Goal: Task Accomplishment & Management: Use online tool/utility

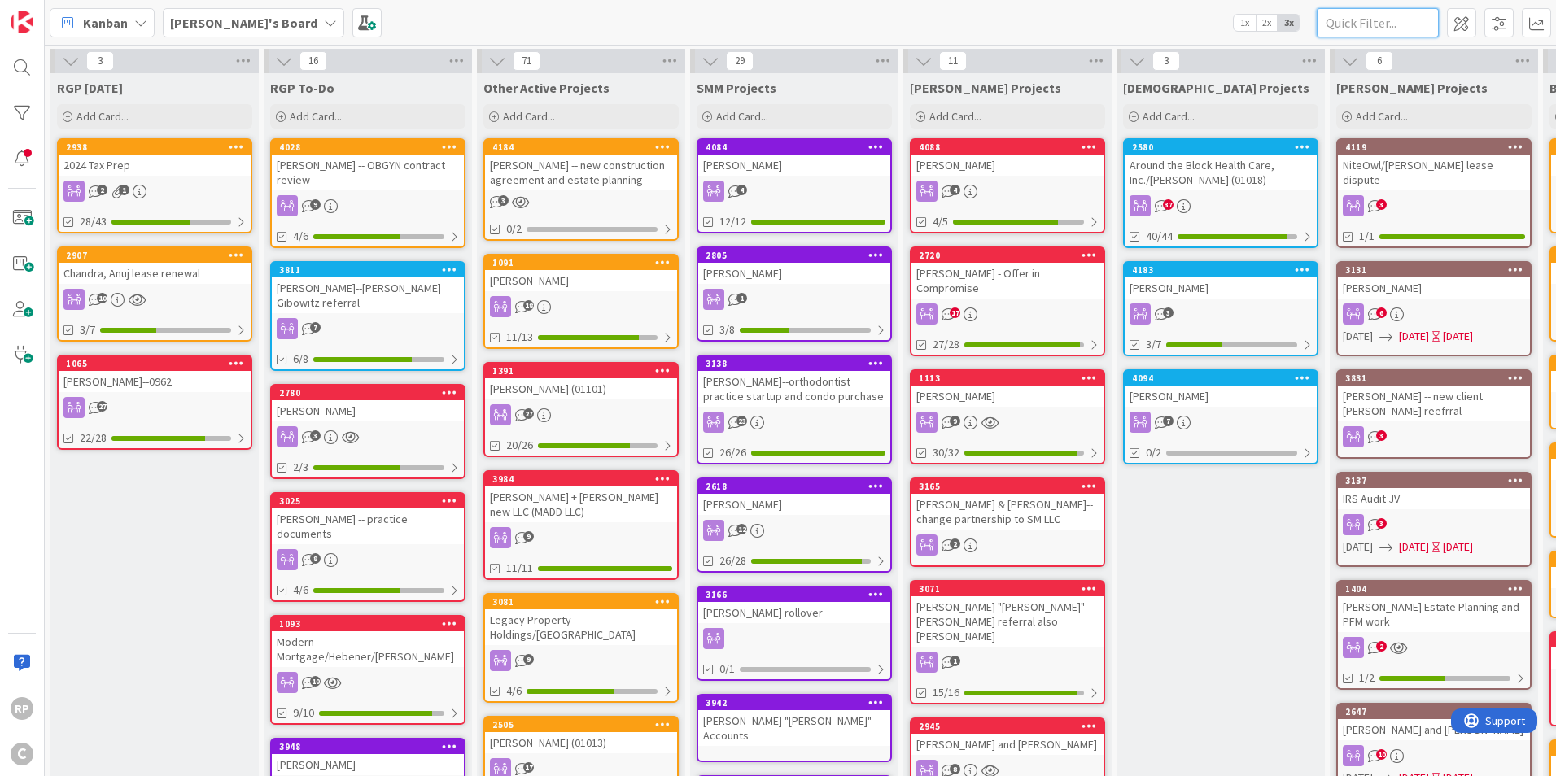
click at [1359, 12] on input "text" at bounding box center [1378, 22] width 122 height 29
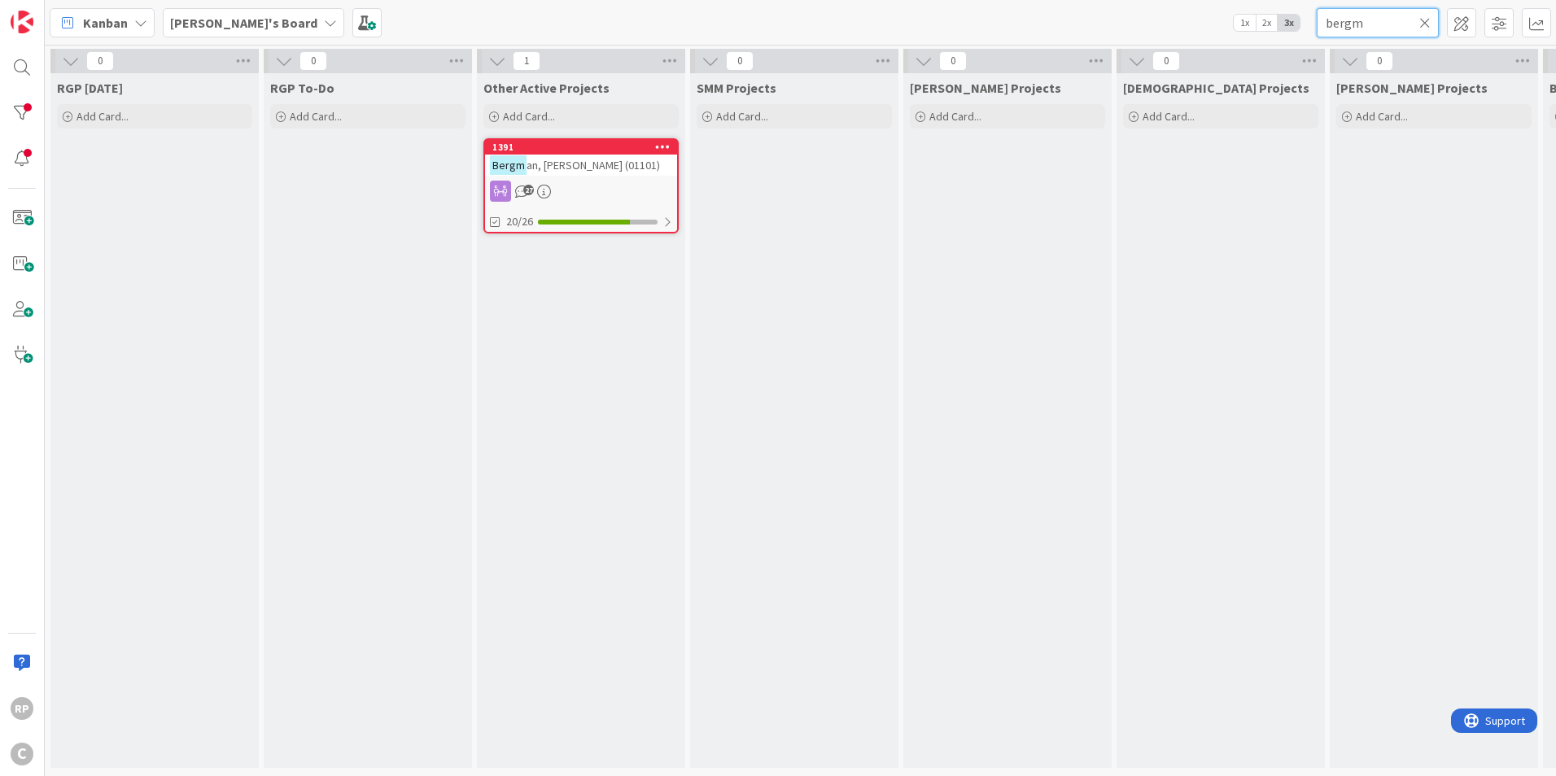
type input "bergm"
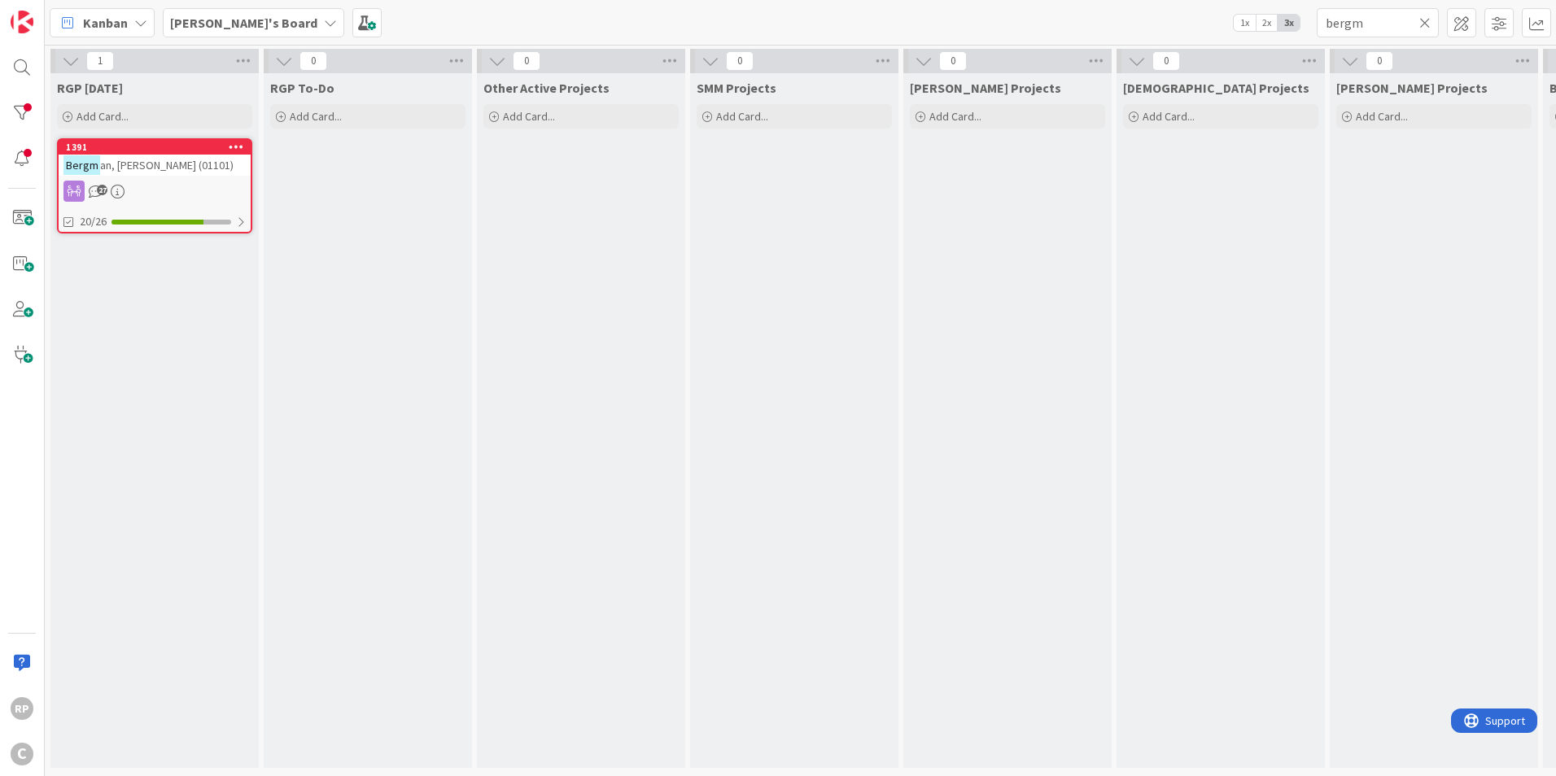
drag, startPoint x: 1422, startPoint y: 24, endPoint x: 880, endPoint y: 80, distance: 544.9
click at [1421, 24] on icon at bounding box center [1424, 22] width 11 height 15
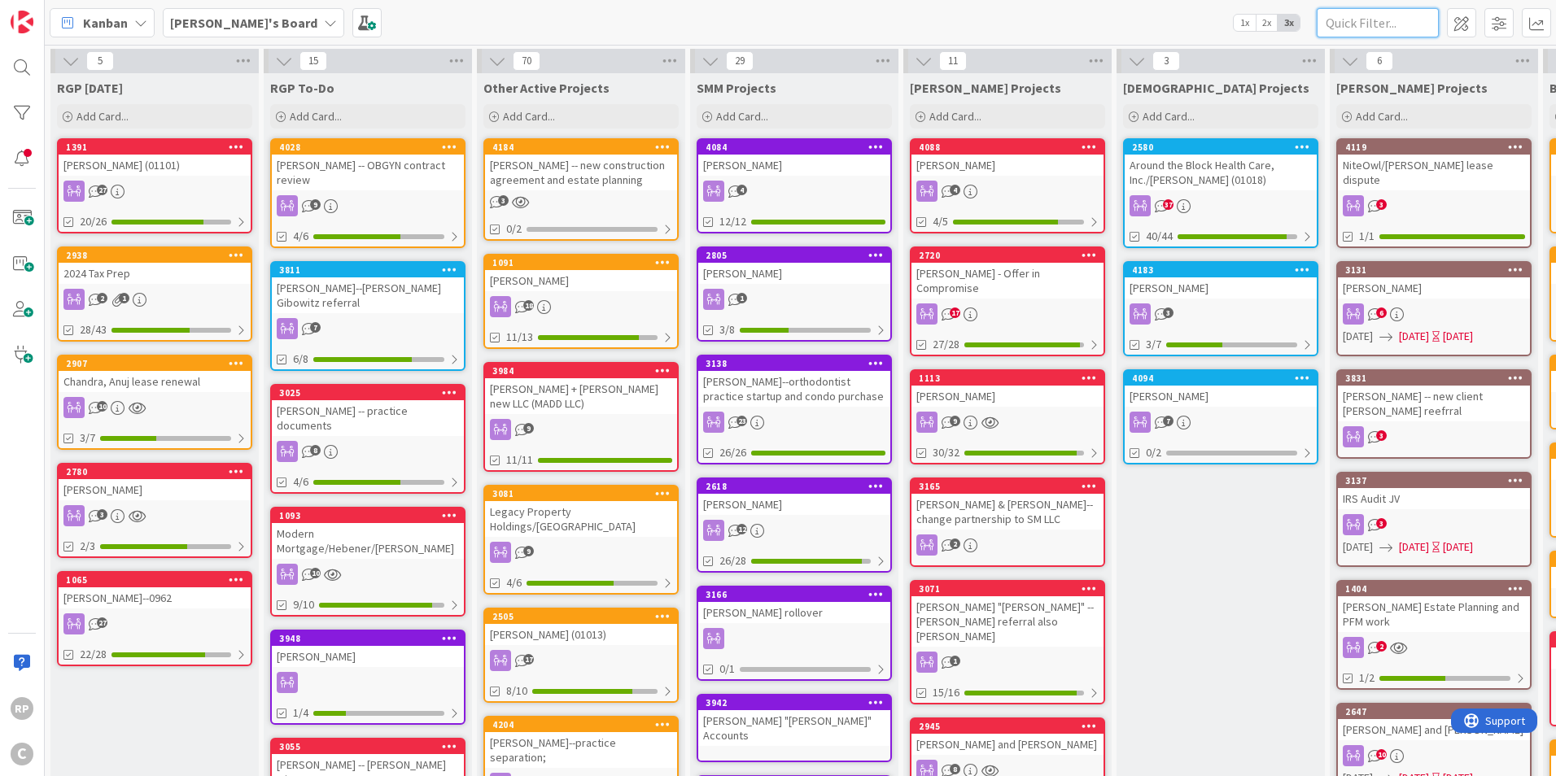
click at [1348, 33] on input "text" at bounding box center [1378, 22] width 122 height 29
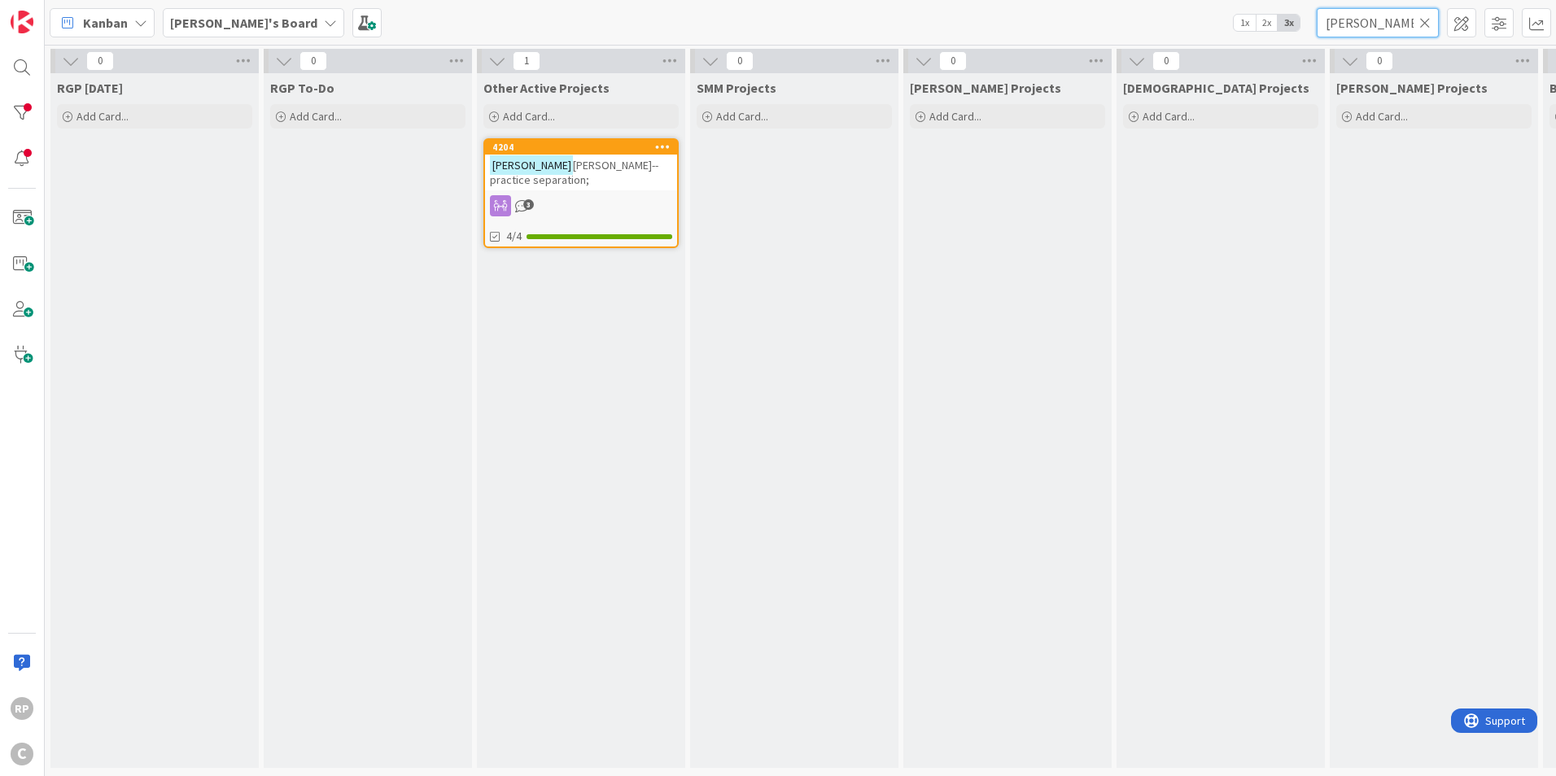
type input "[PERSON_NAME]"
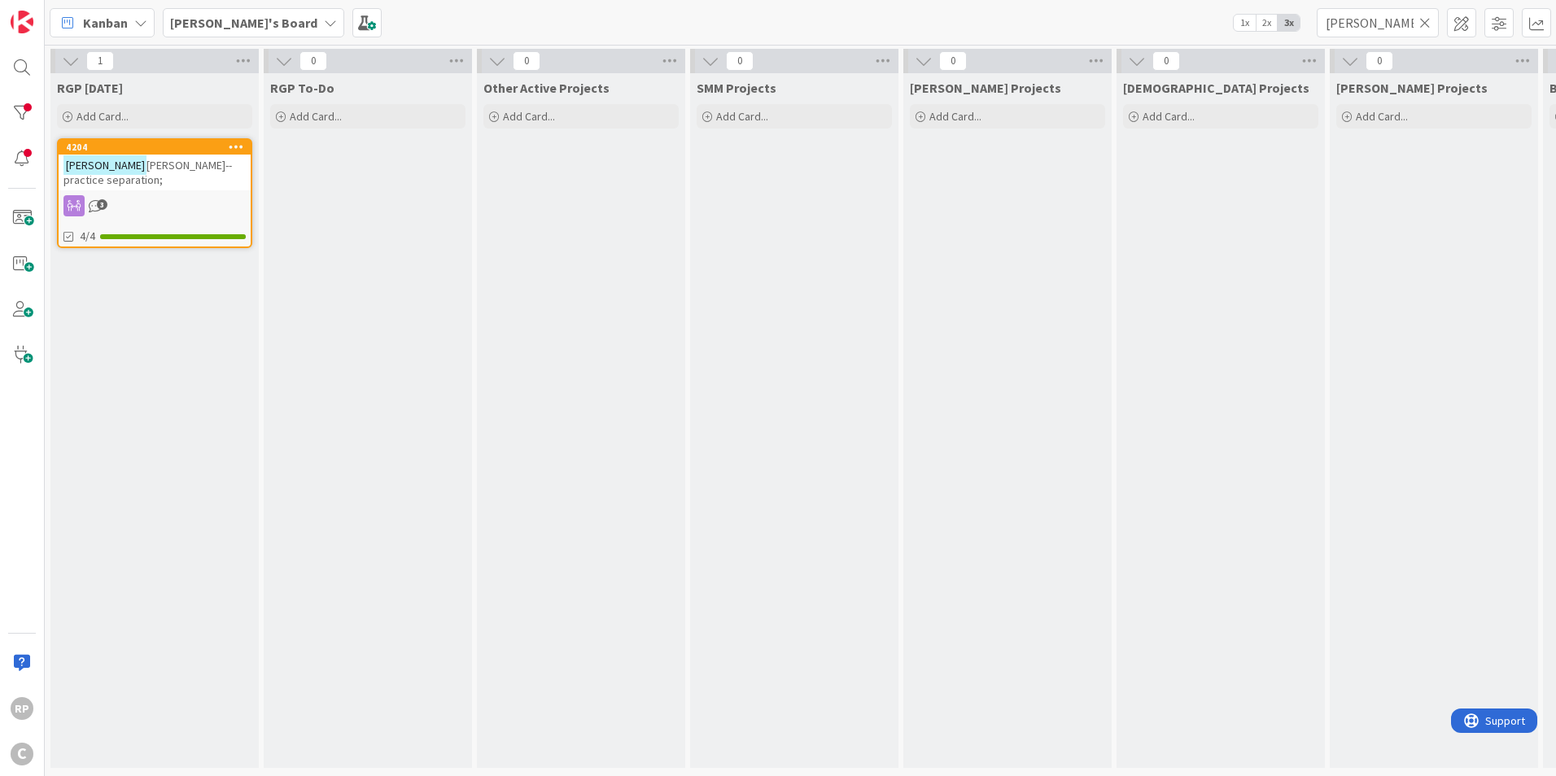
click at [1426, 19] on icon at bounding box center [1424, 22] width 11 height 15
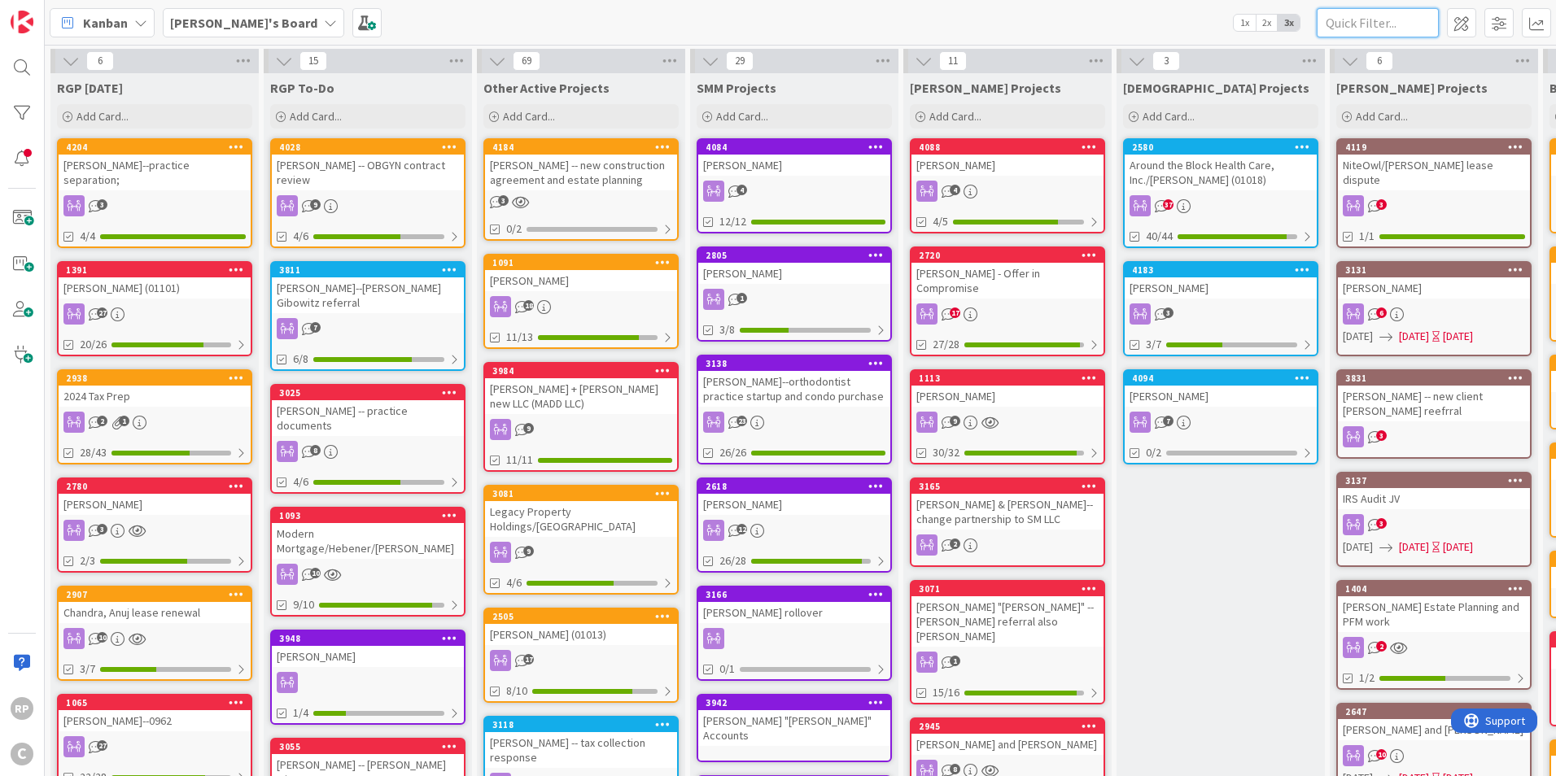
click at [1348, 14] on input "text" at bounding box center [1378, 22] width 122 height 29
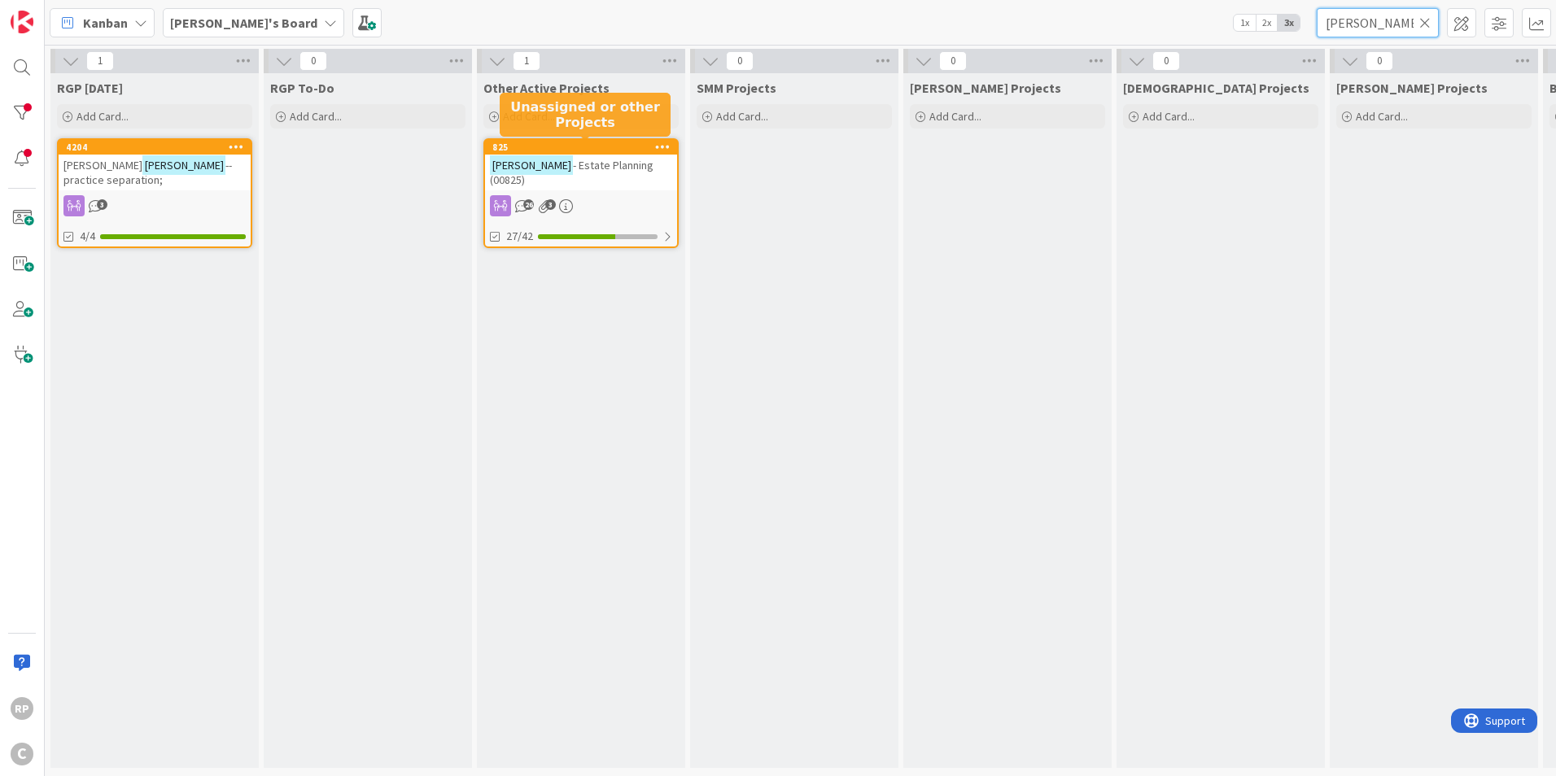
type input "[PERSON_NAME]"
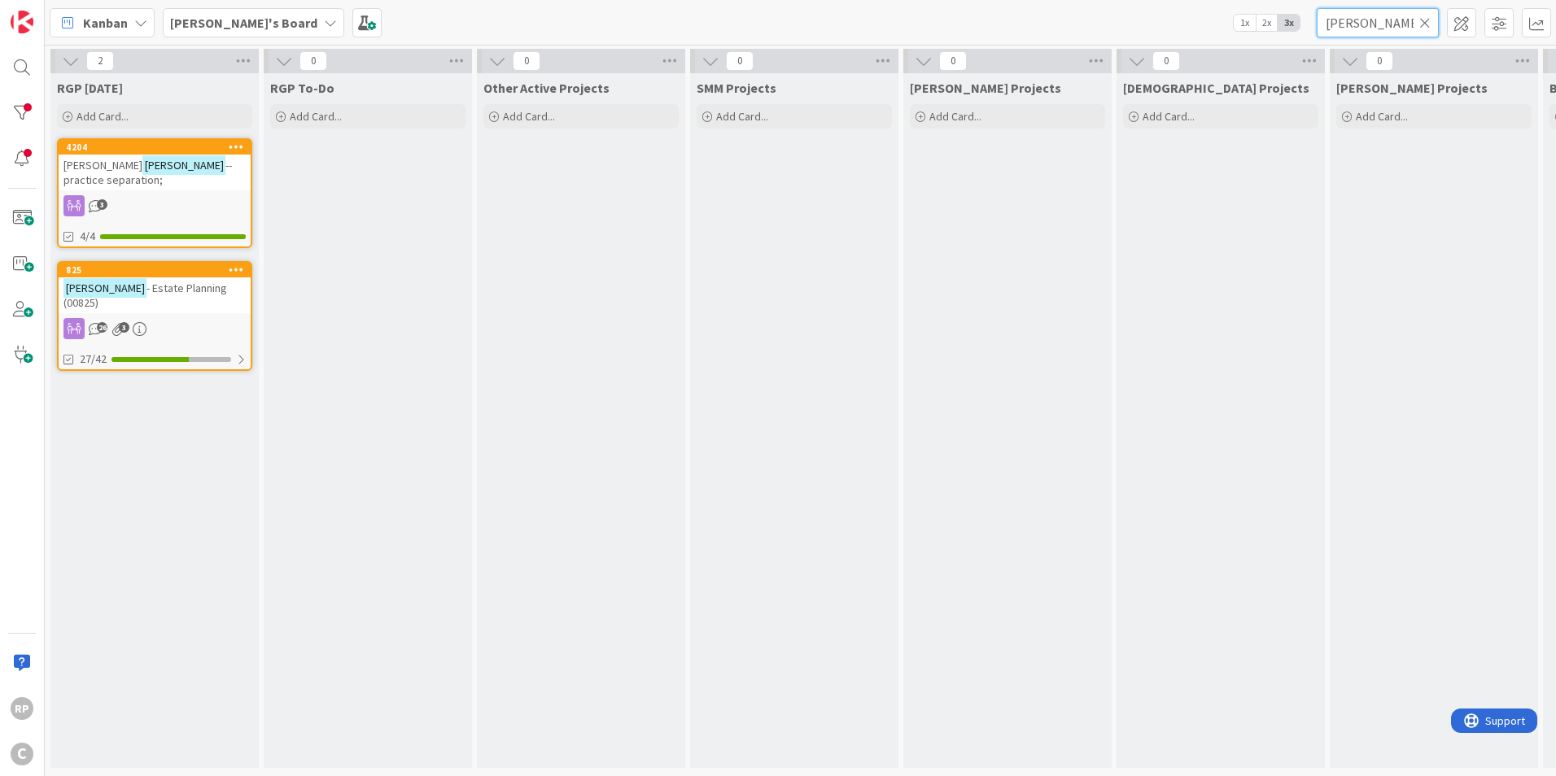
click at [1431, 8] on input "[PERSON_NAME]" at bounding box center [1378, 22] width 122 height 29
click at [1431, 15] on input "[PERSON_NAME]" at bounding box center [1378, 22] width 122 height 29
click at [1429, 18] on icon at bounding box center [1424, 22] width 11 height 15
click at [1427, 19] on input "text" at bounding box center [1378, 22] width 122 height 29
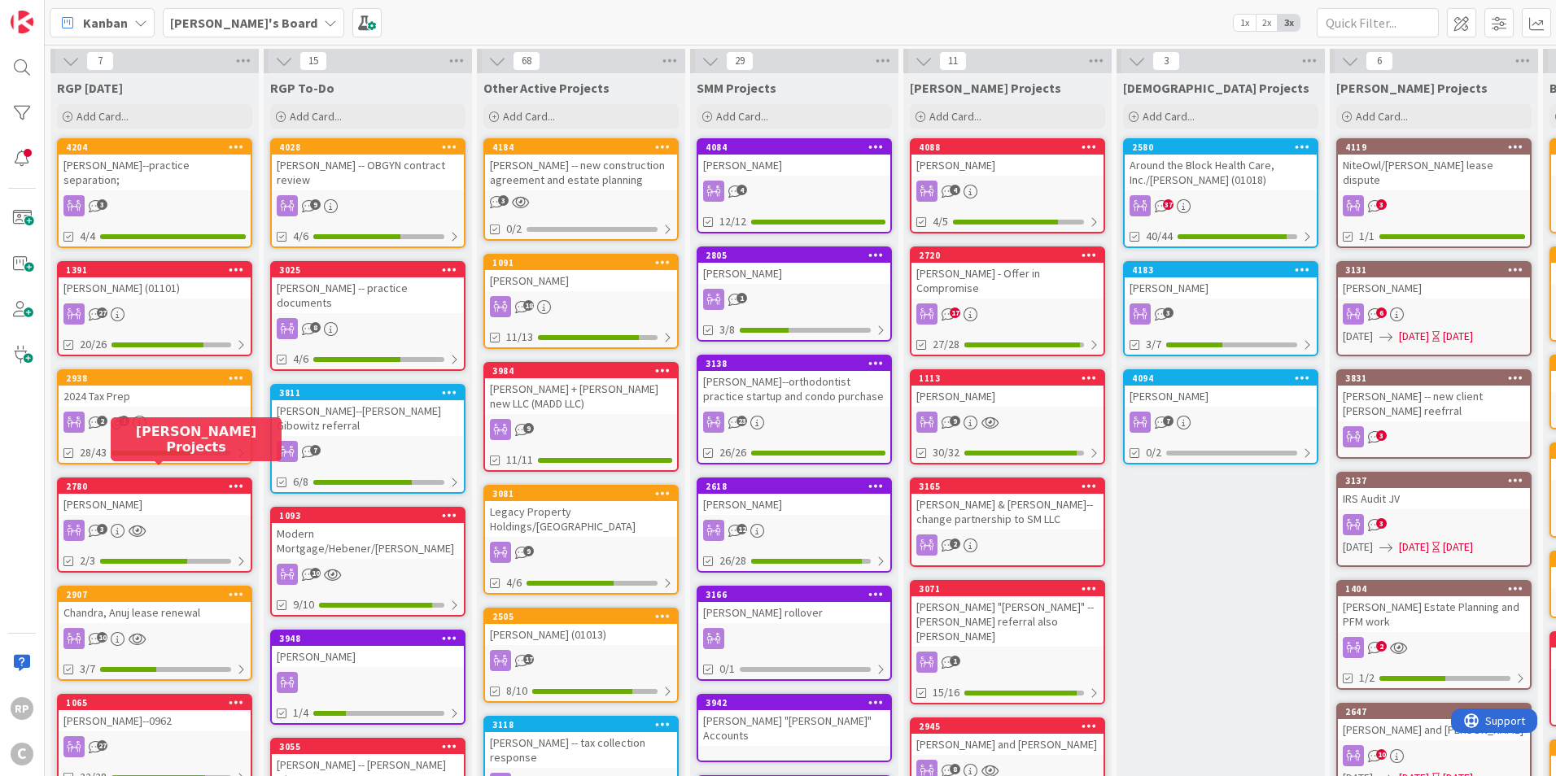
click at [148, 481] on div "2780" at bounding box center [158, 486] width 185 height 11
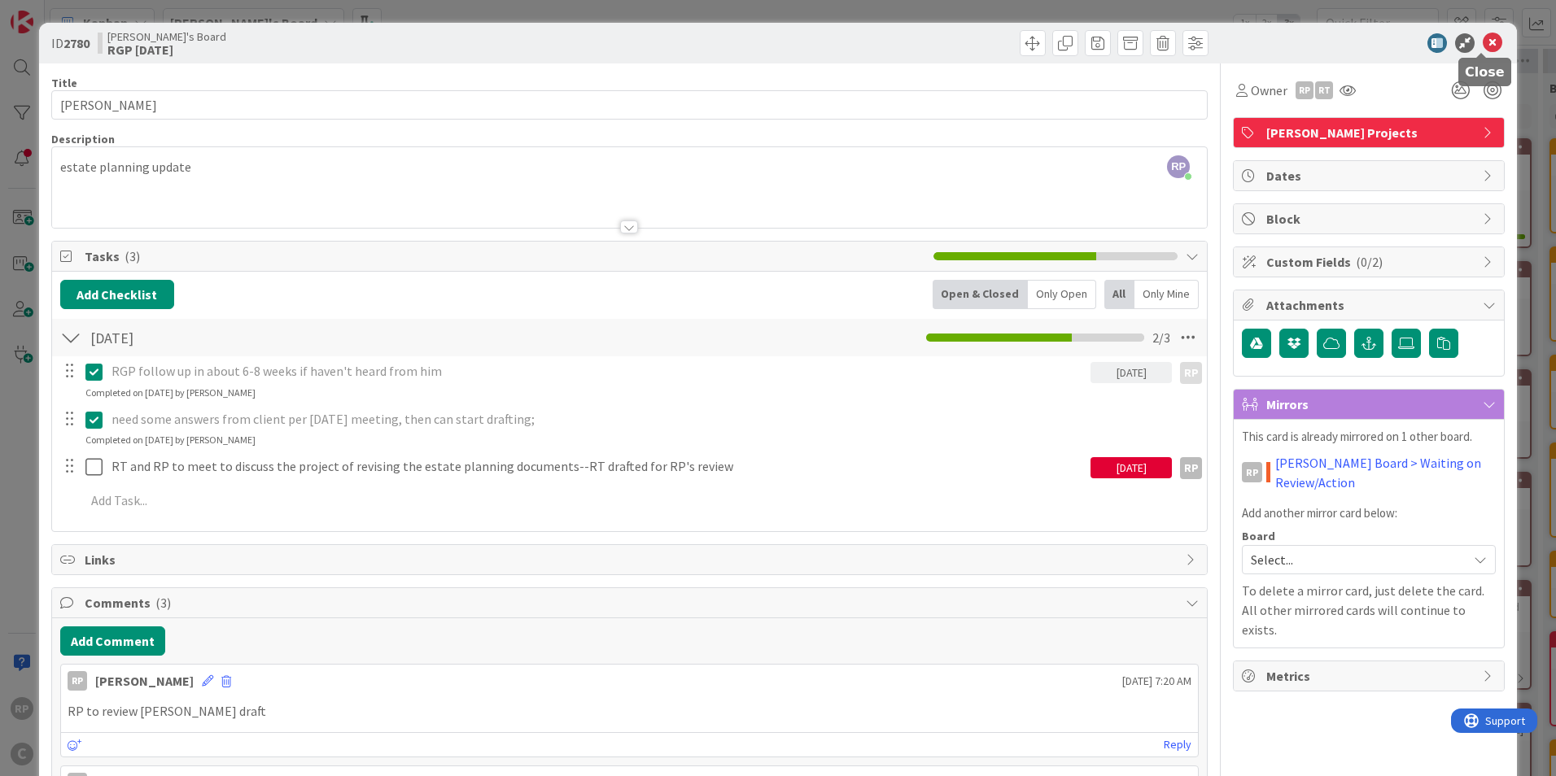
click at [1485, 42] on icon at bounding box center [1493, 43] width 20 height 20
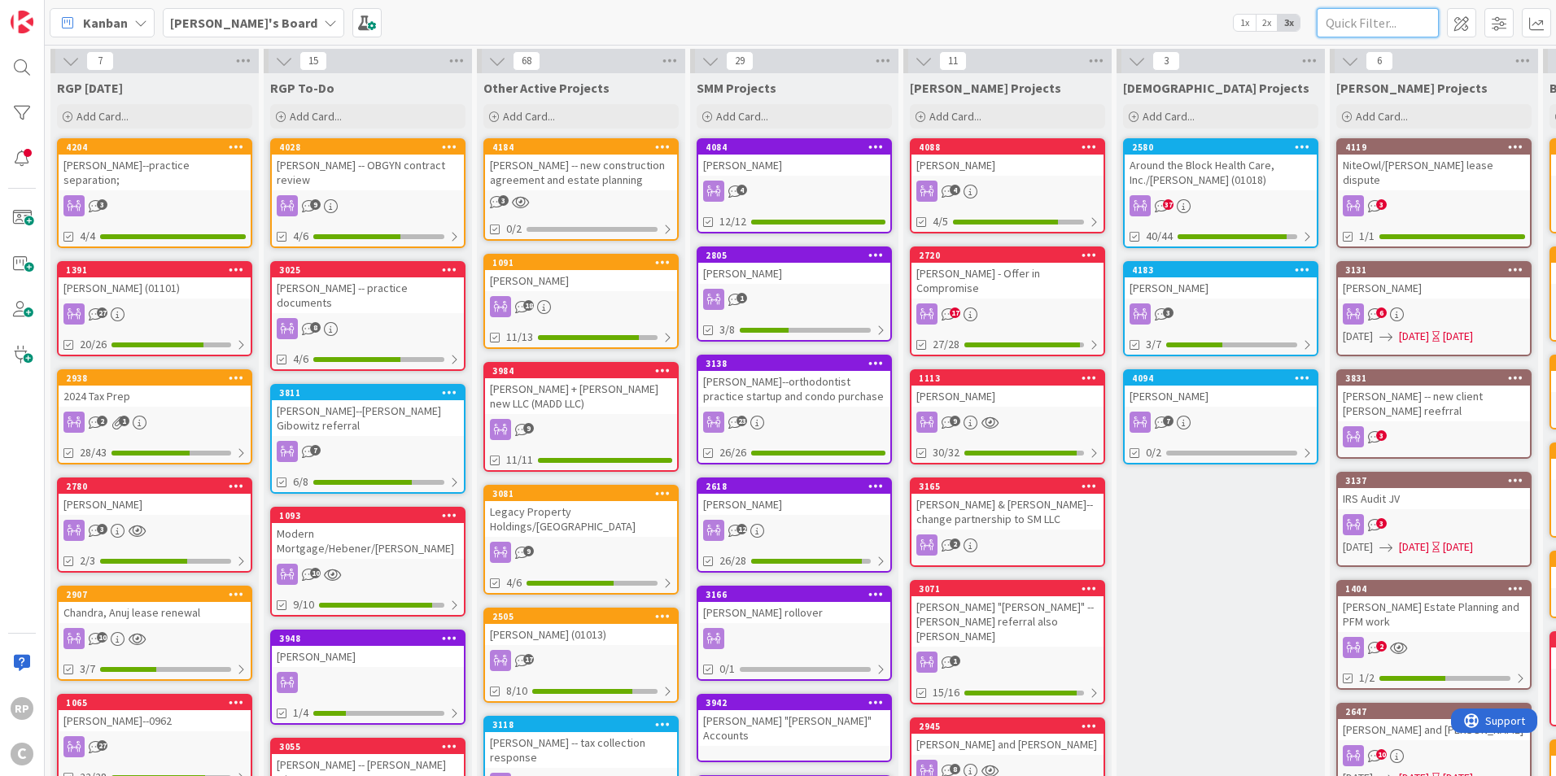
click at [1392, 19] on input "text" at bounding box center [1378, 22] width 122 height 29
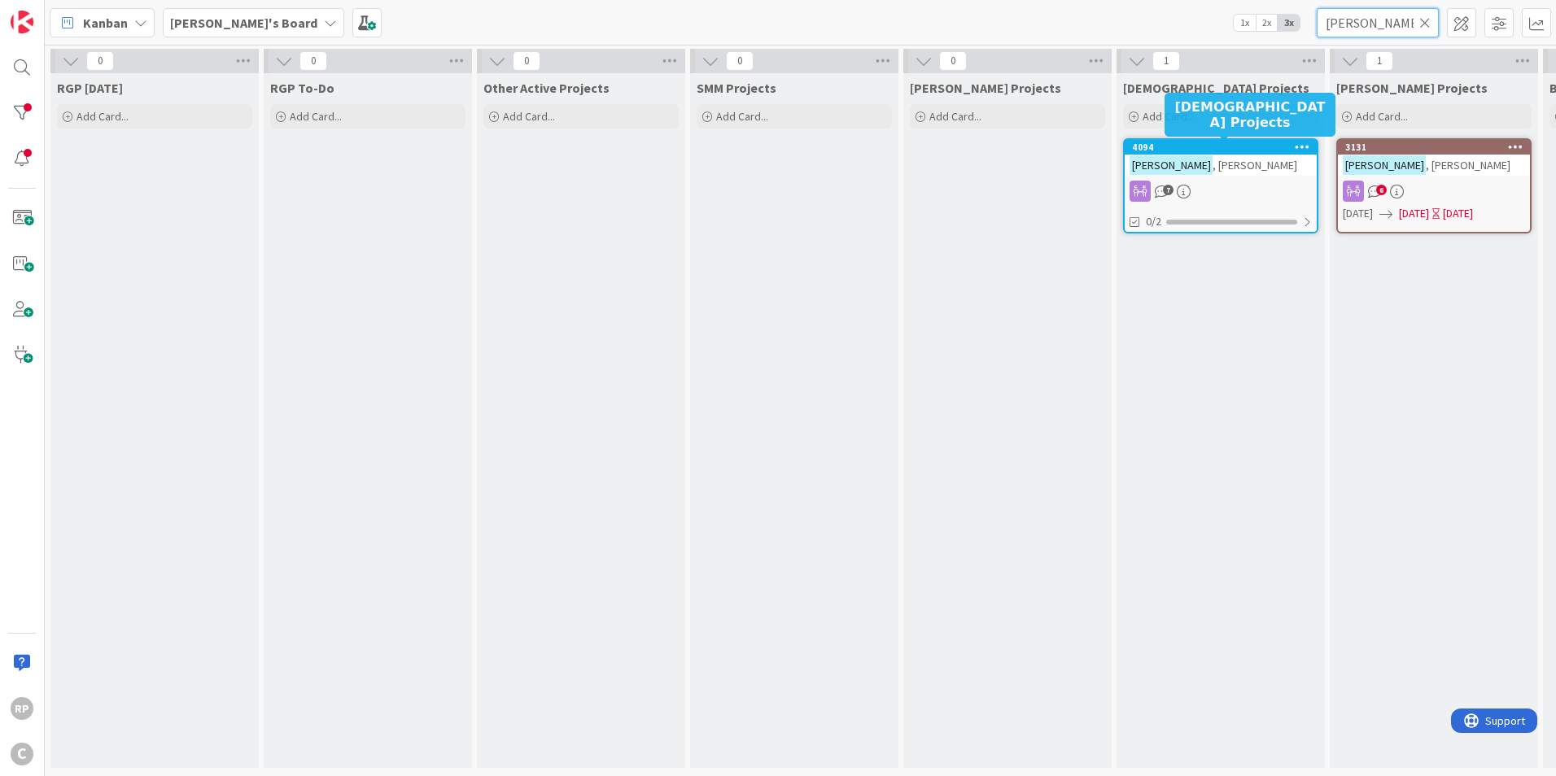
type input "[PERSON_NAME]"
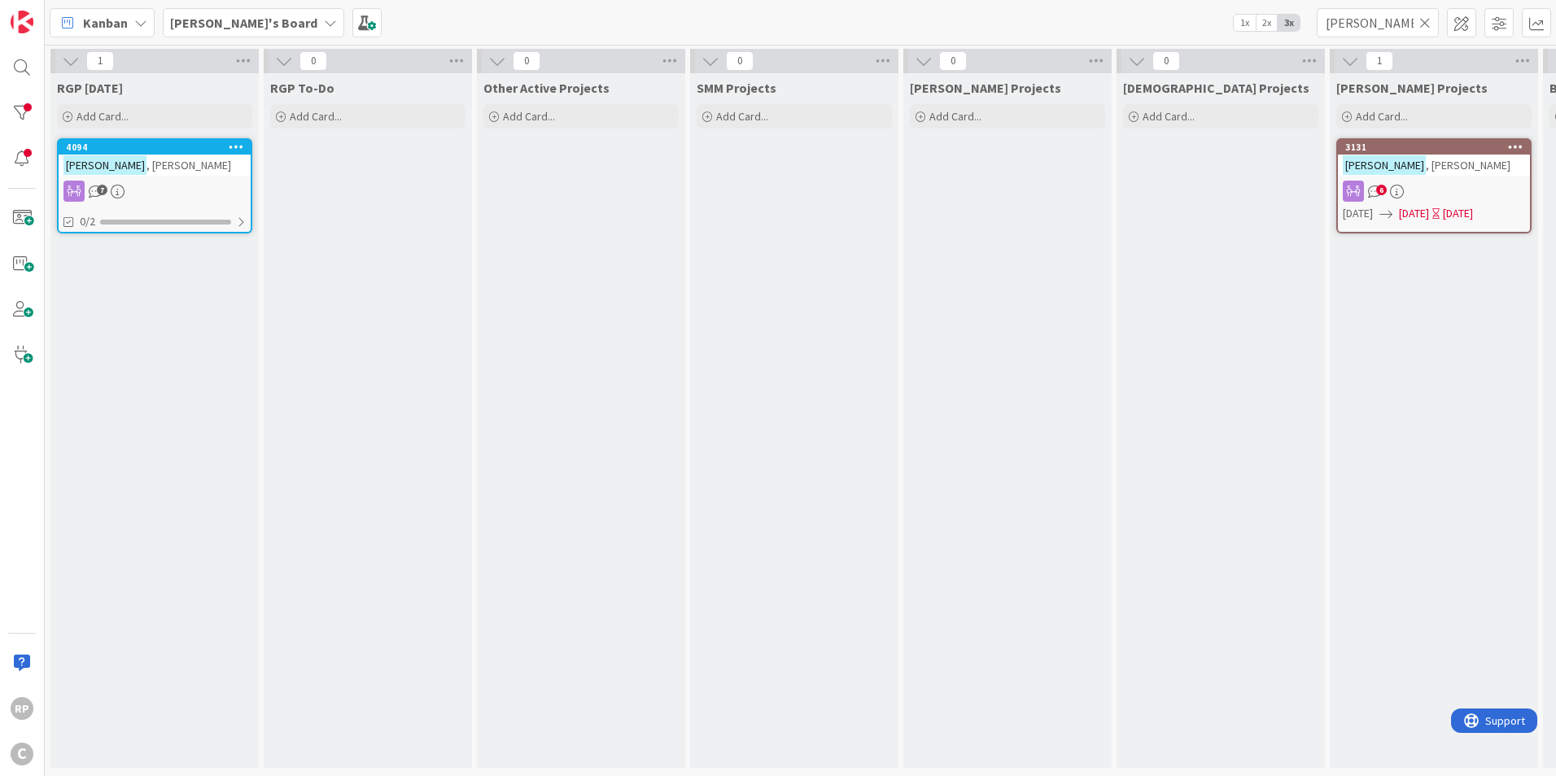
click at [1427, 20] on icon at bounding box center [1424, 22] width 11 height 15
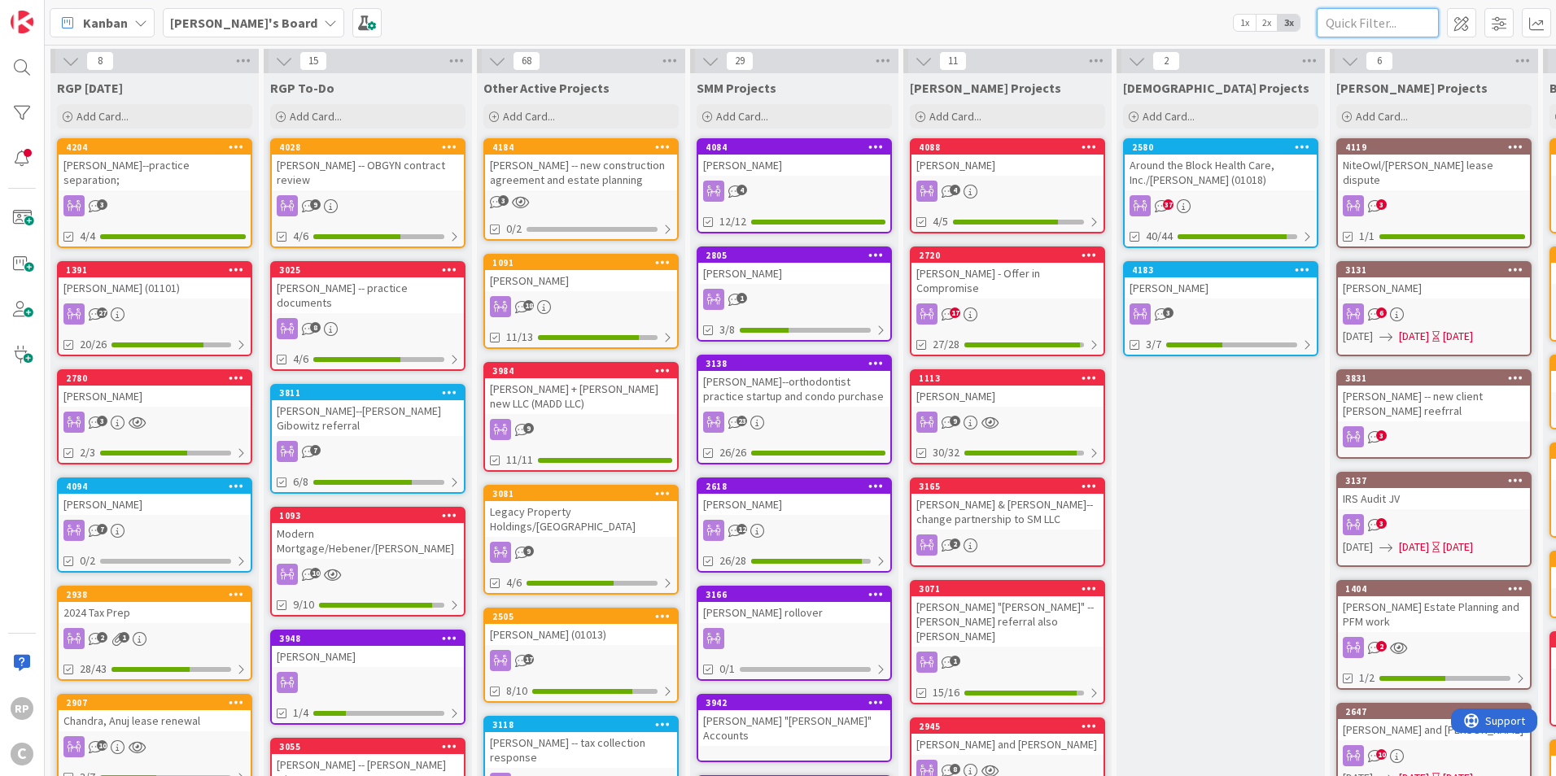
click at [1363, 20] on input "text" at bounding box center [1378, 22] width 122 height 29
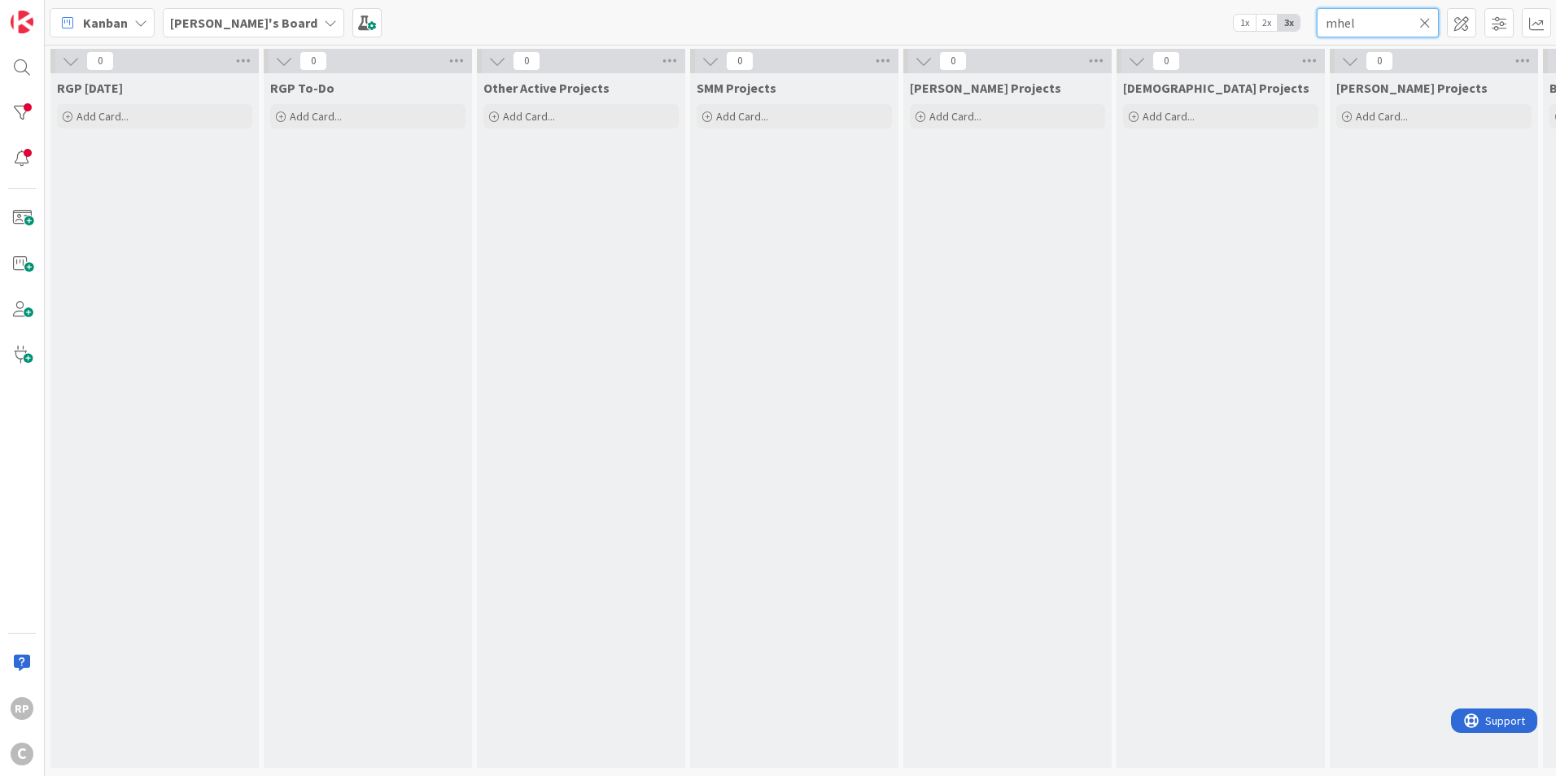
drag, startPoint x: 1363, startPoint y: 20, endPoint x: 1244, endPoint y: 20, distance: 118.8
click at [1244, 20] on div "[PERSON_NAME]'s Board 1x 2x 3x mhel" at bounding box center [800, 22] width 1511 height 45
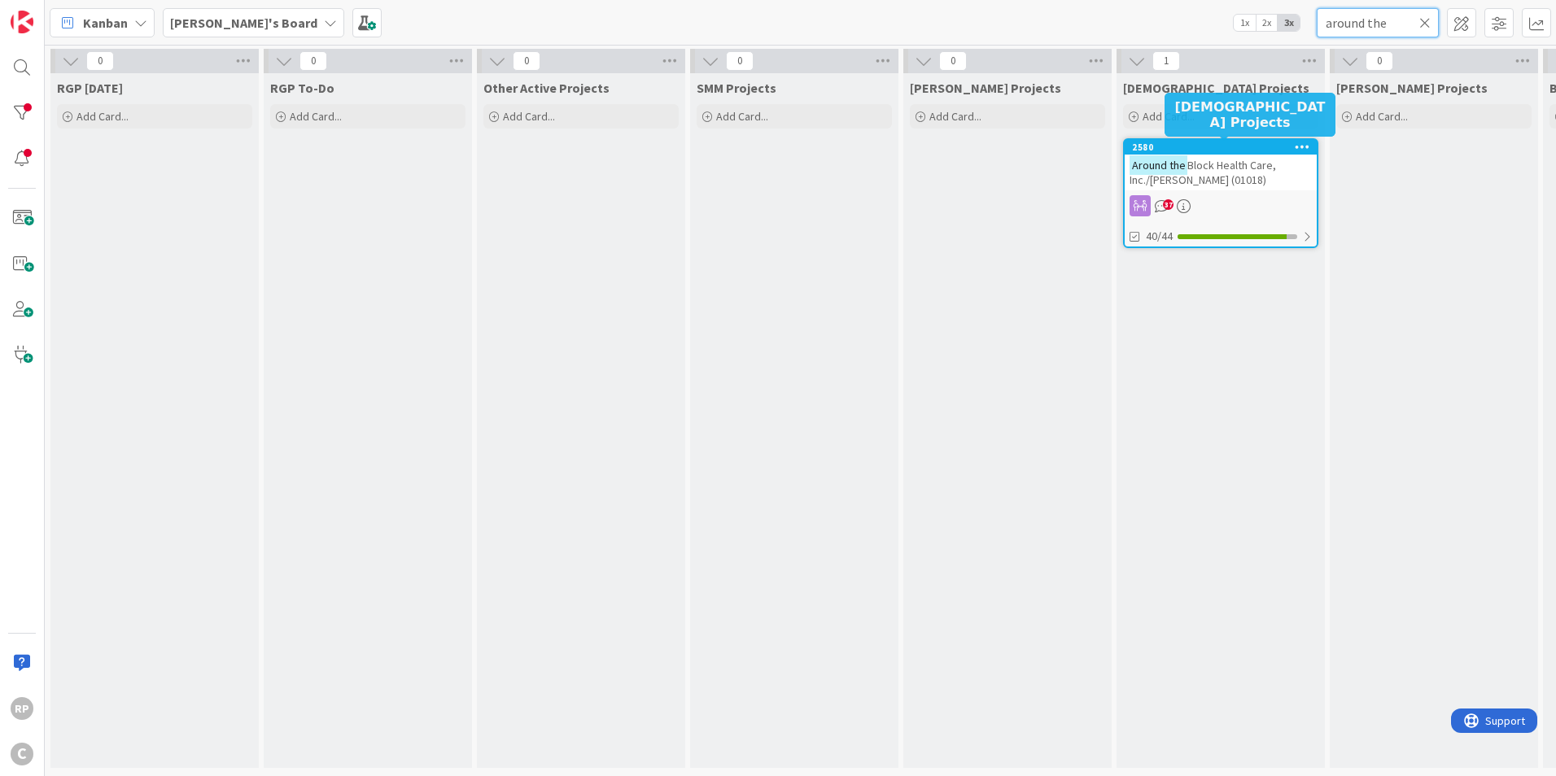
type input "around the"
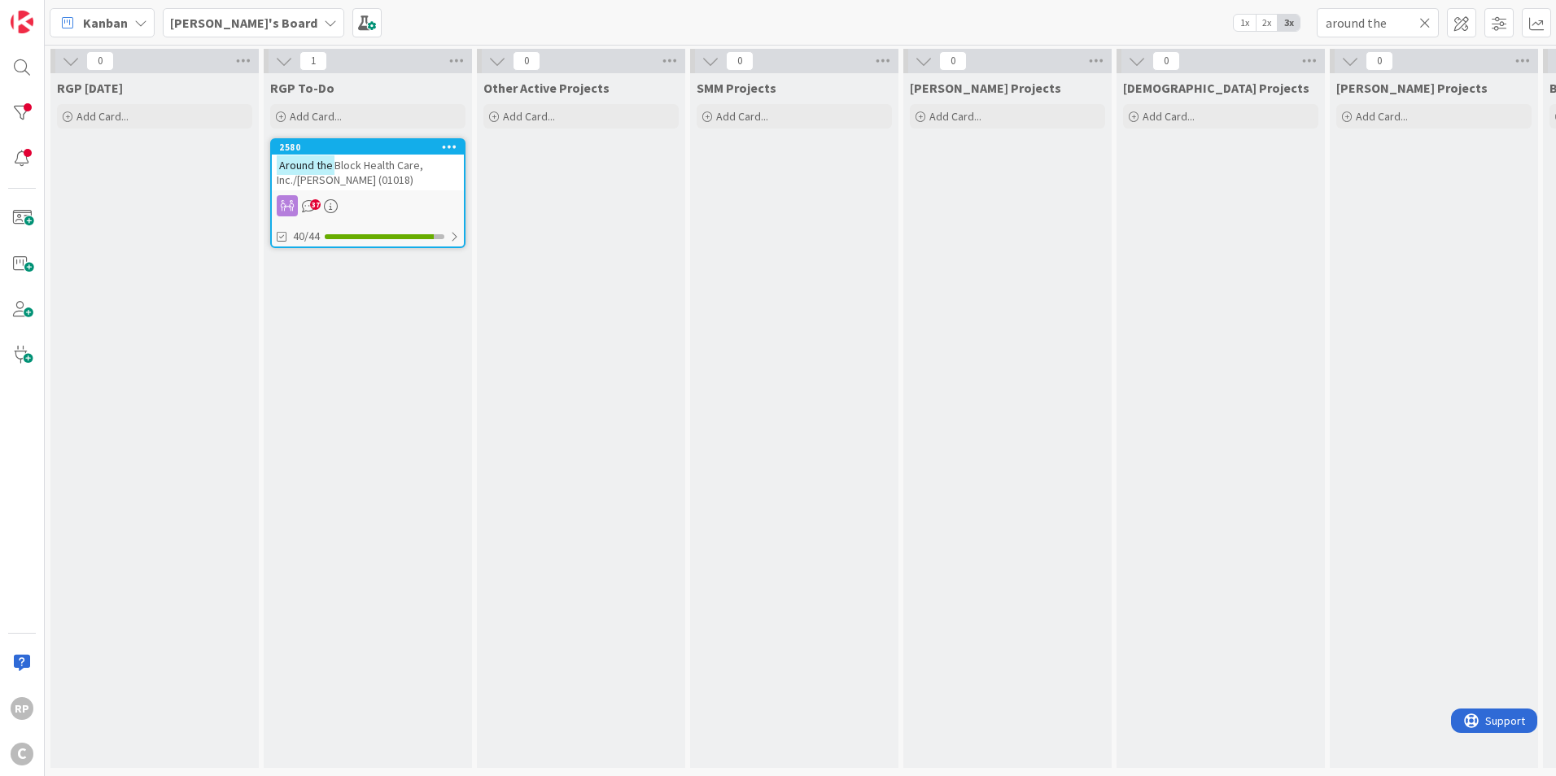
click at [1426, 21] on icon at bounding box center [1424, 22] width 11 height 15
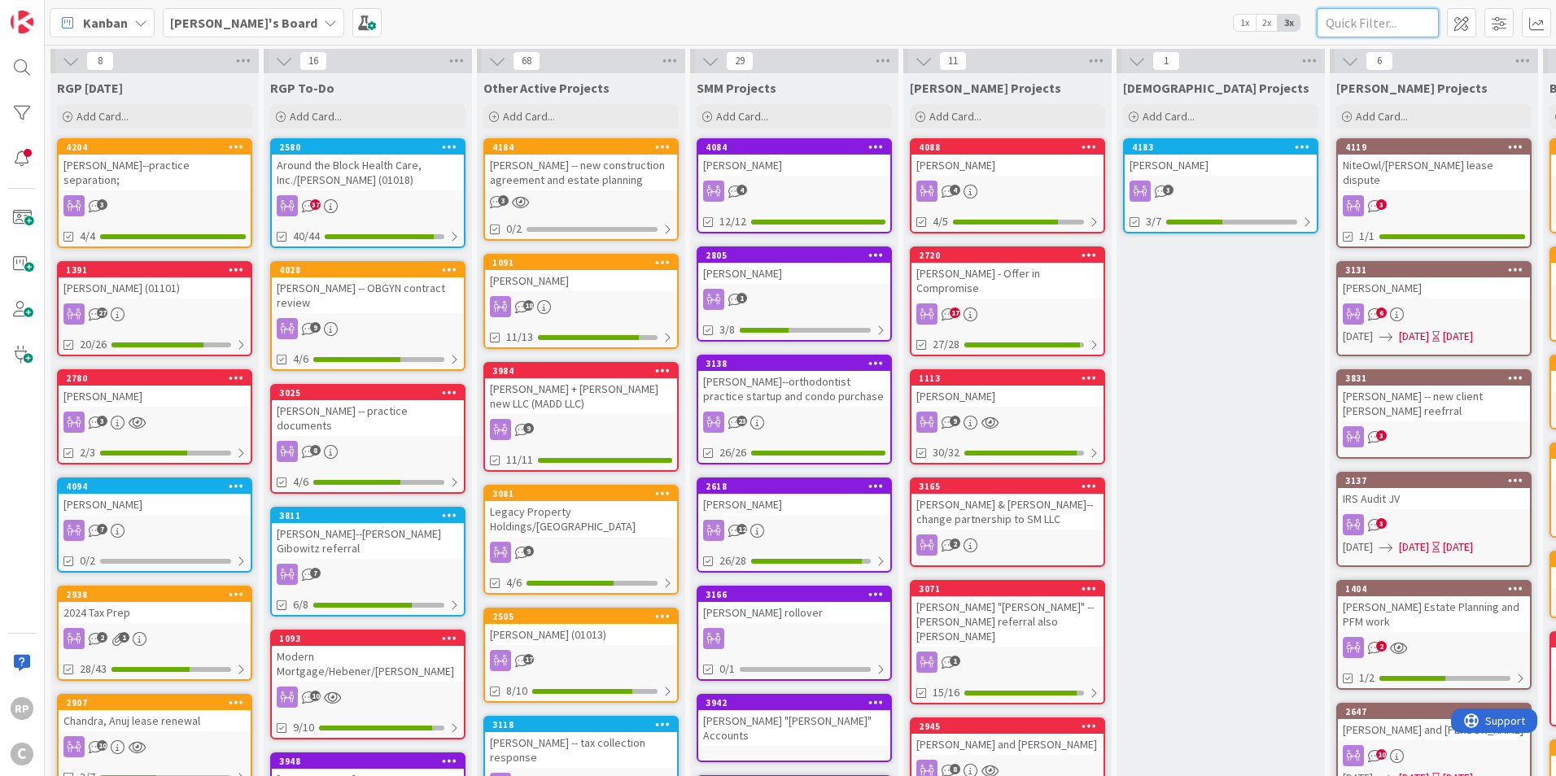
click at [1374, 22] on input "text" at bounding box center [1378, 22] width 122 height 29
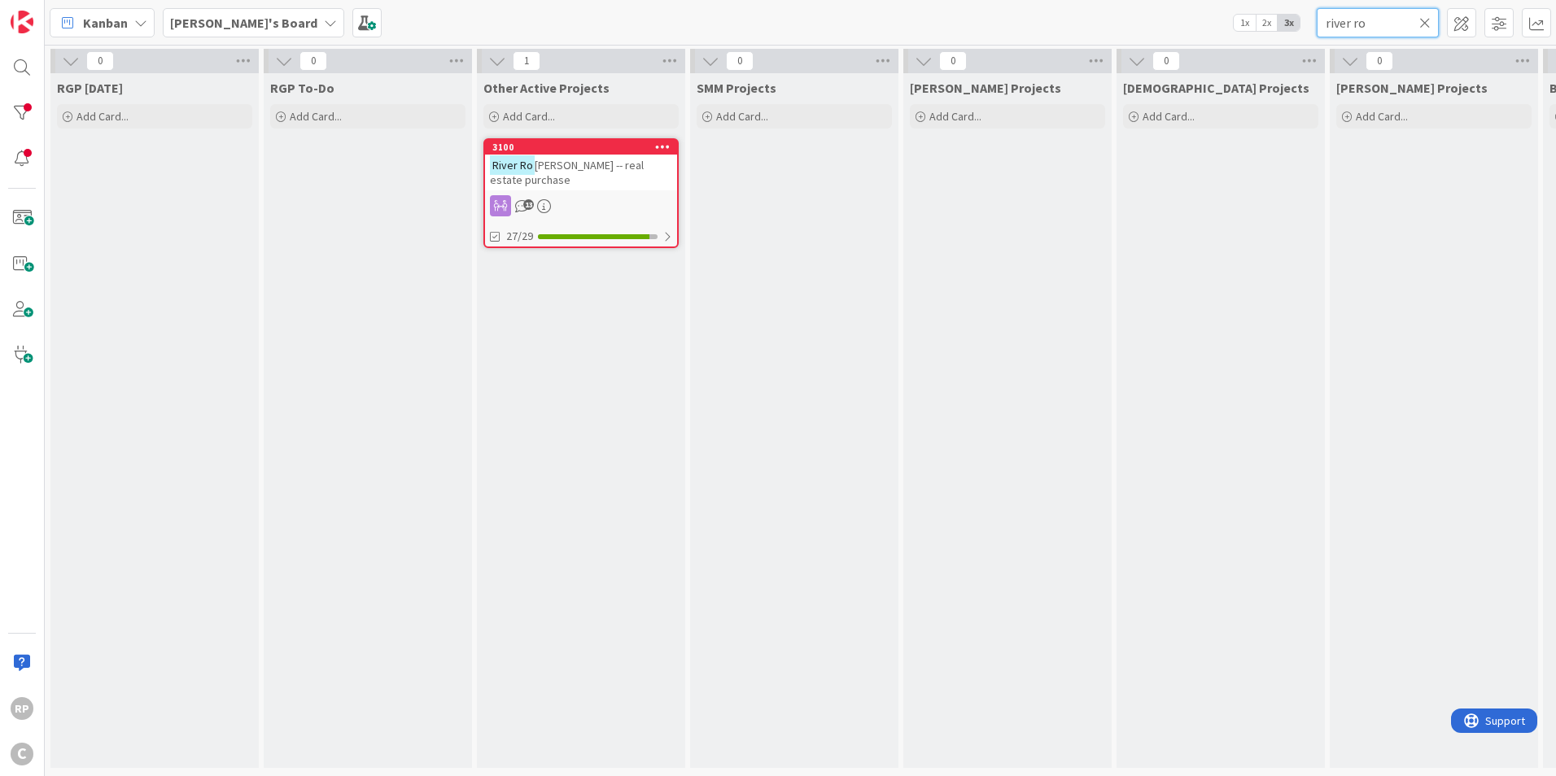
type input "river ro"
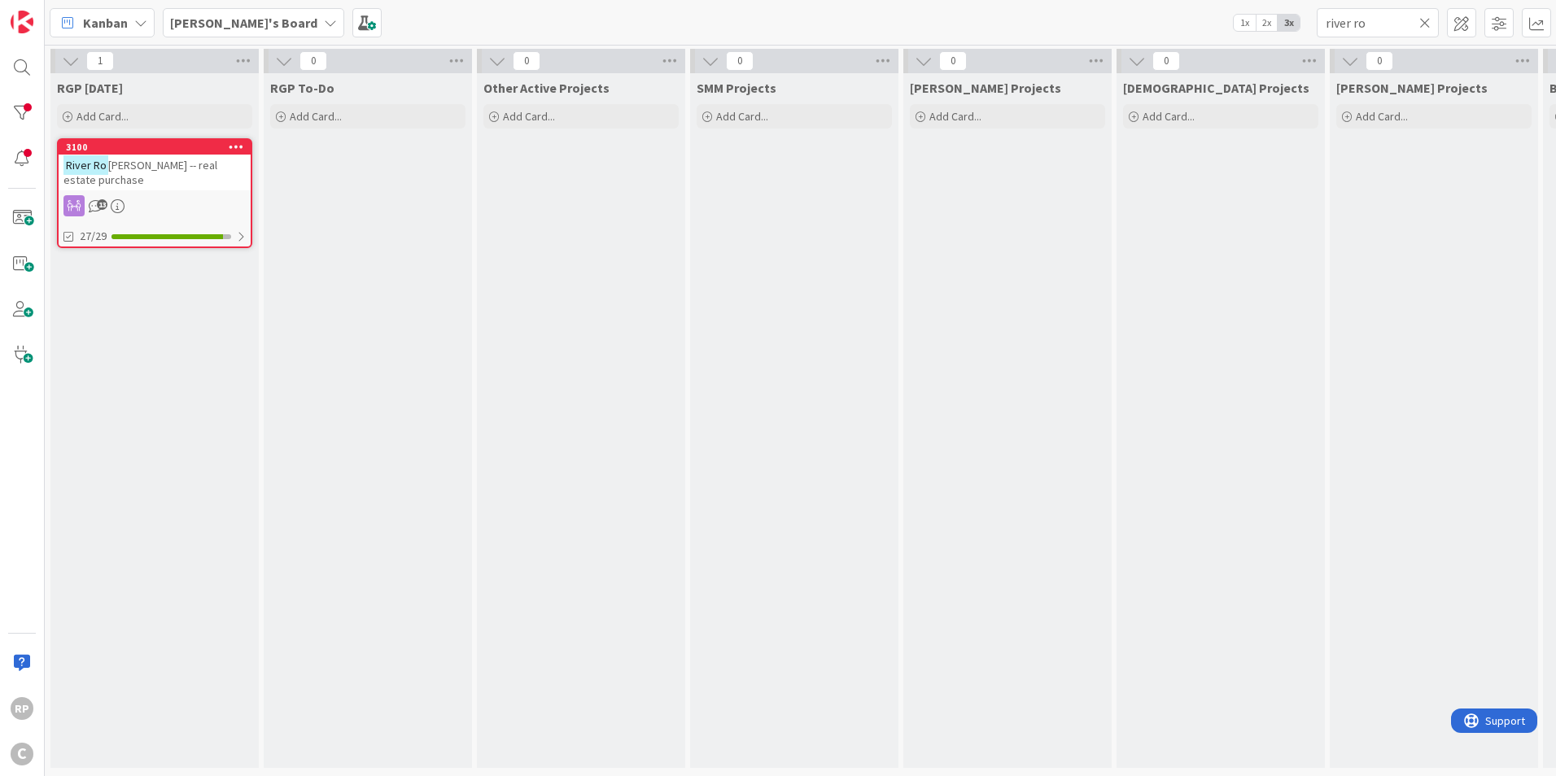
click at [1423, 26] on icon at bounding box center [1424, 22] width 11 height 15
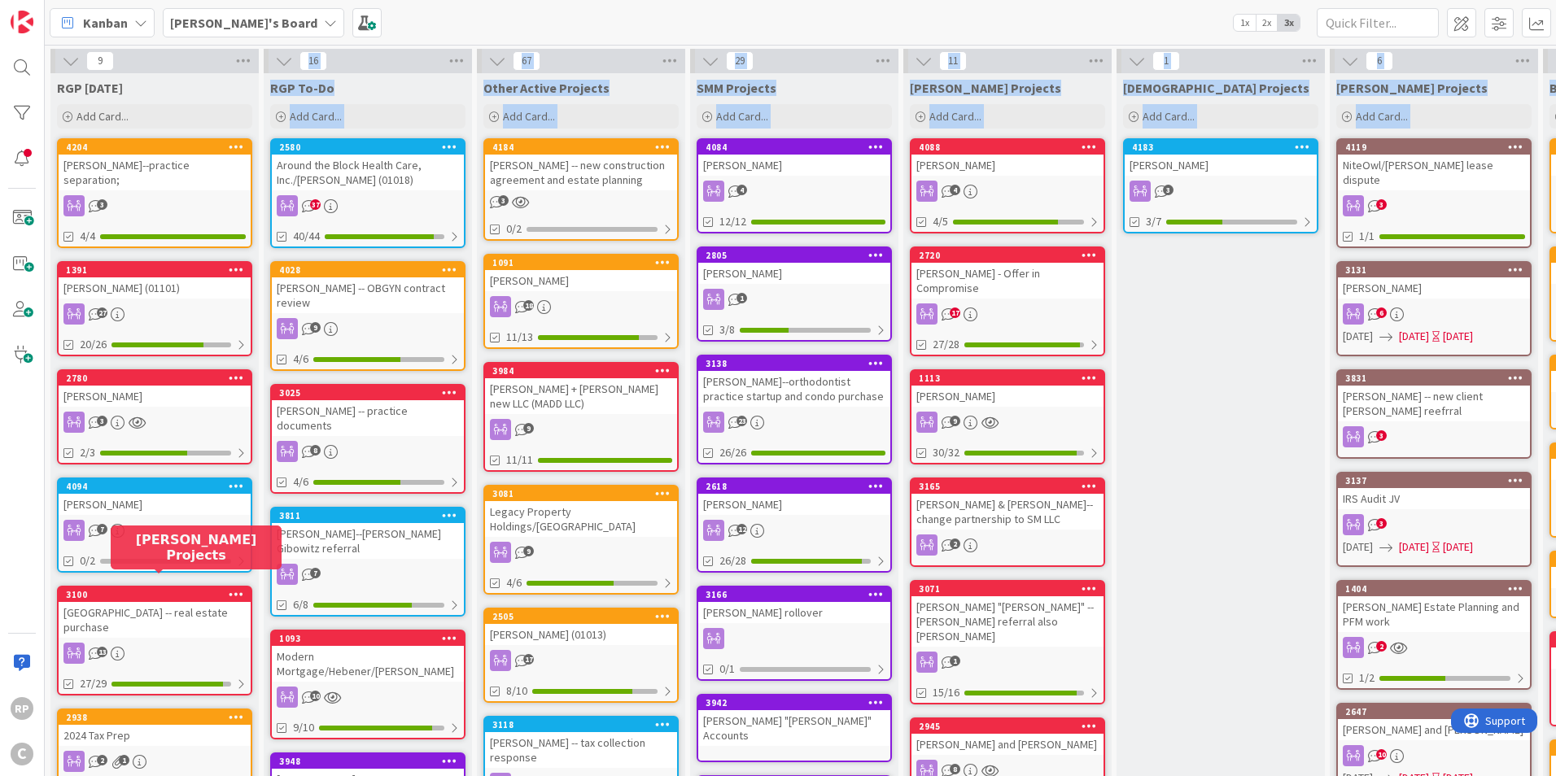
click at [144, 602] on div "[GEOGRAPHIC_DATA] -- real estate purchase" at bounding box center [155, 620] width 192 height 36
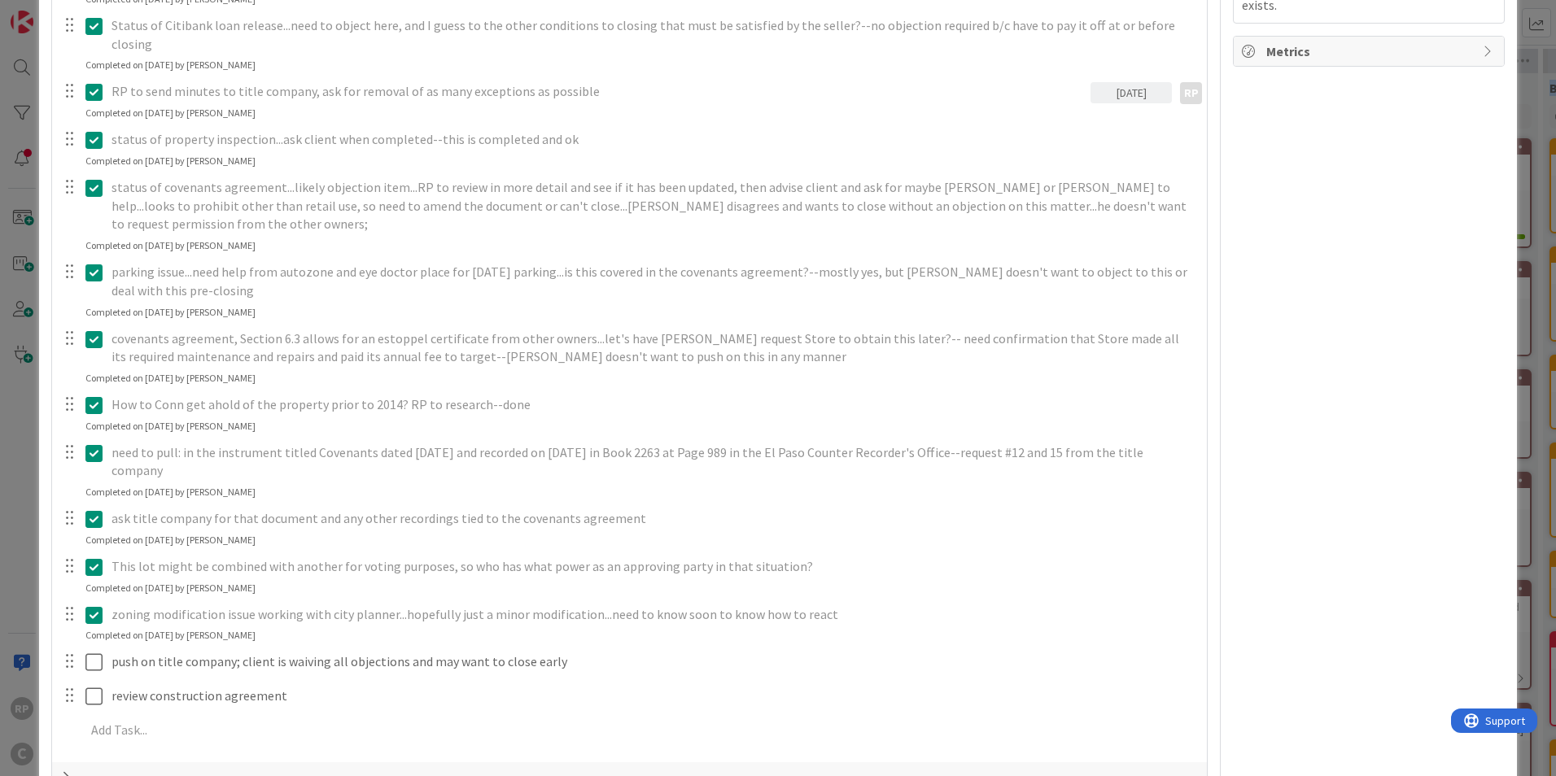
scroll to position [977, 0]
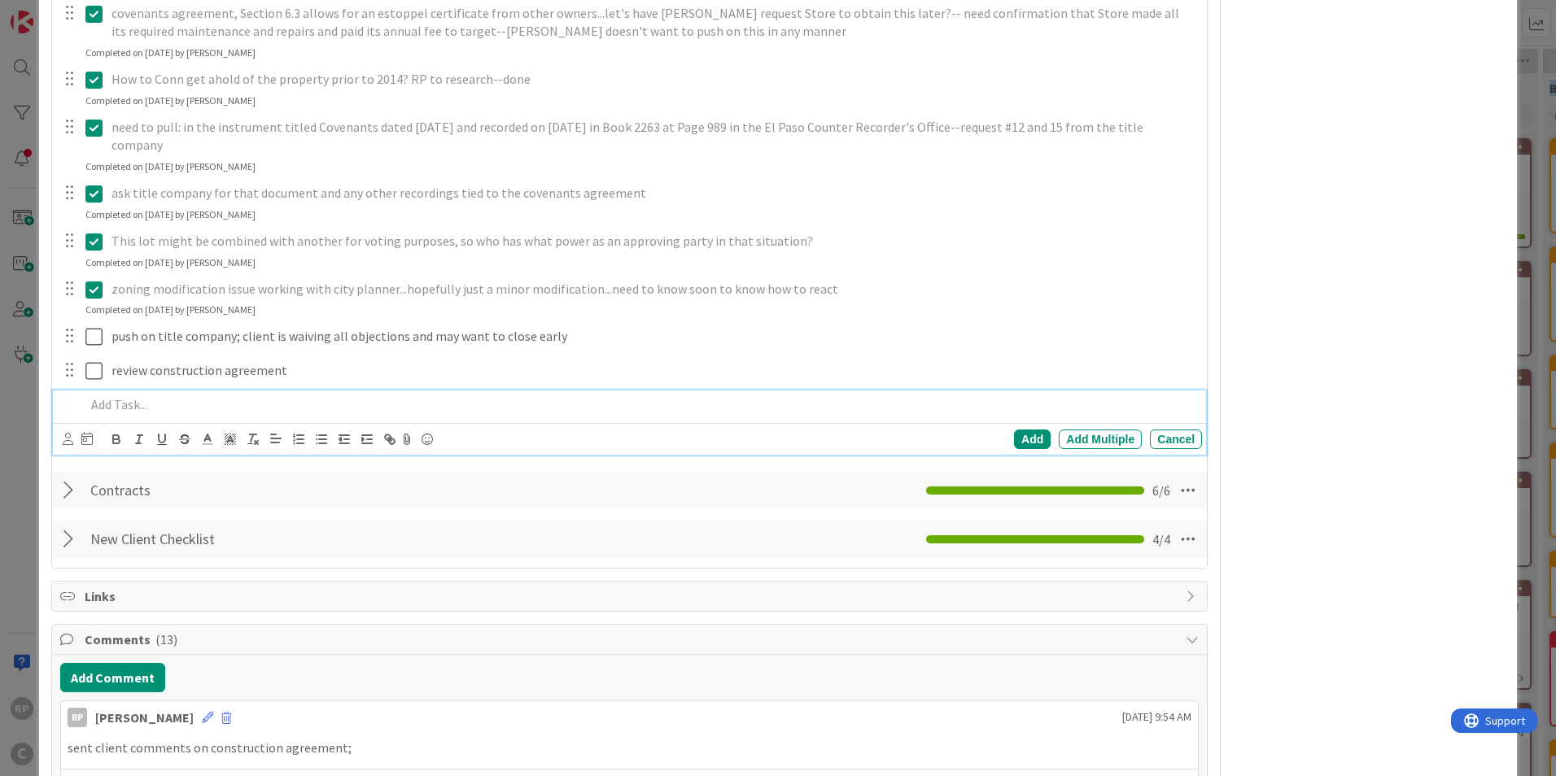
click at [129, 396] on p at bounding box center [640, 405] width 1110 height 19
click at [67, 433] on icon at bounding box center [68, 439] width 11 height 12
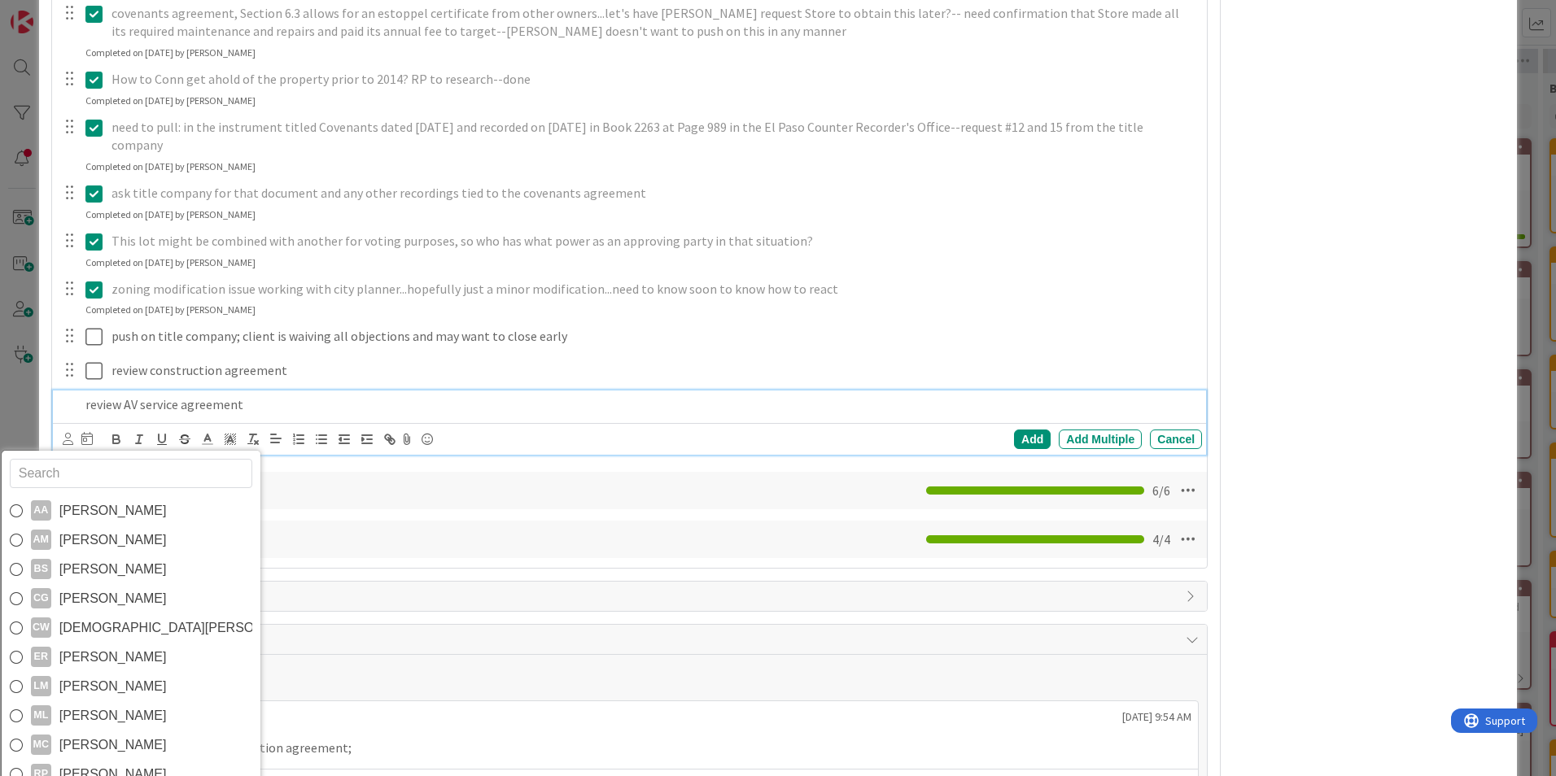
scroll to position [28, 0]
drag, startPoint x: 125, startPoint y: 743, endPoint x: 125, endPoint y: 723, distance: 20.3
click at [125, 764] on span "[PERSON_NAME]" at bounding box center [112, 776] width 107 height 24
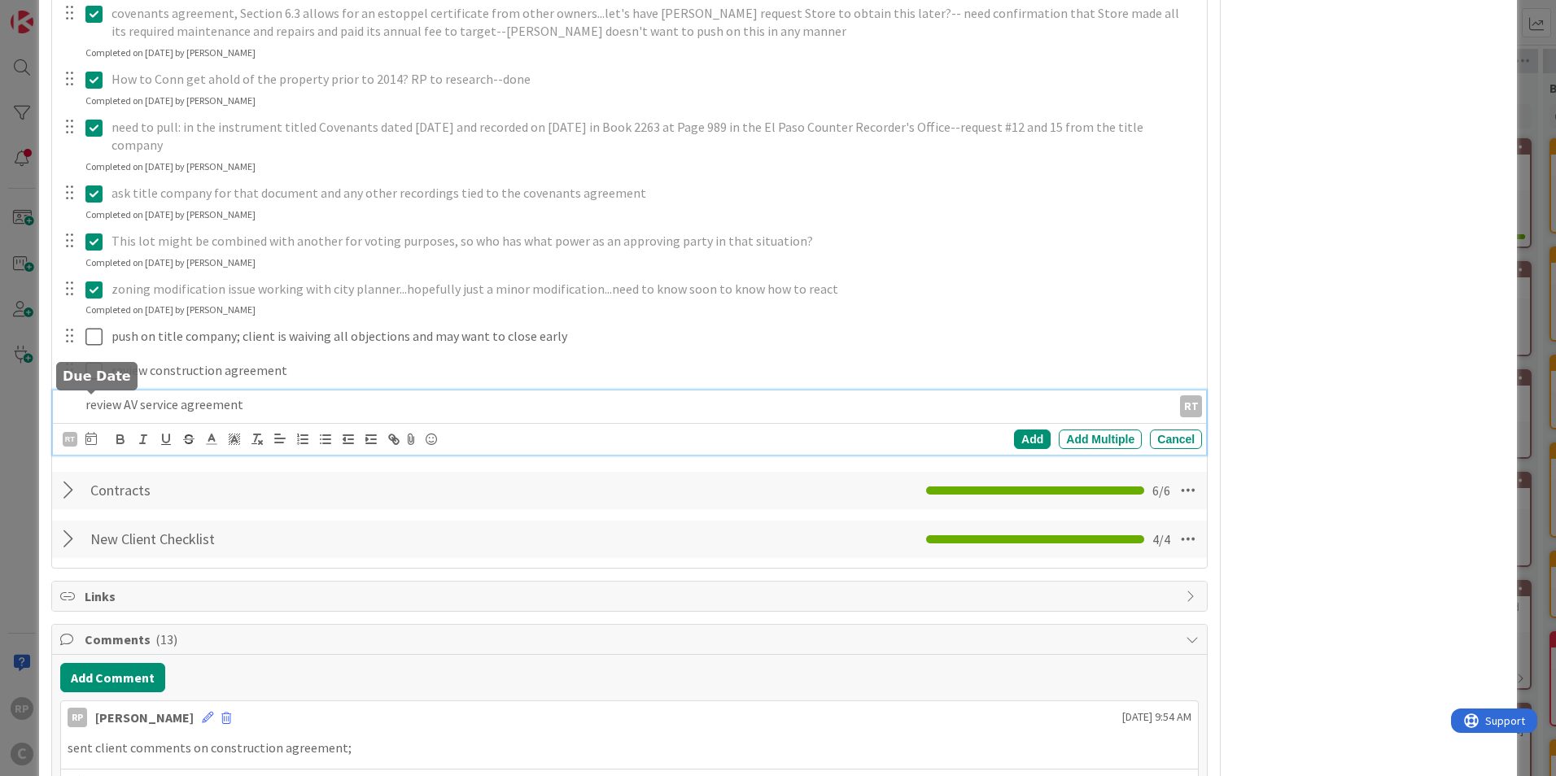
click at [92, 432] on icon at bounding box center [90, 438] width 11 height 13
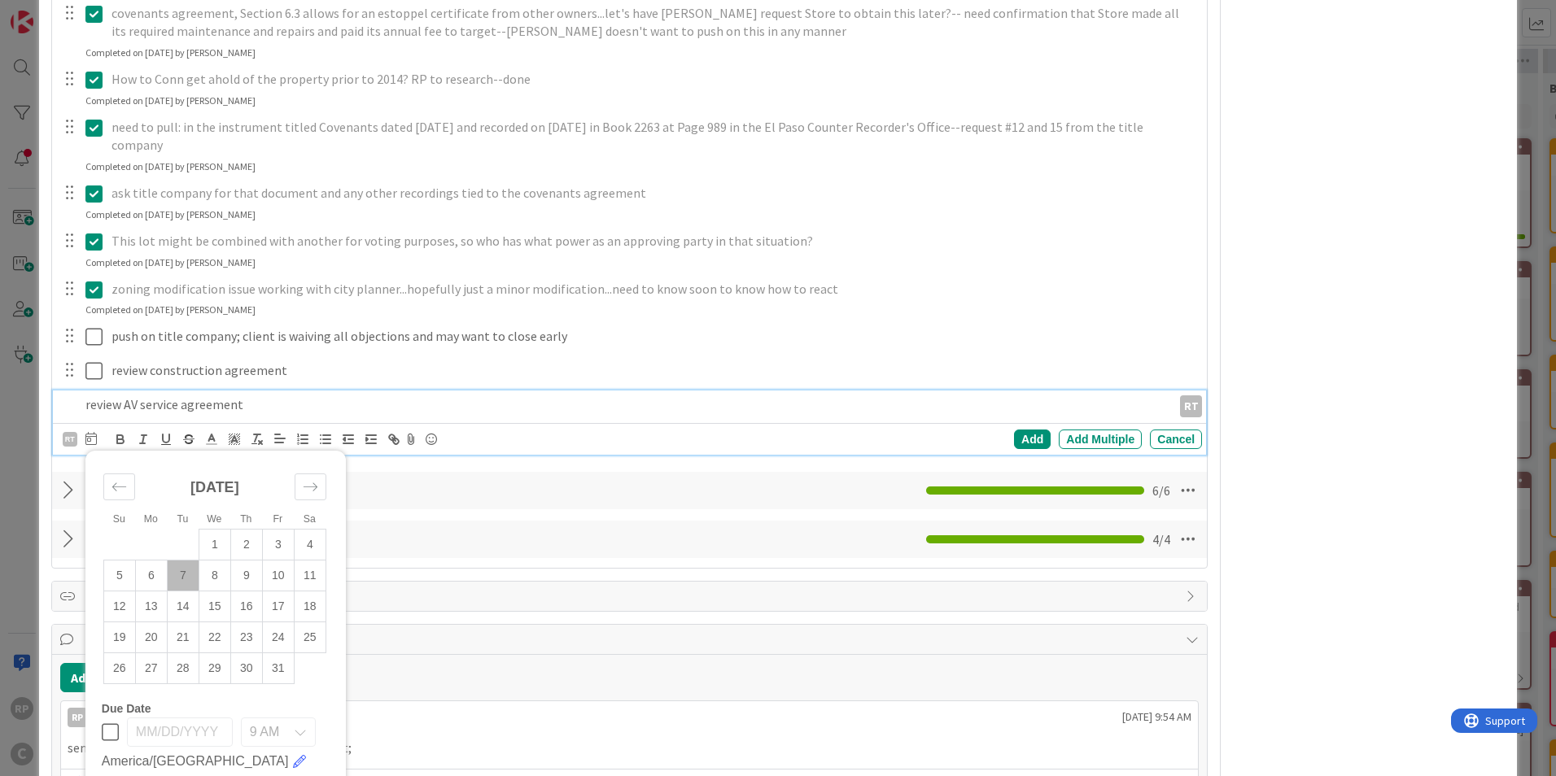
click at [262, 560] on td "10" at bounding box center [278, 575] width 32 height 31
click at [243, 560] on td "9" at bounding box center [246, 575] width 32 height 31
type input "[DATE]"
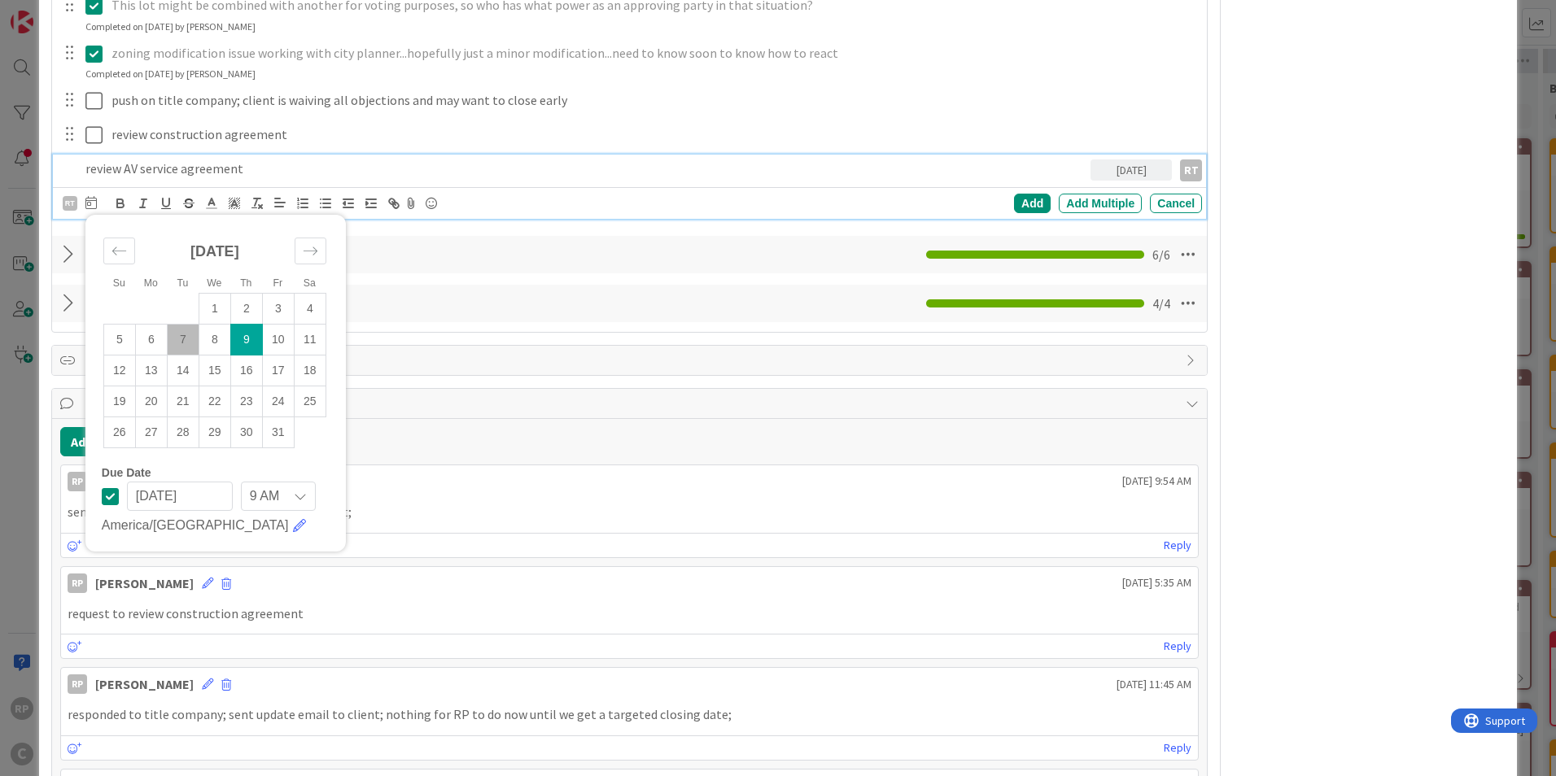
scroll to position [1221, 0]
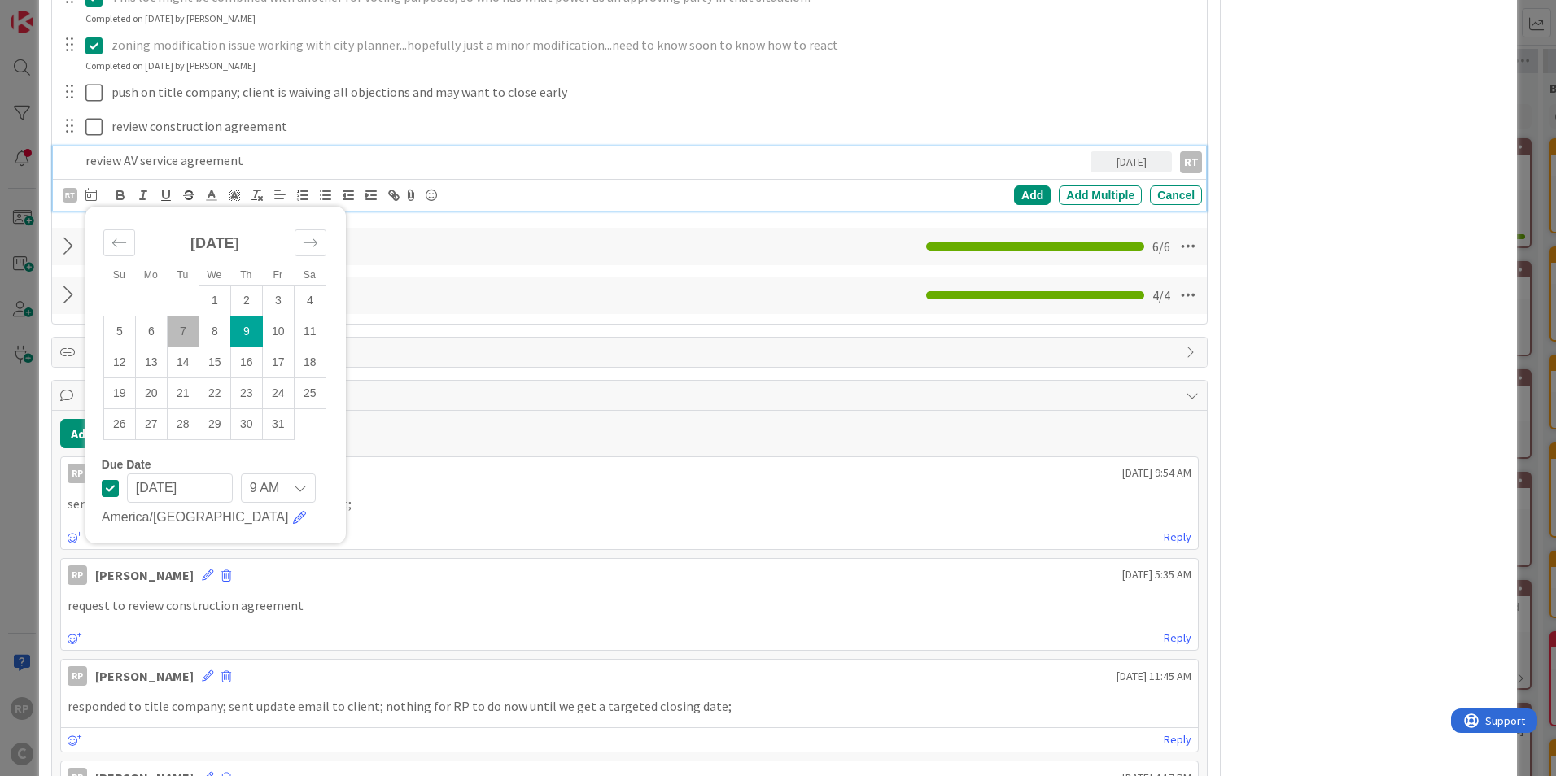
click at [115, 479] on icon at bounding box center [110, 489] width 17 height 20
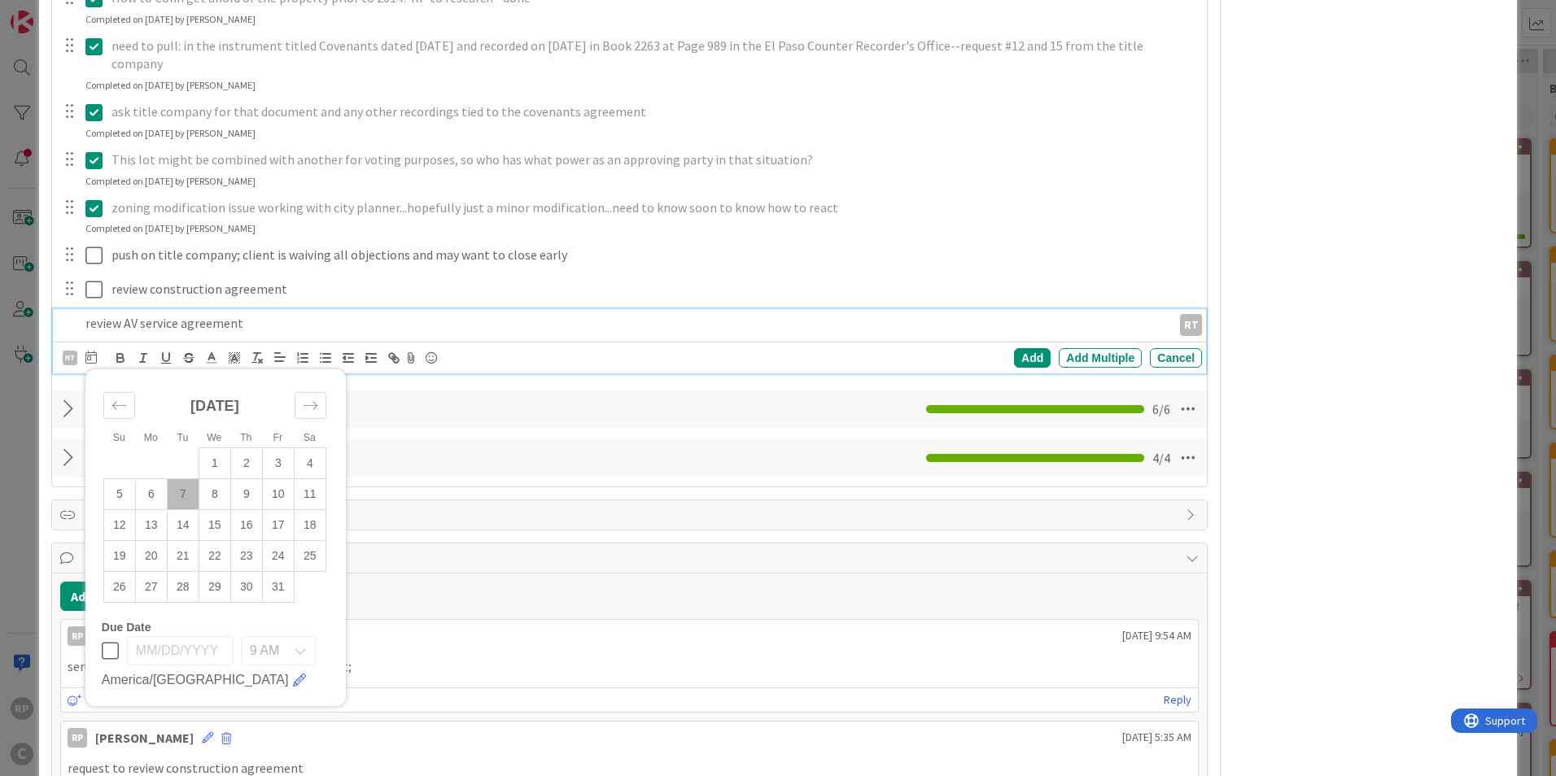
click at [235, 479] on td "9" at bounding box center [246, 494] width 32 height 31
type input "[DATE]"
click at [1020, 348] on div "Add" at bounding box center [1032, 358] width 37 height 20
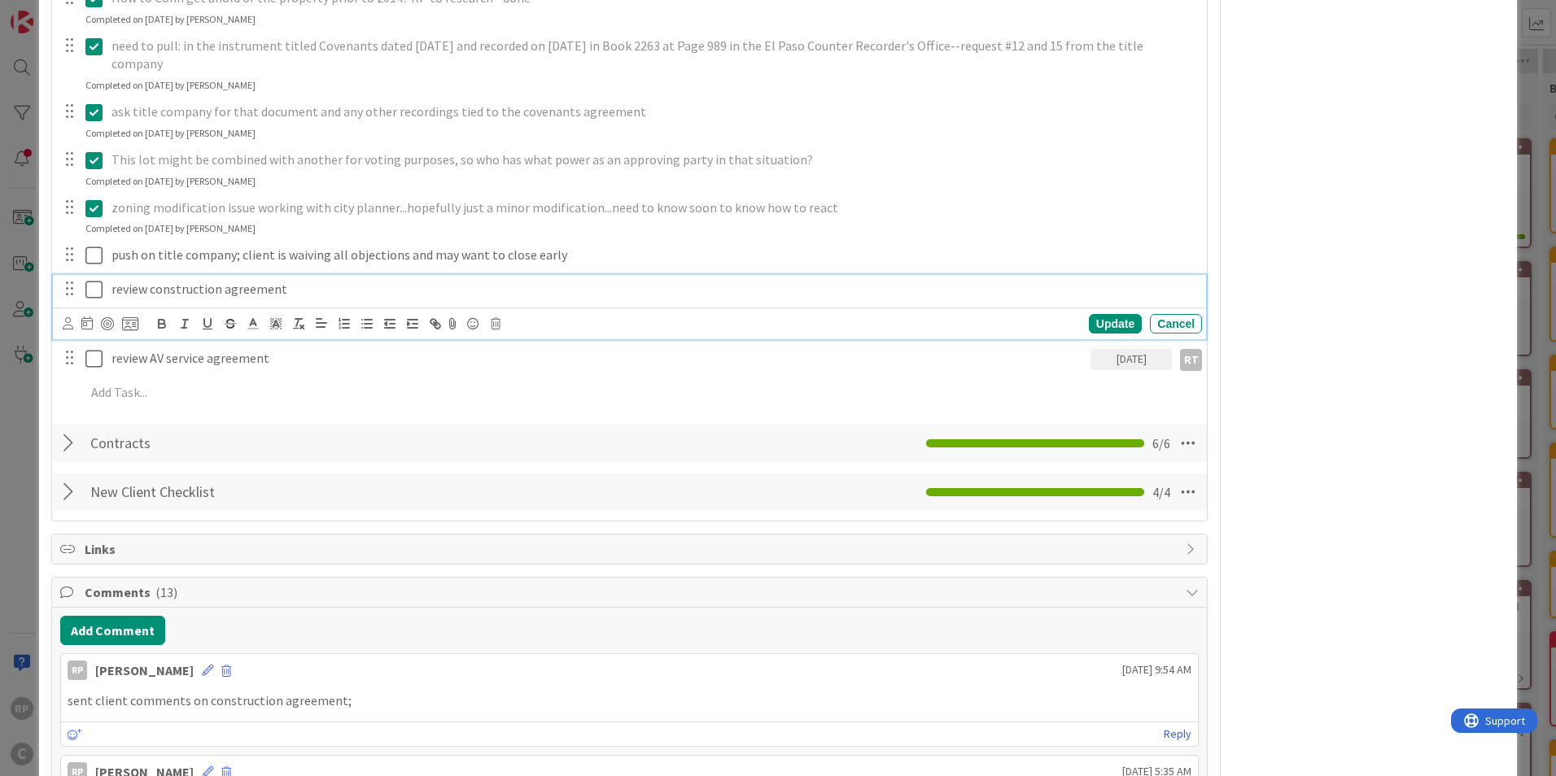
click at [287, 280] on p "review construction agreement" at bounding box center [653, 289] width 1084 height 19
click at [1103, 314] on div "Update" at bounding box center [1115, 324] width 53 height 20
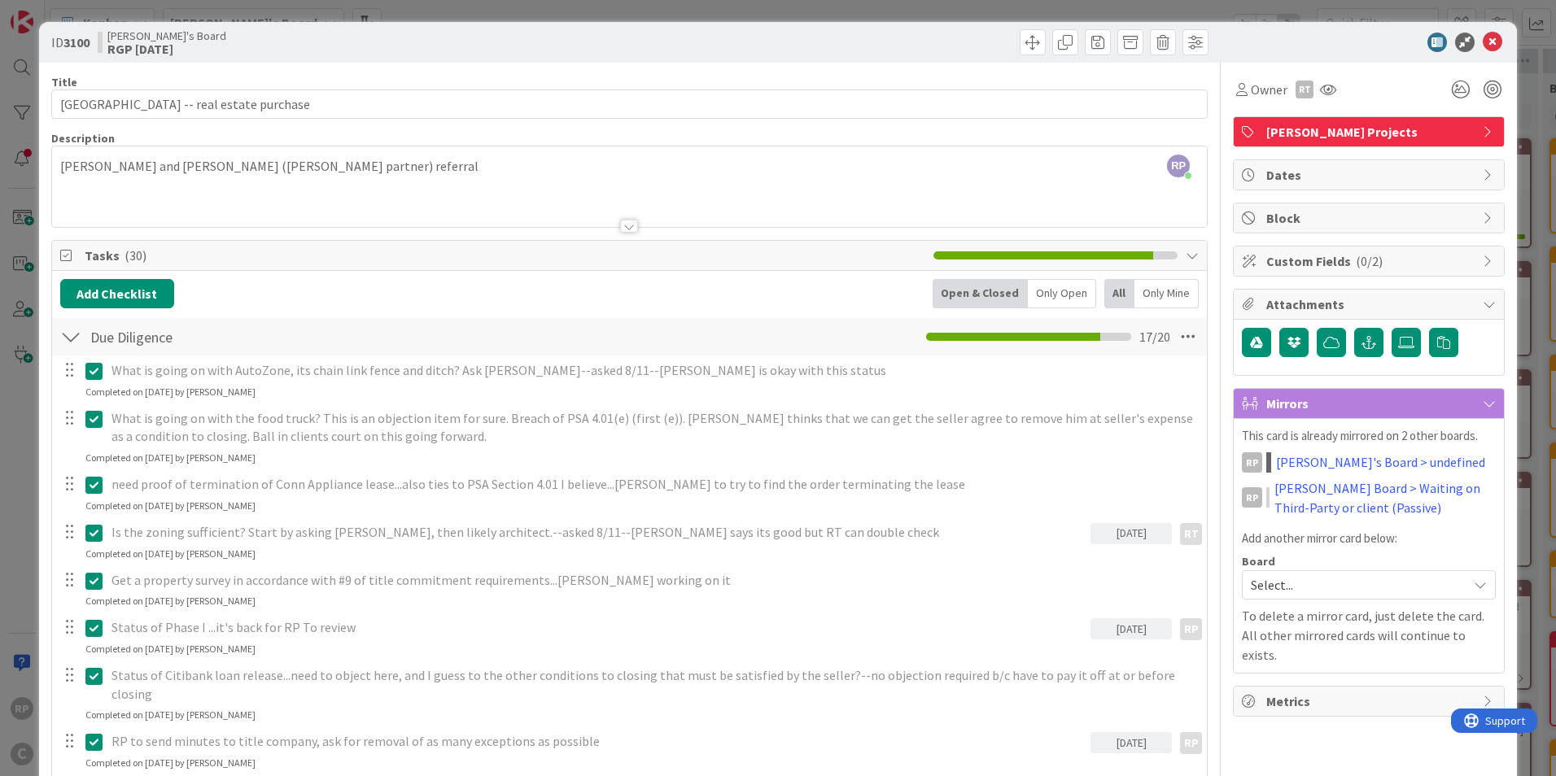
scroll to position [0, 0]
click at [1292, 485] on link "[PERSON_NAME] Board > Waiting on Third-Party or client (Passive)" at bounding box center [1384, 498] width 221 height 39
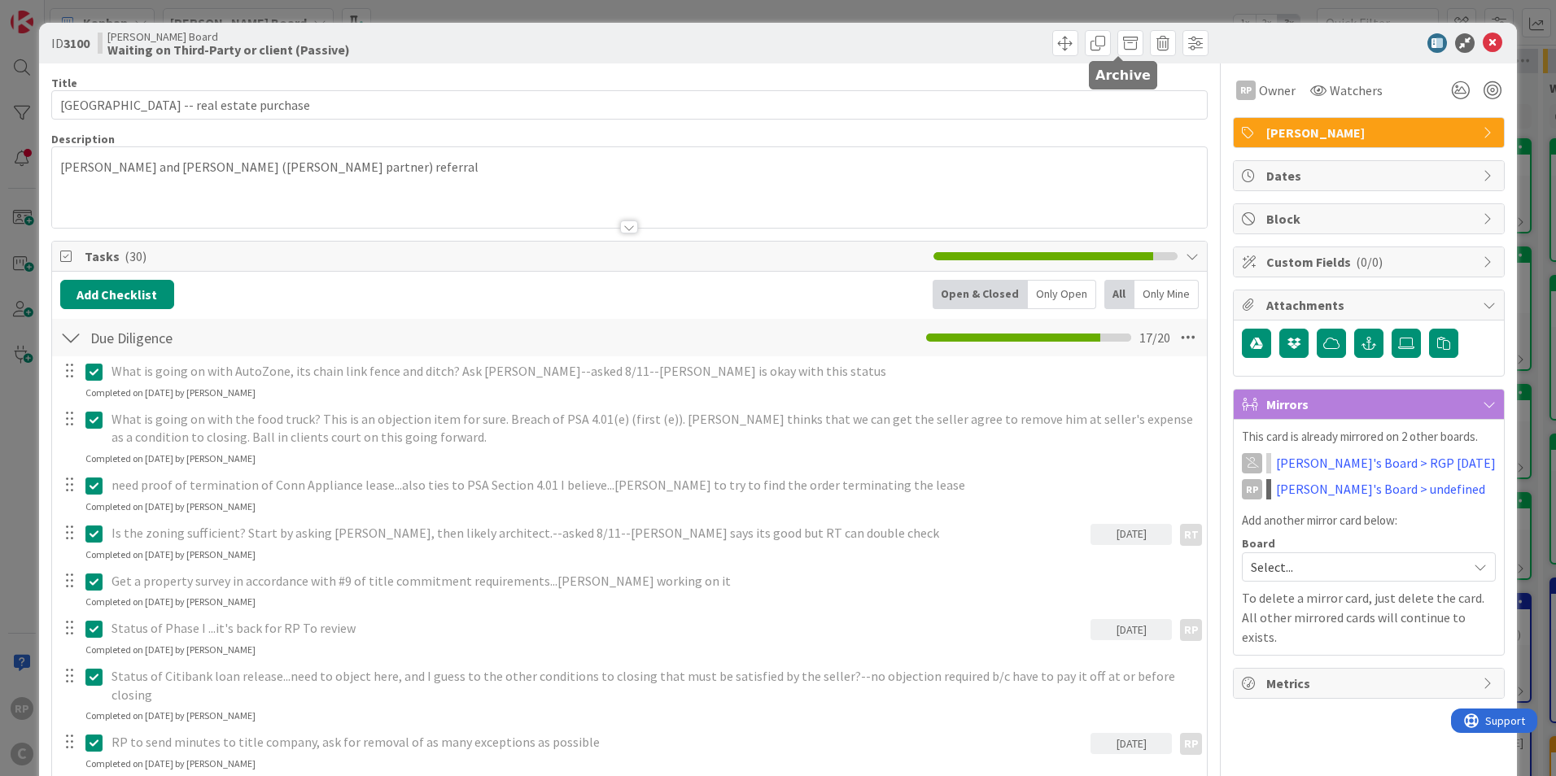
click at [1052, 45] on span at bounding box center [1065, 43] width 26 height 26
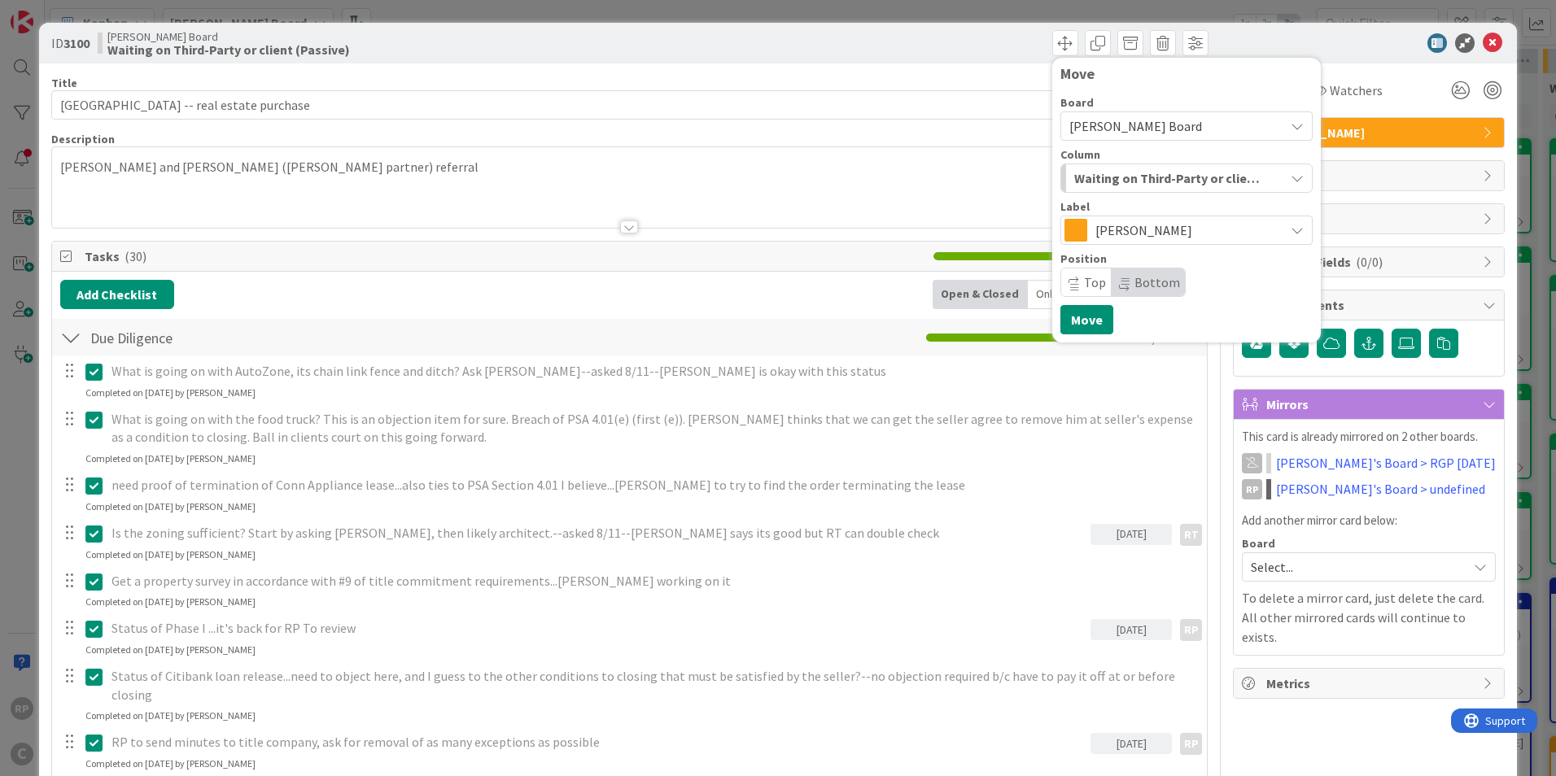
click at [1094, 188] on span "Waiting on Third-Party or client (Passive)" at bounding box center [1167, 178] width 187 height 21
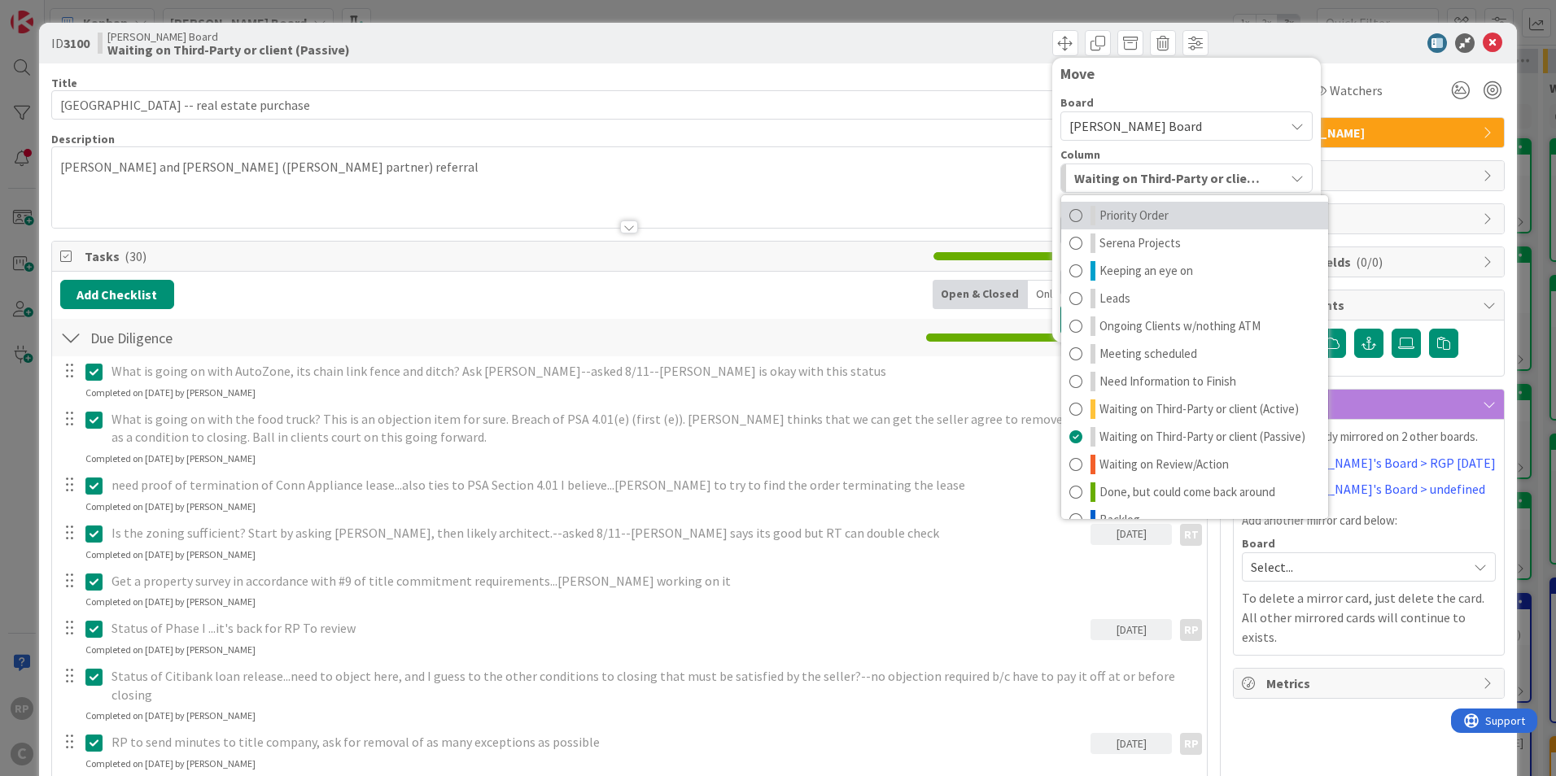
click at [1105, 219] on span "Priority Order" at bounding box center [1133, 216] width 69 height 20
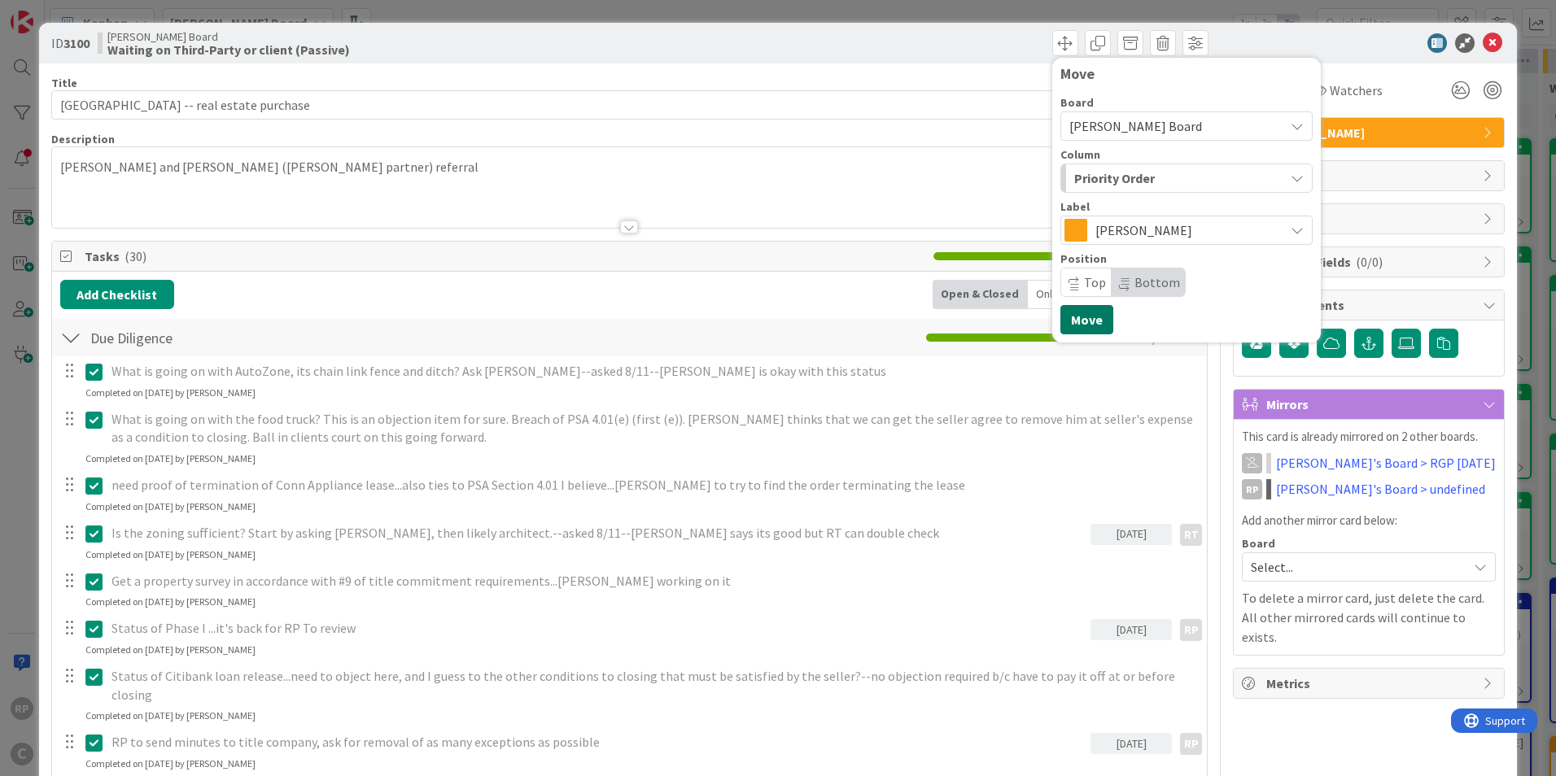
click at [1067, 329] on button "Move" at bounding box center [1086, 319] width 53 height 29
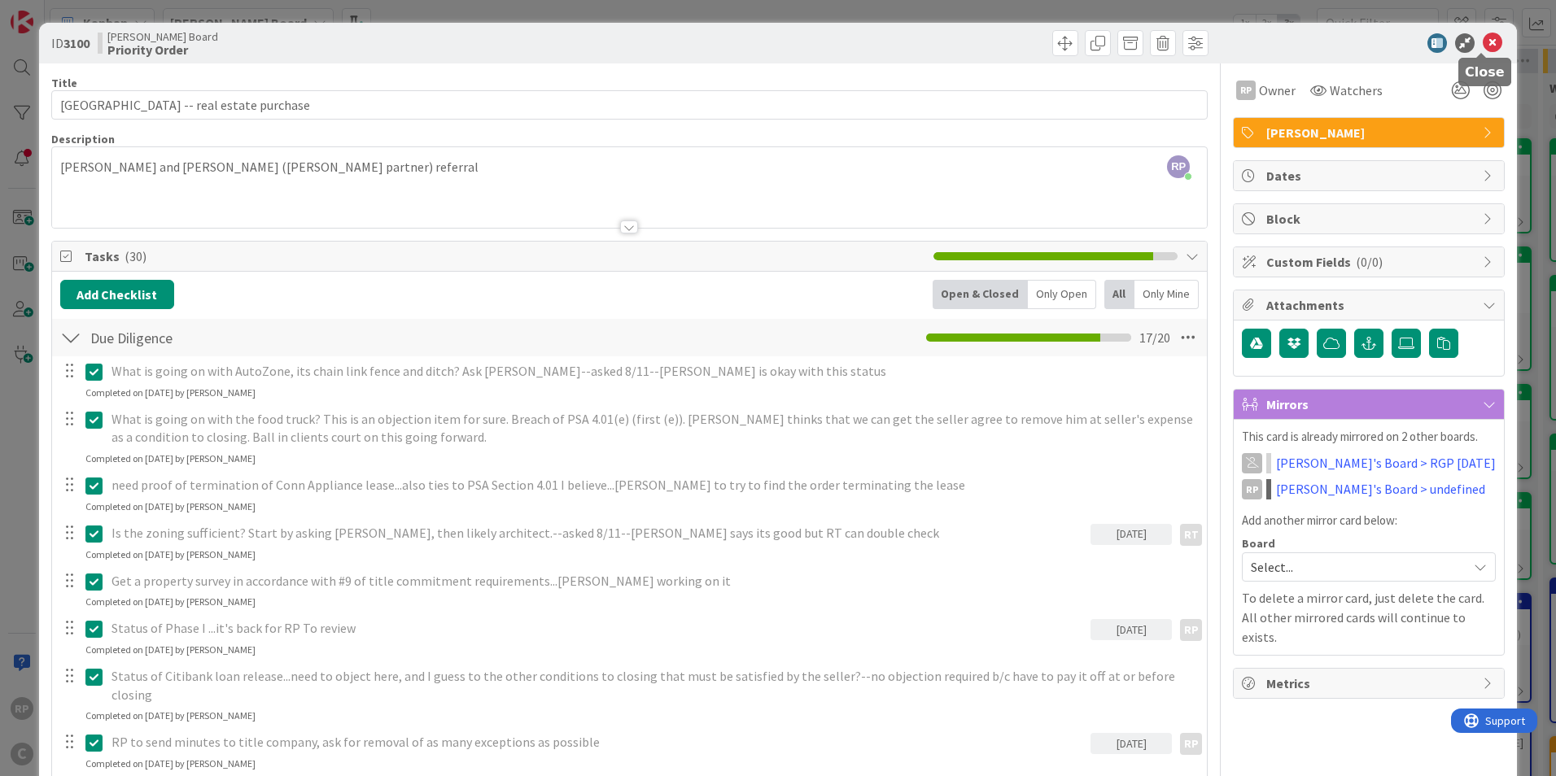
click at [1483, 40] on icon at bounding box center [1493, 43] width 20 height 20
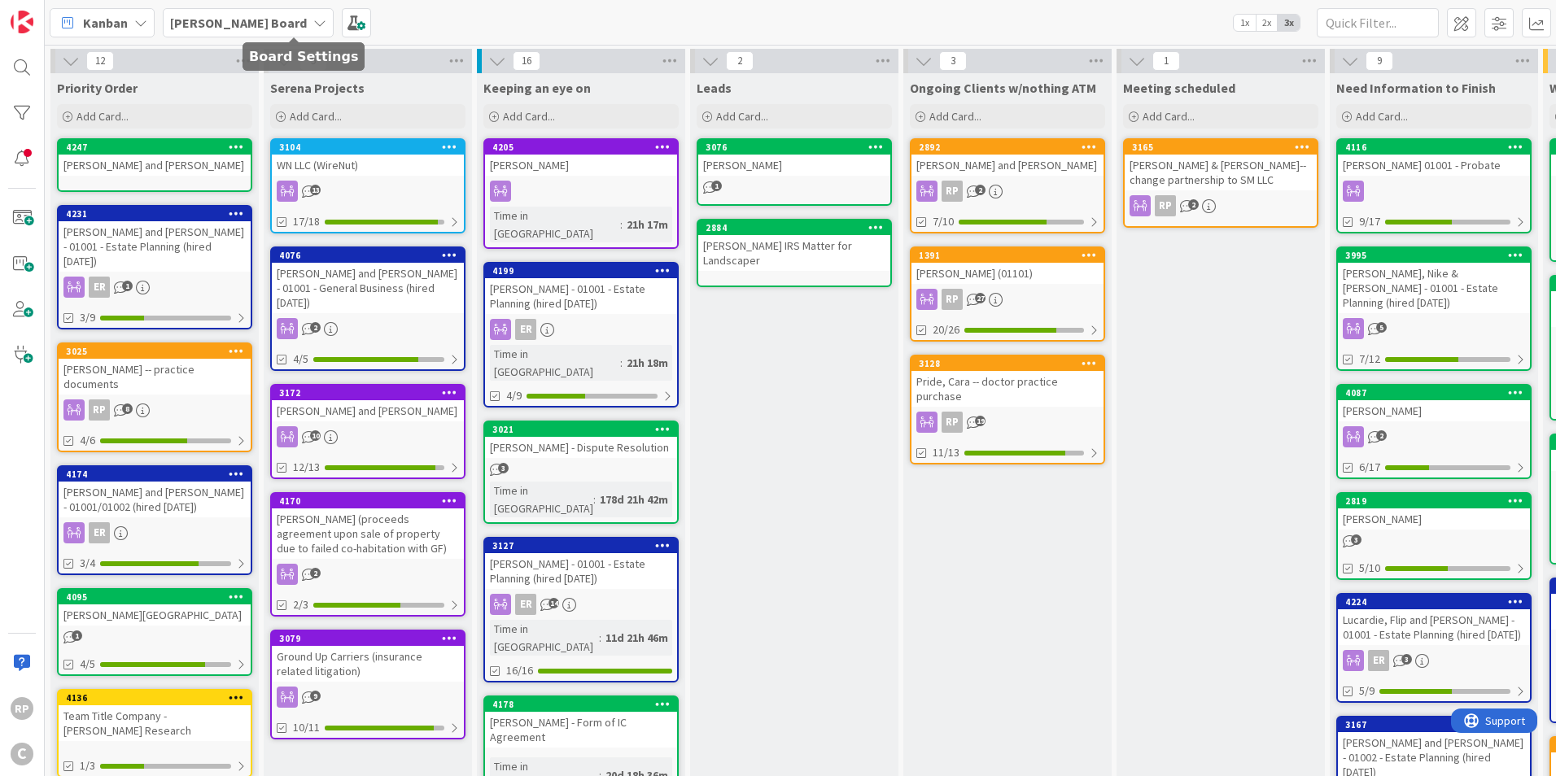
click at [342, 28] on span at bounding box center [356, 22] width 29 height 29
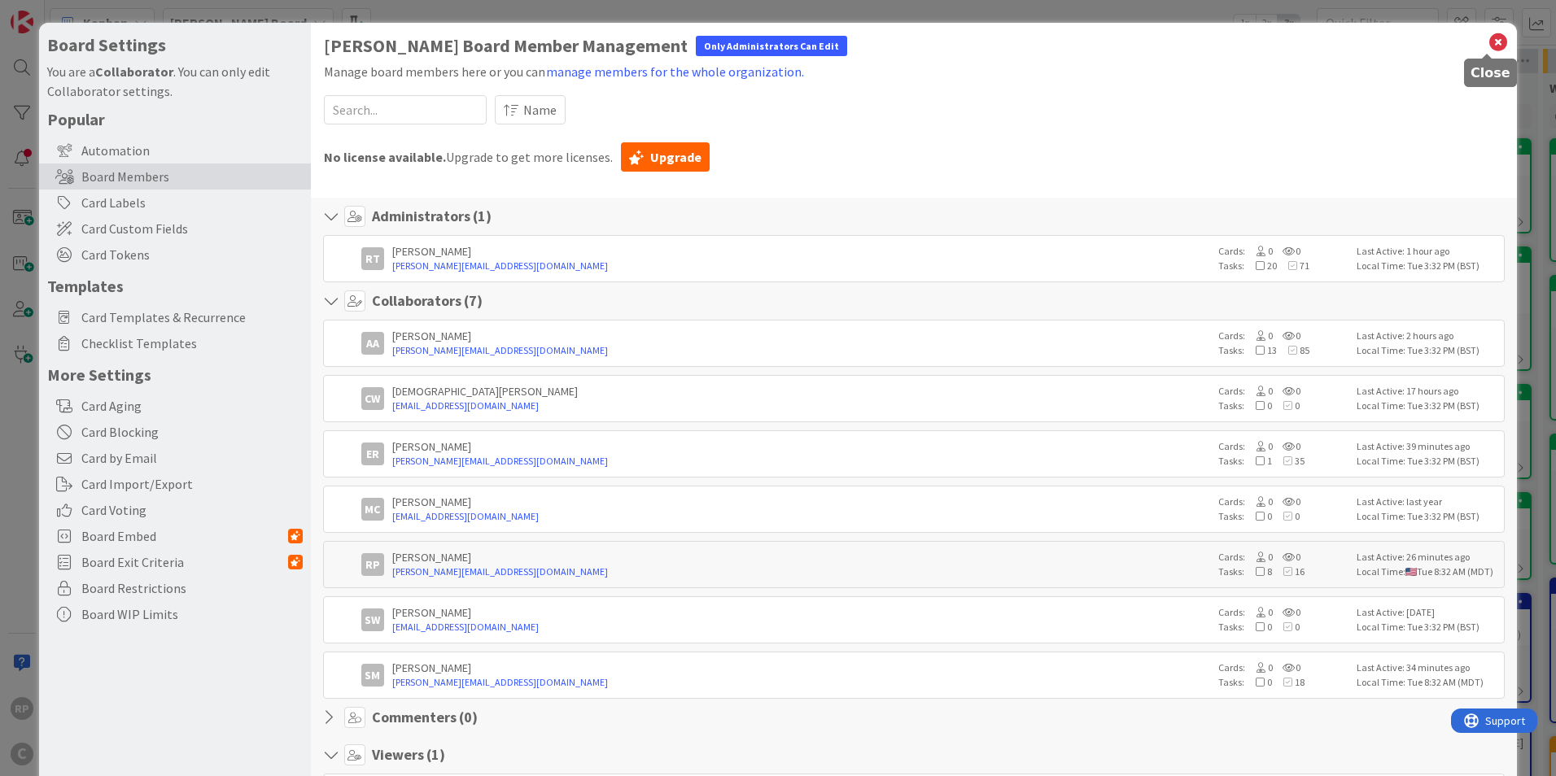
click at [1490, 38] on icon at bounding box center [1498, 42] width 21 height 23
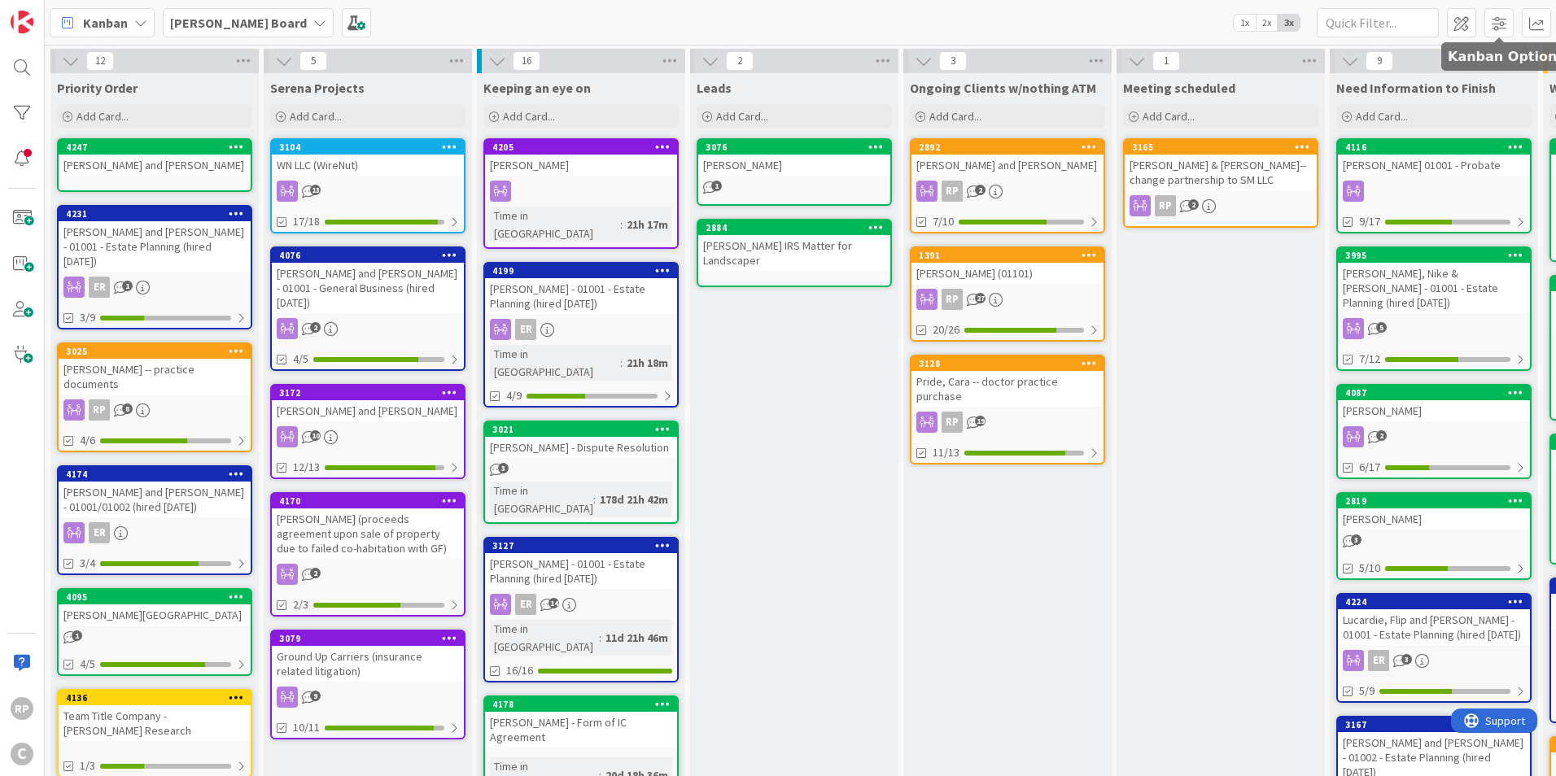
click at [1505, 27] on span at bounding box center [1498, 22] width 29 height 29
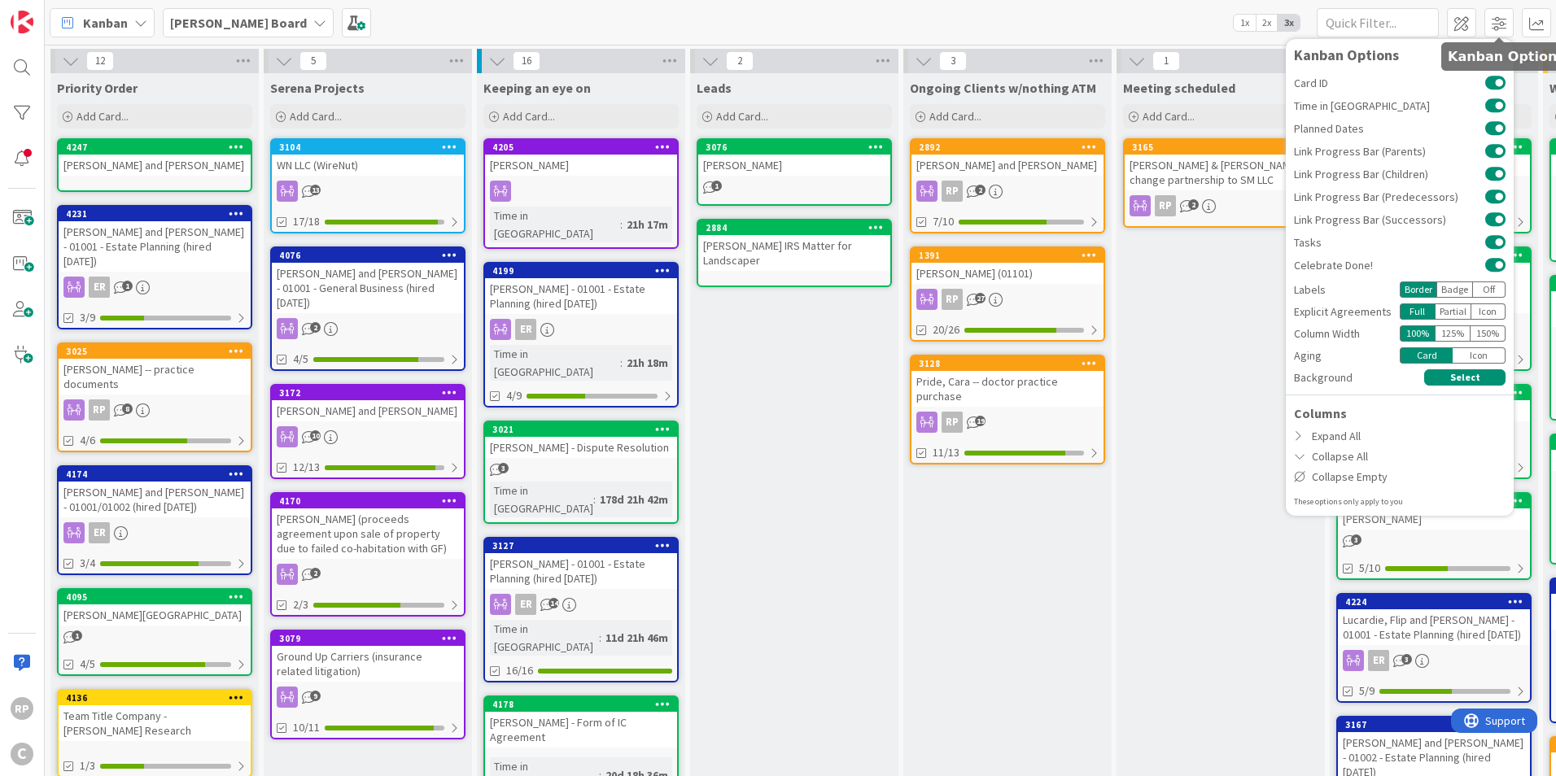
click at [1501, 14] on span at bounding box center [1498, 22] width 29 height 29
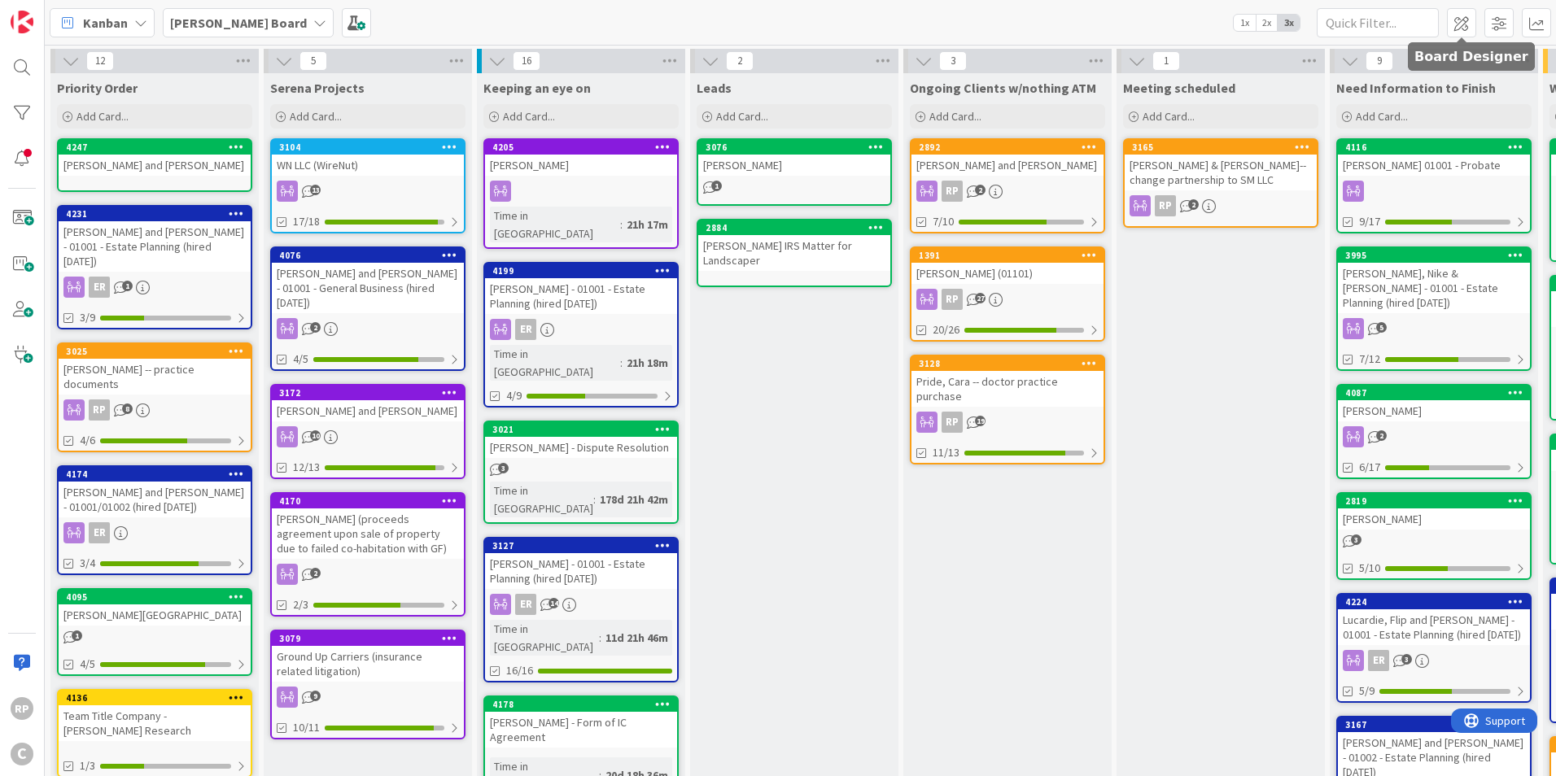
click at [1474, 14] on span at bounding box center [1461, 22] width 29 height 29
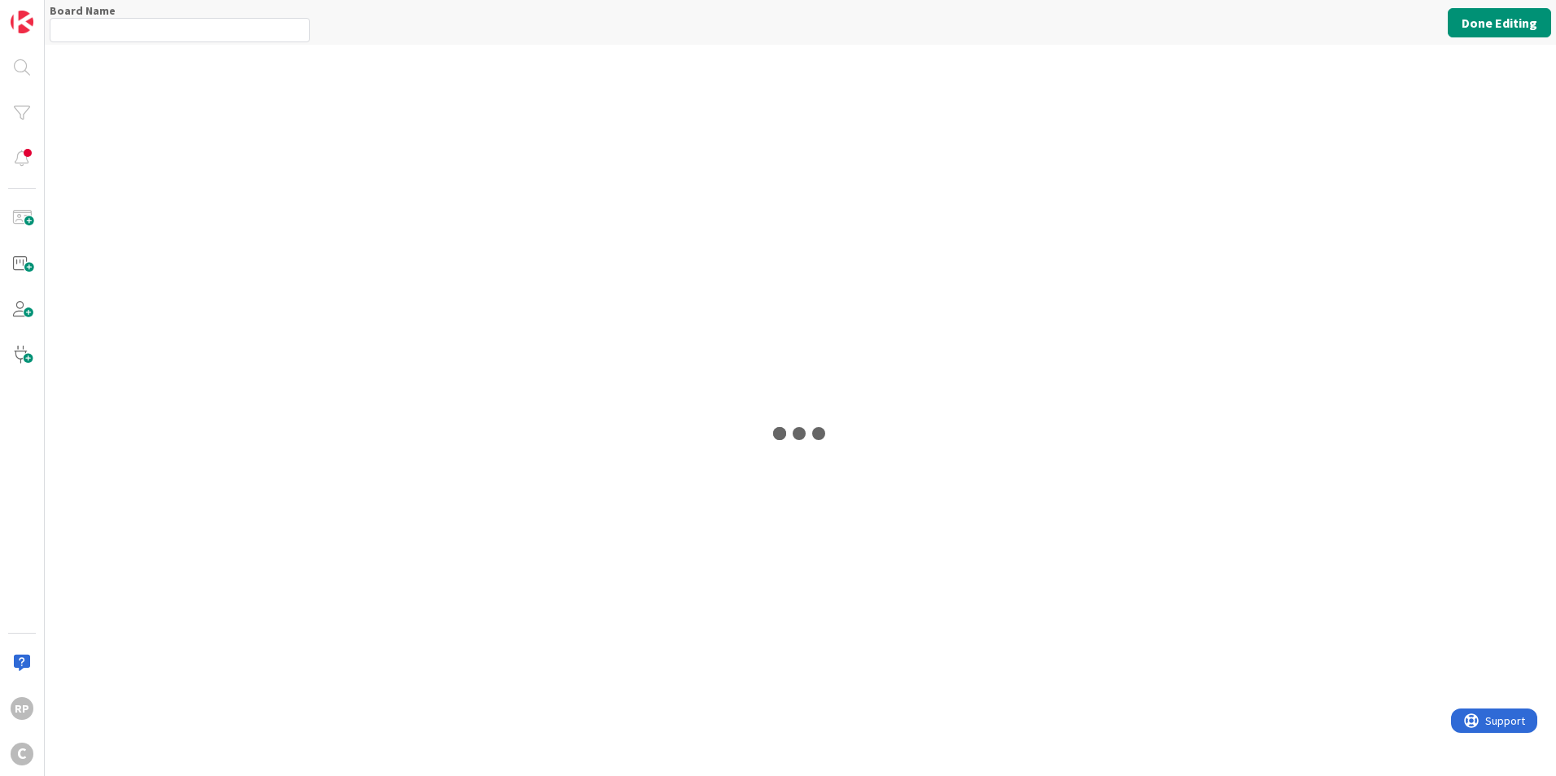
type input "[PERSON_NAME] Board"
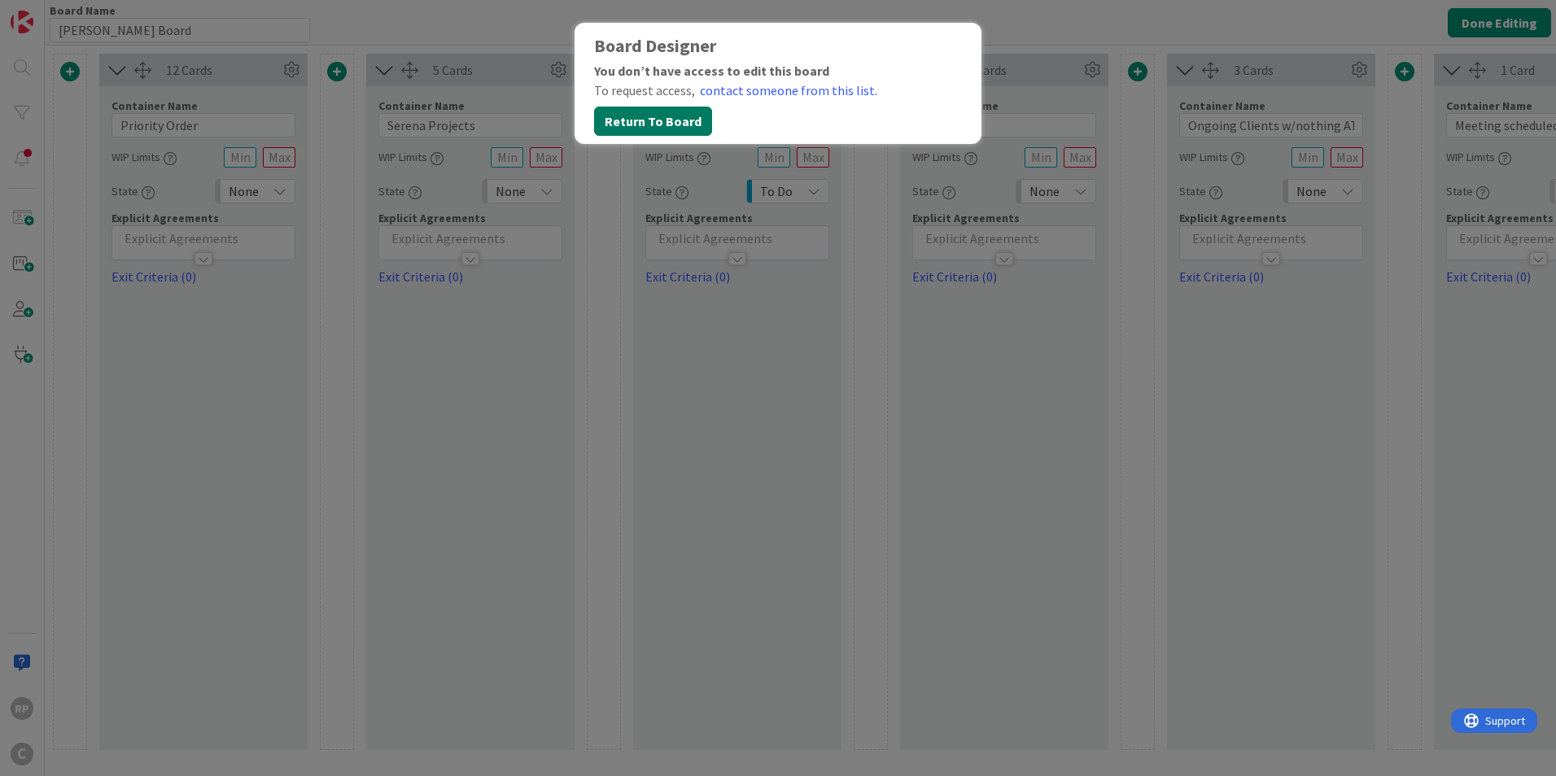
click at [638, 120] on button "Return To Board" at bounding box center [653, 121] width 118 height 29
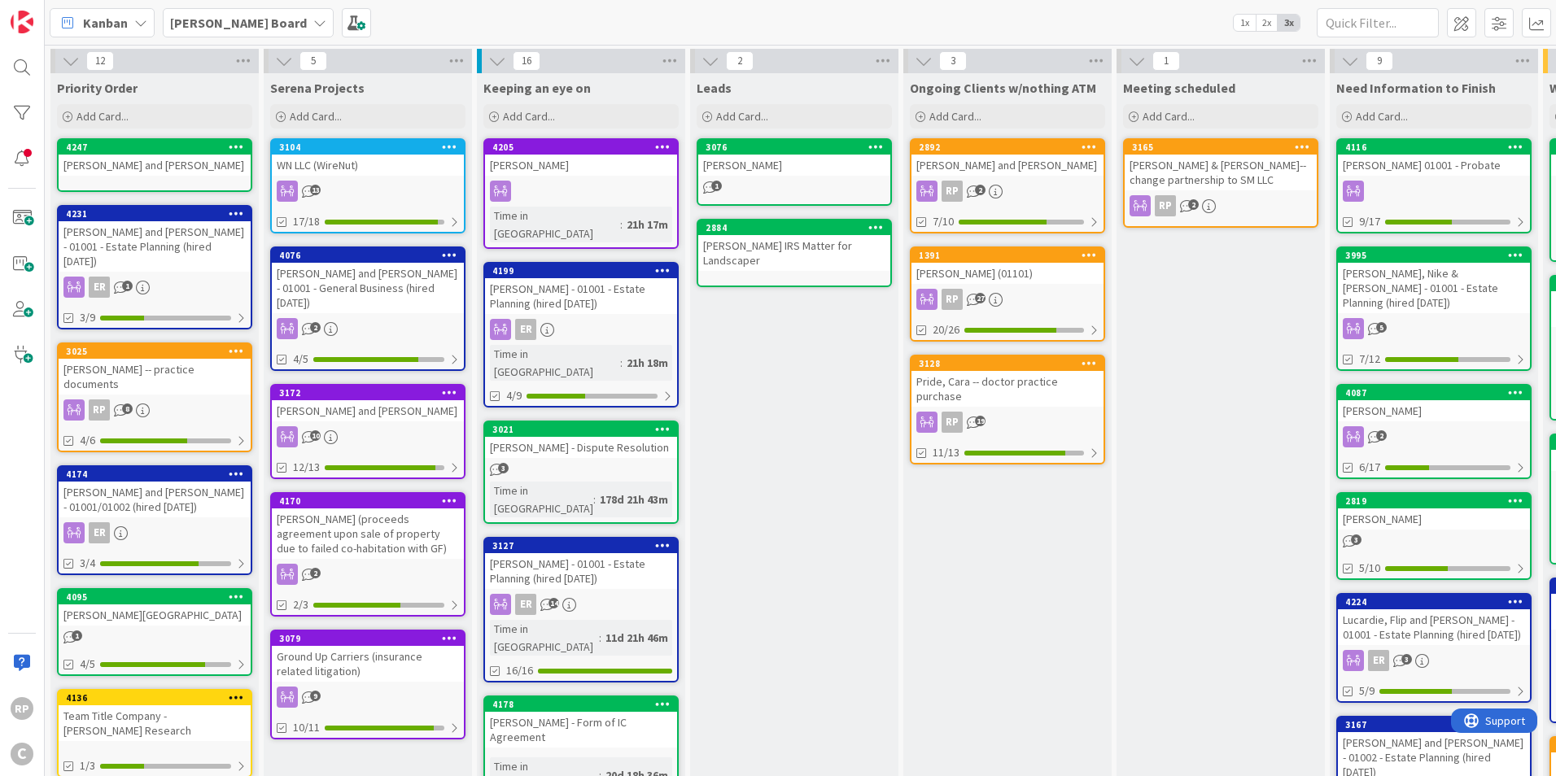
click at [212, 15] on b "[PERSON_NAME] Board" at bounding box center [238, 23] width 137 height 16
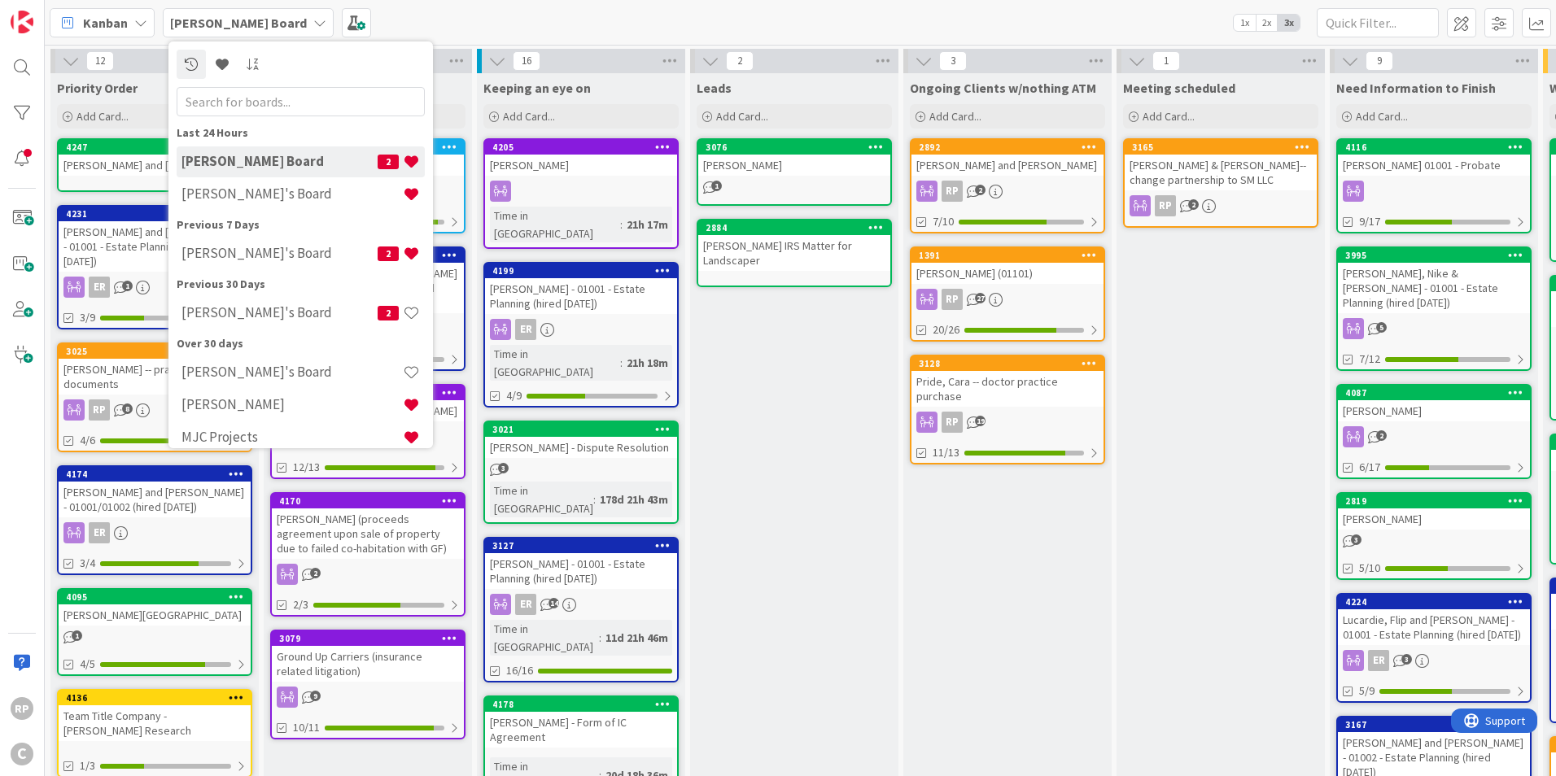
click at [238, 181] on div "[PERSON_NAME]'s Board" at bounding box center [301, 194] width 248 height 31
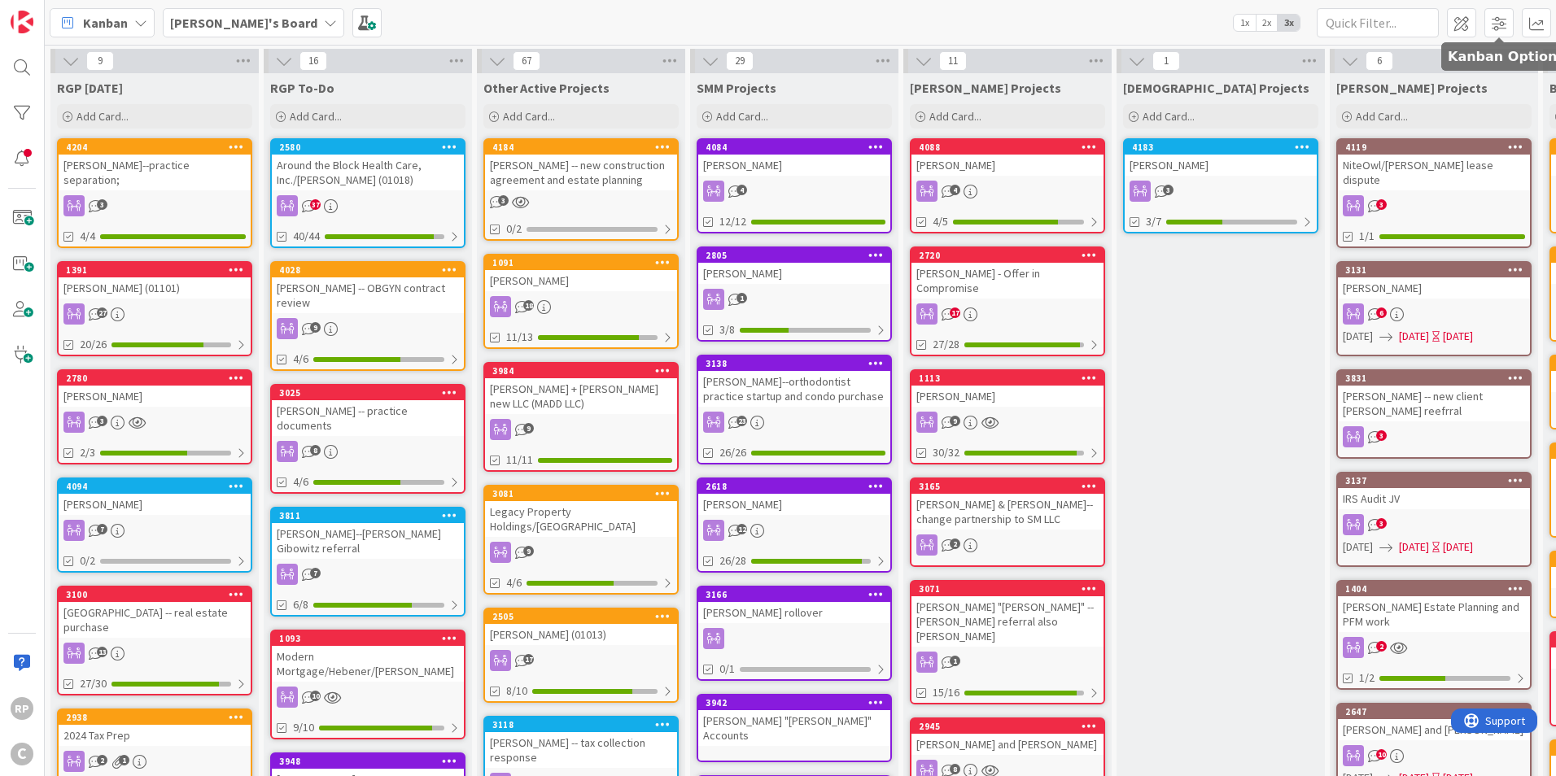
click at [1510, 23] on span at bounding box center [1498, 22] width 29 height 29
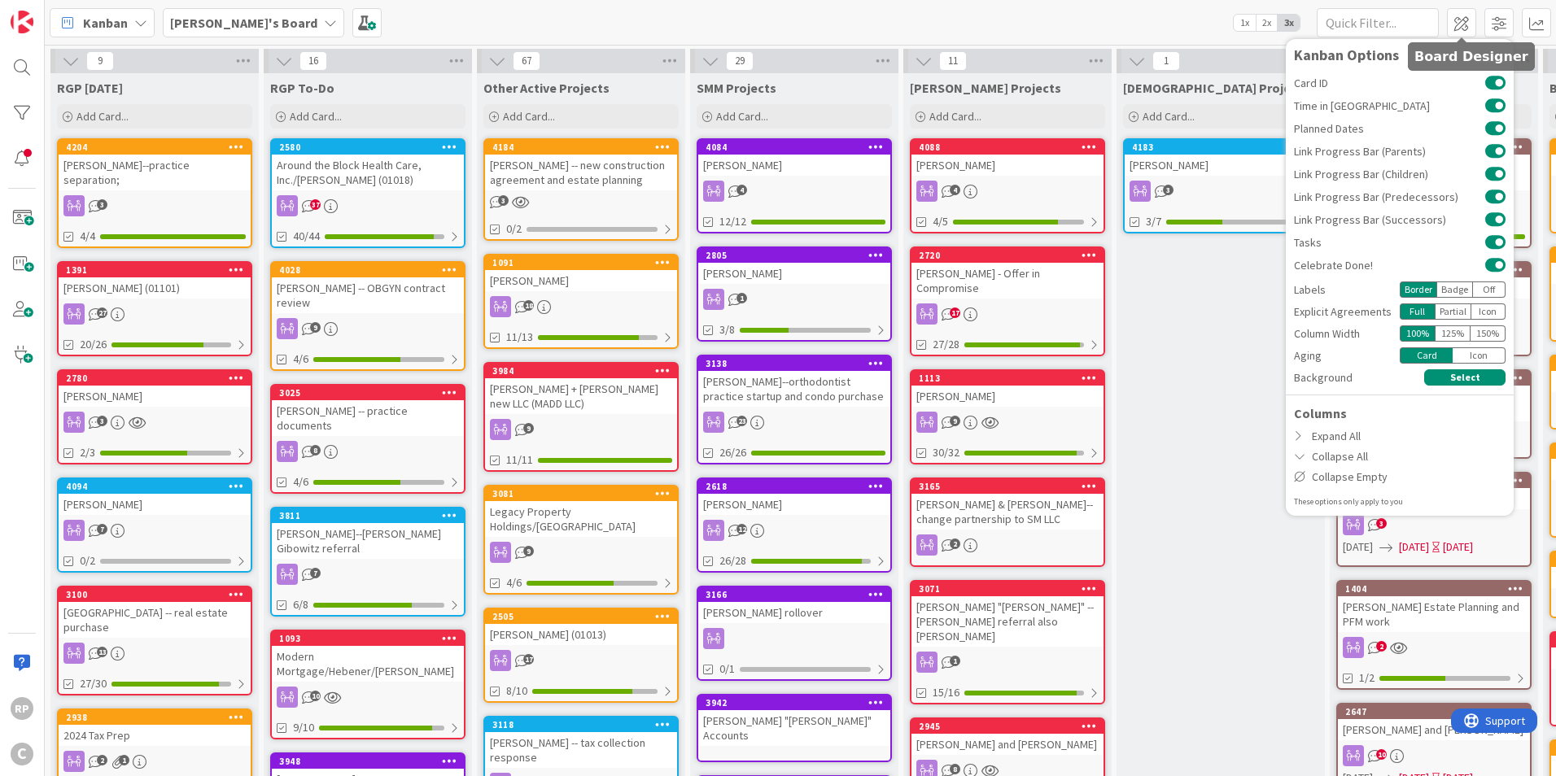
click at [1473, 24] on span at bounding box center [1461, 22] width 29 height 29
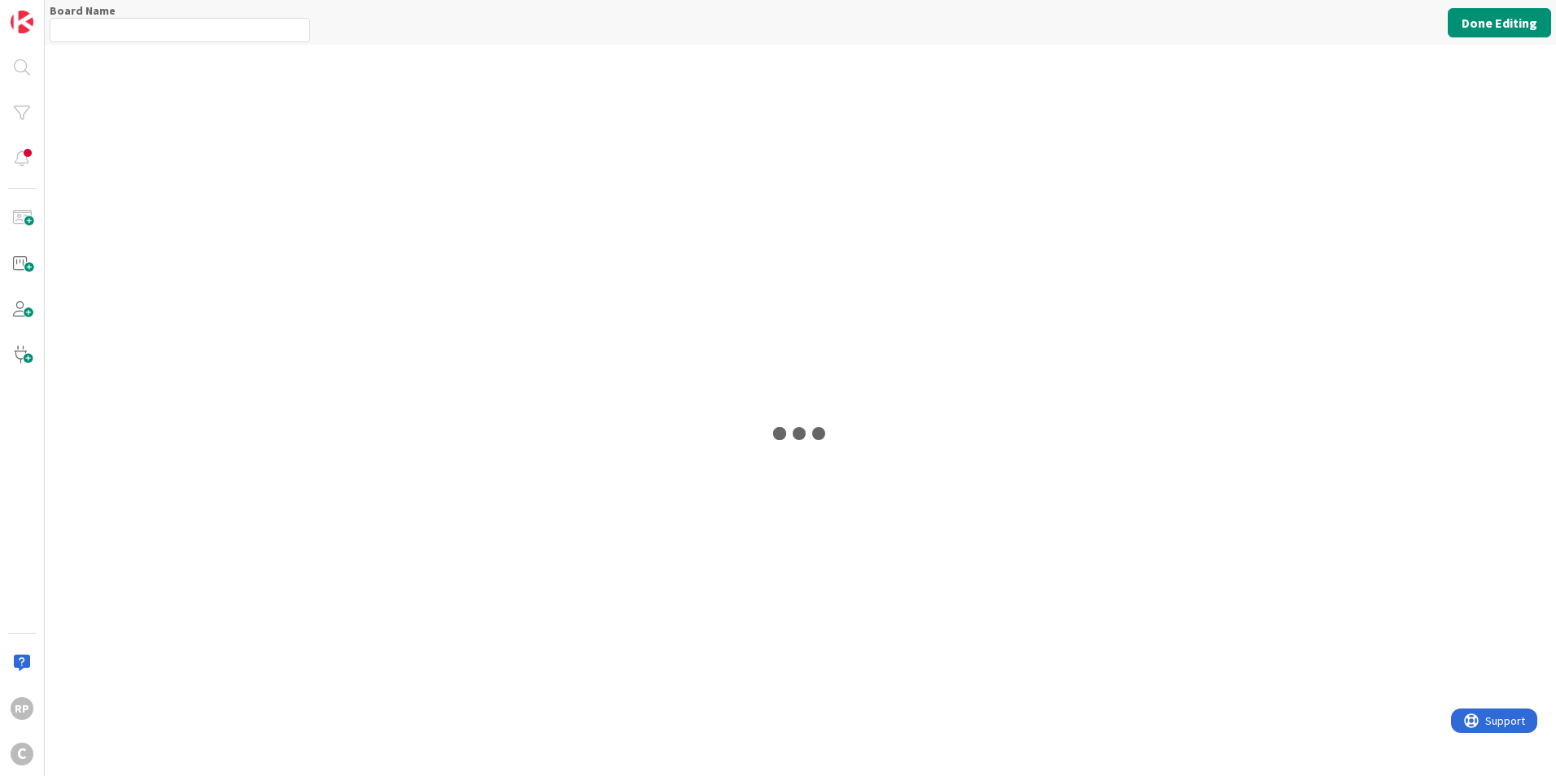
type input "[PERSON_NAME]'s Board"
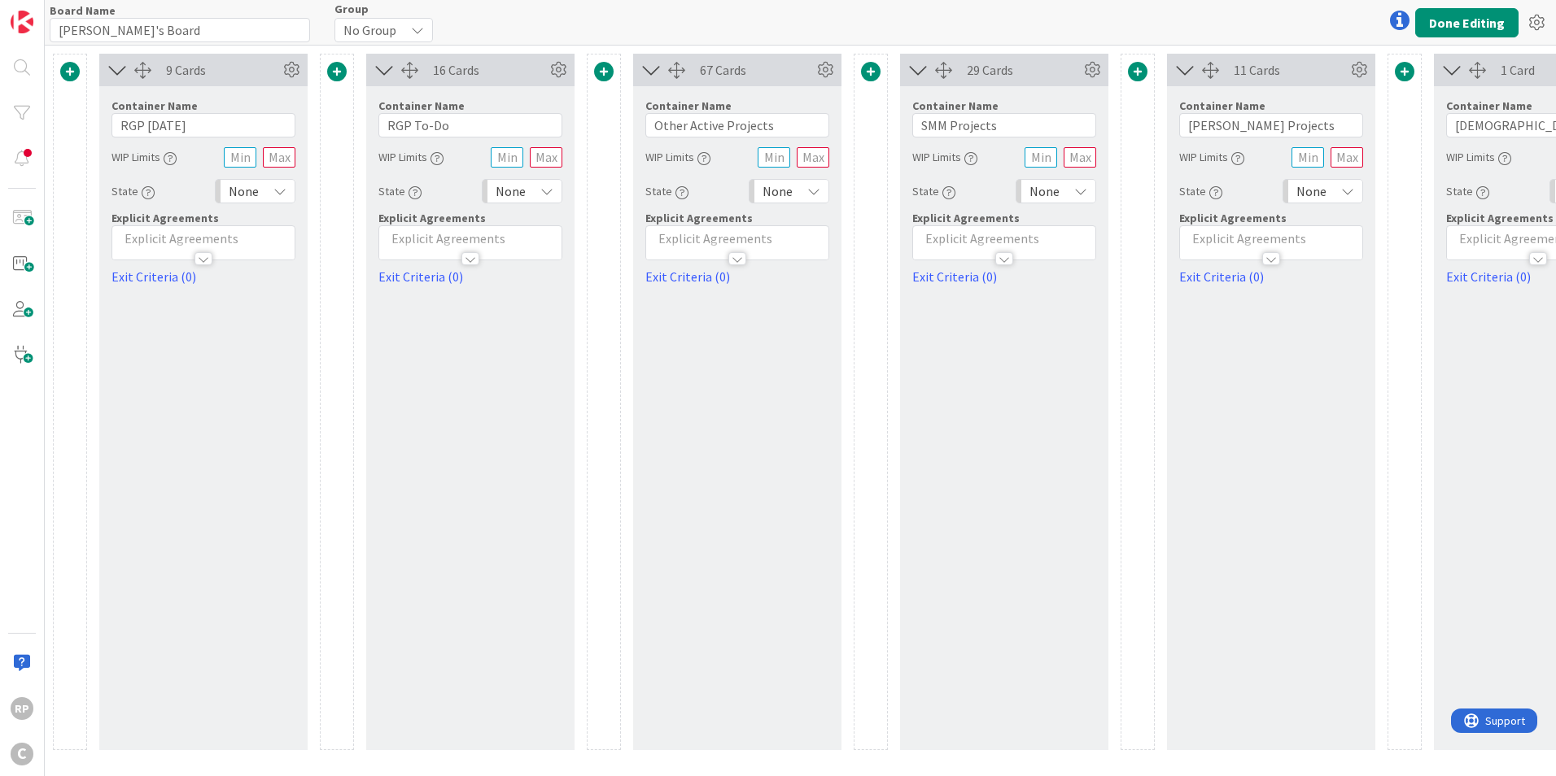
click at [1524, 20] on icon at bounding box center [1536, 22] width 29 height 29
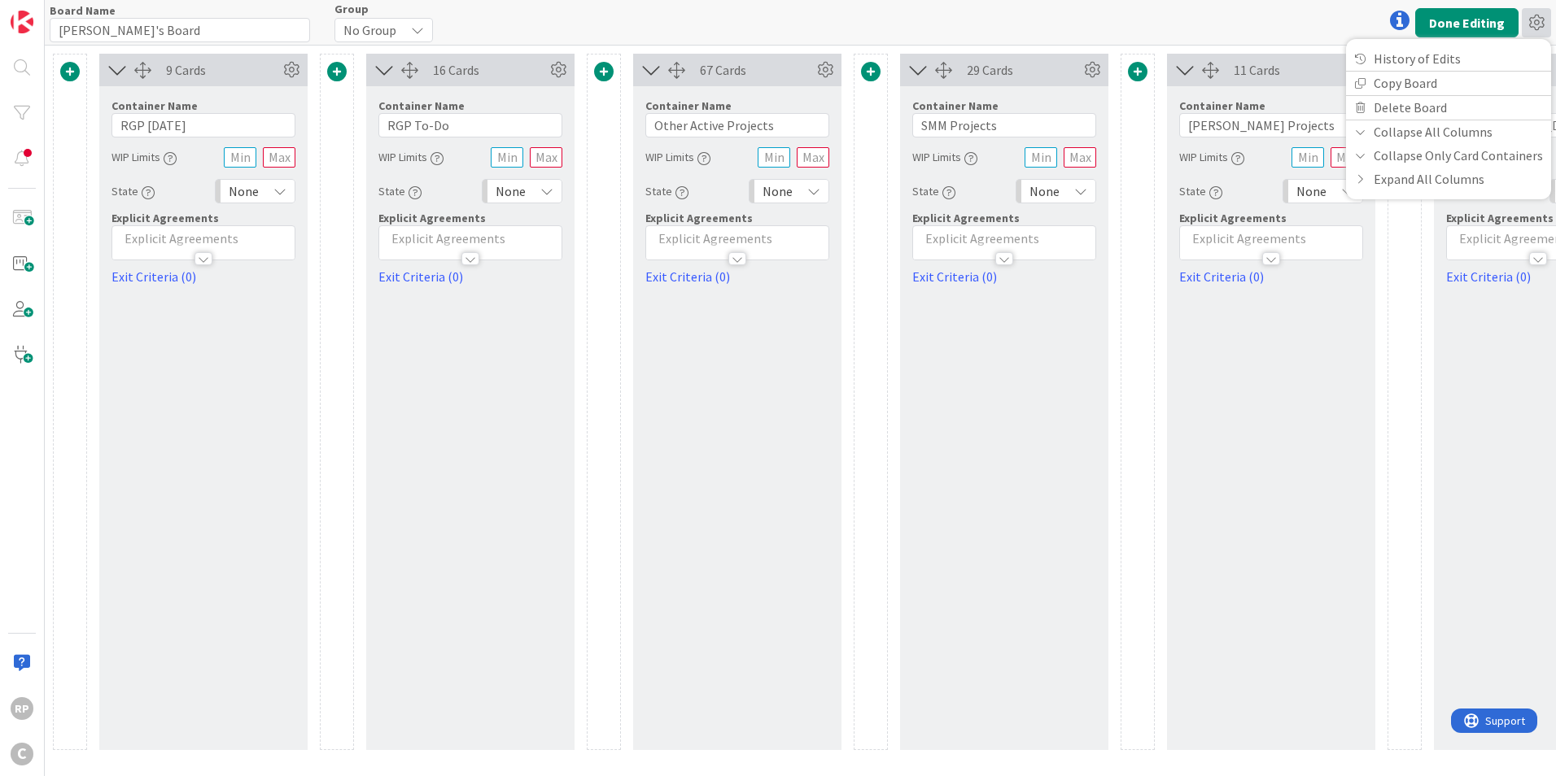
drag, startPoint x: 1215, startPoint y: 30, endPoint x: 1517, endPoint y: 15, distance: 302.3
click at [1227, 30] on div "Board Name 15 / 64 [PERSON_NAME]'s Board Group No Group Done Editing History of…" at bounding box center [800, 22] width 1511 height 45
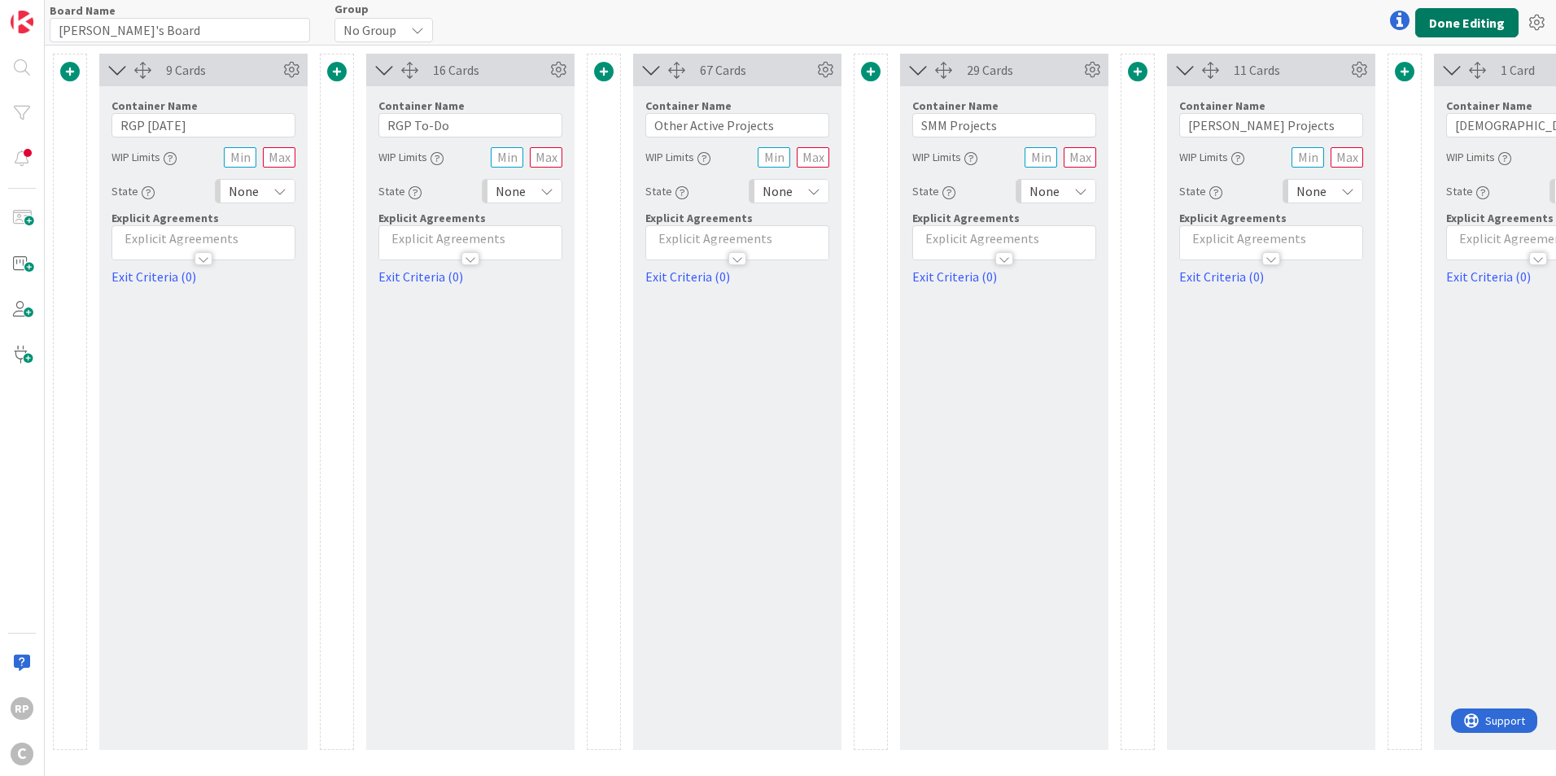
click at [1455, 20] on button "Done Editing" at bounding box center [1466, 22] width 103 height 29
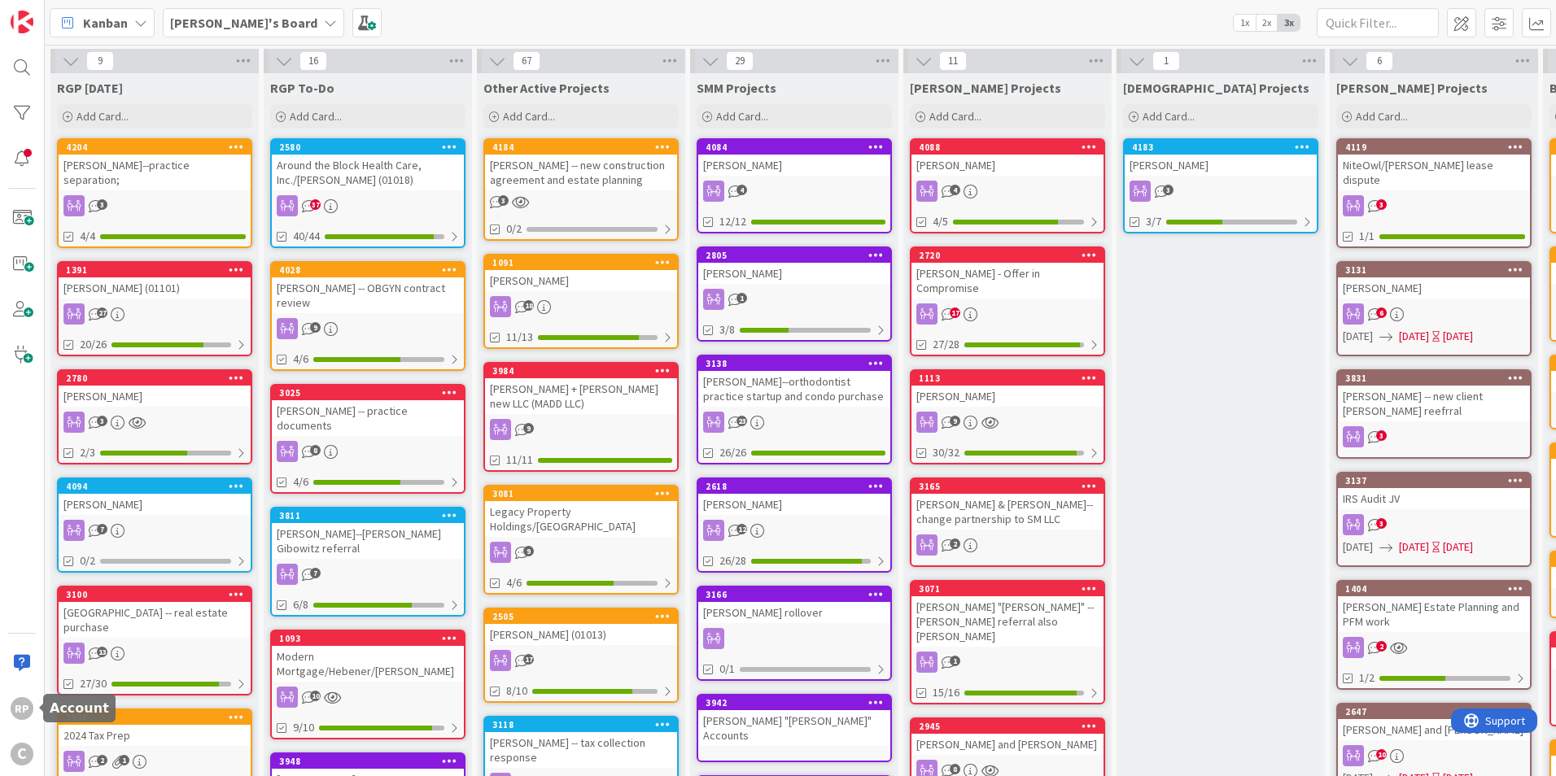
click at [30, 718] on div "RP" at bounding box center [22, 709] width 33 height 33
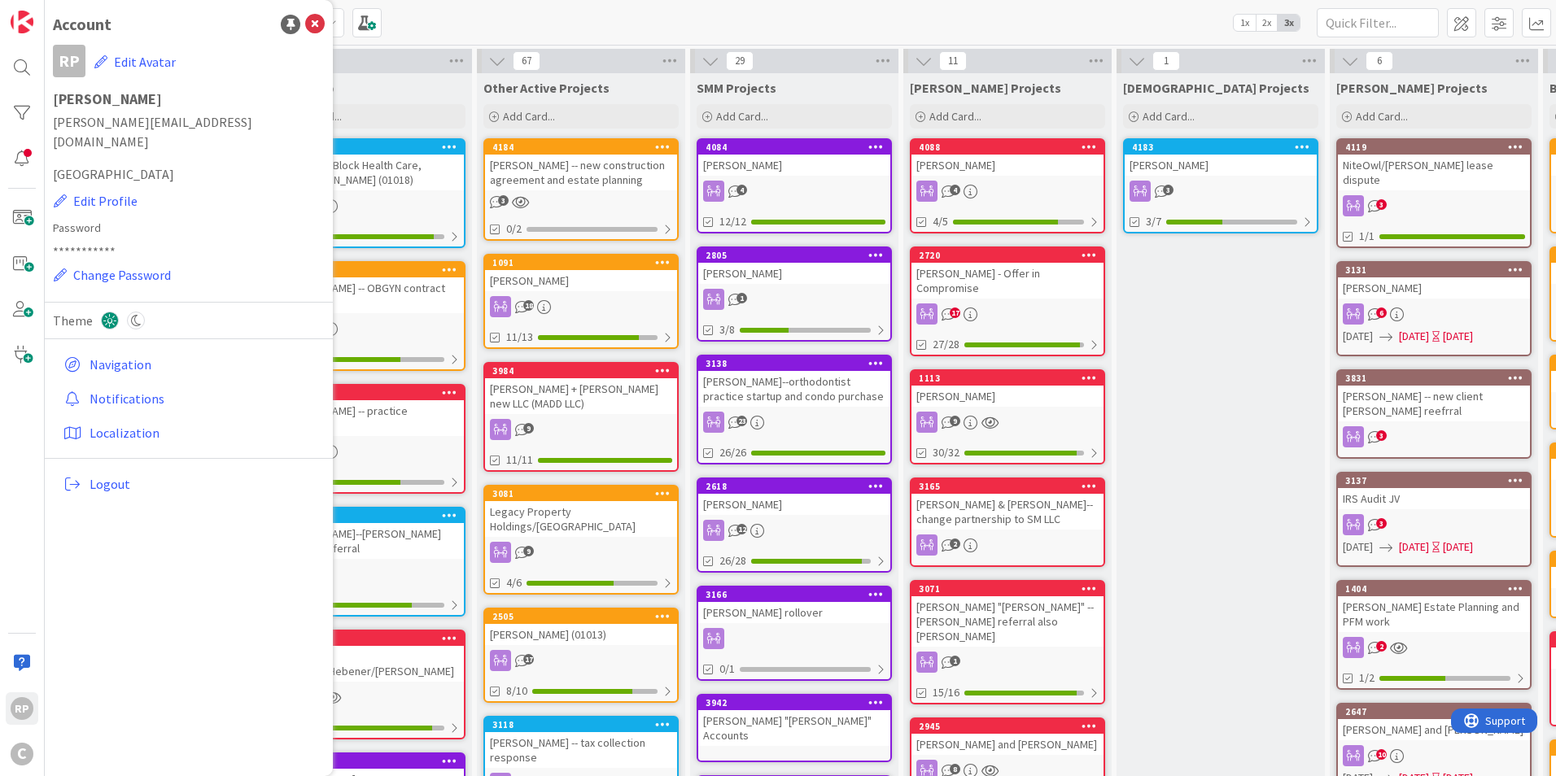
click at [129, 350] on link "Navigation" at bounding box center [191, 364] width 268 height 29
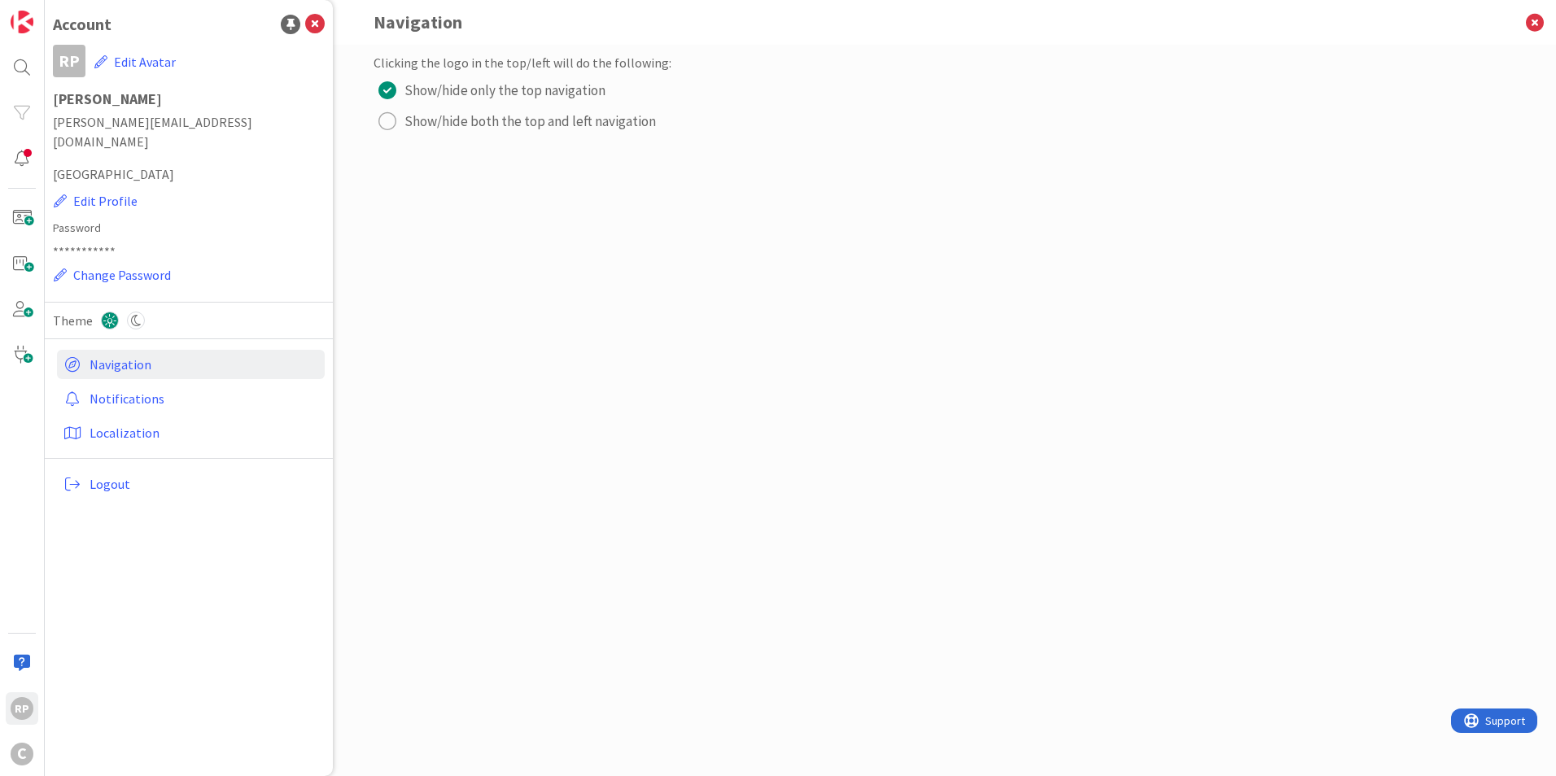
click at [457, 126] on span "Show/hide both the top and left navigation" at bounding box center [529, 121] width 251 height 24
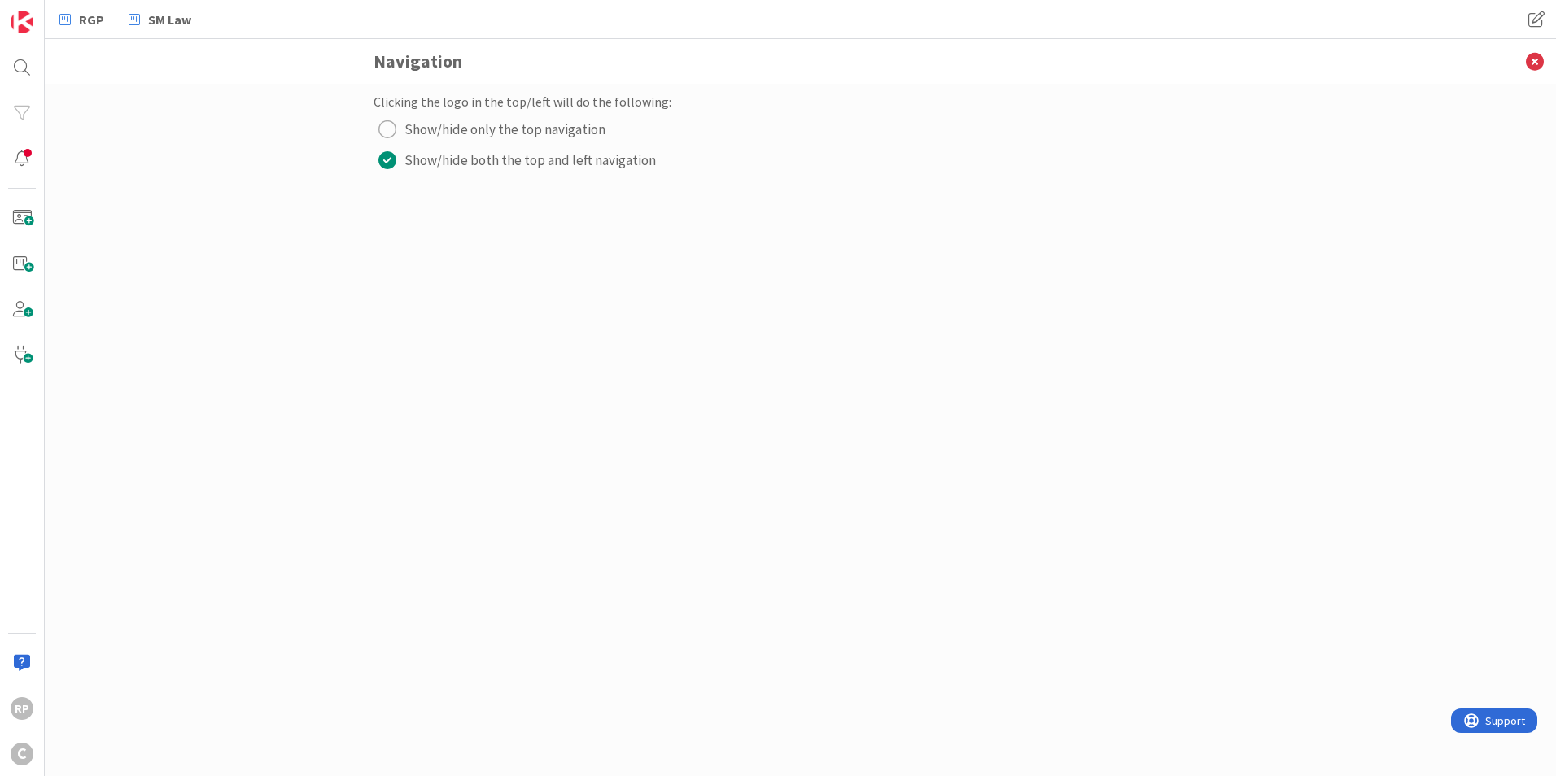
click at [440, 133] on span "Show/hide only the top navigation" at bounding box center [504, 129] width 201 height 24
click at [1538, 56] on icon at bounding box center [1535, 61] width 42 height 45
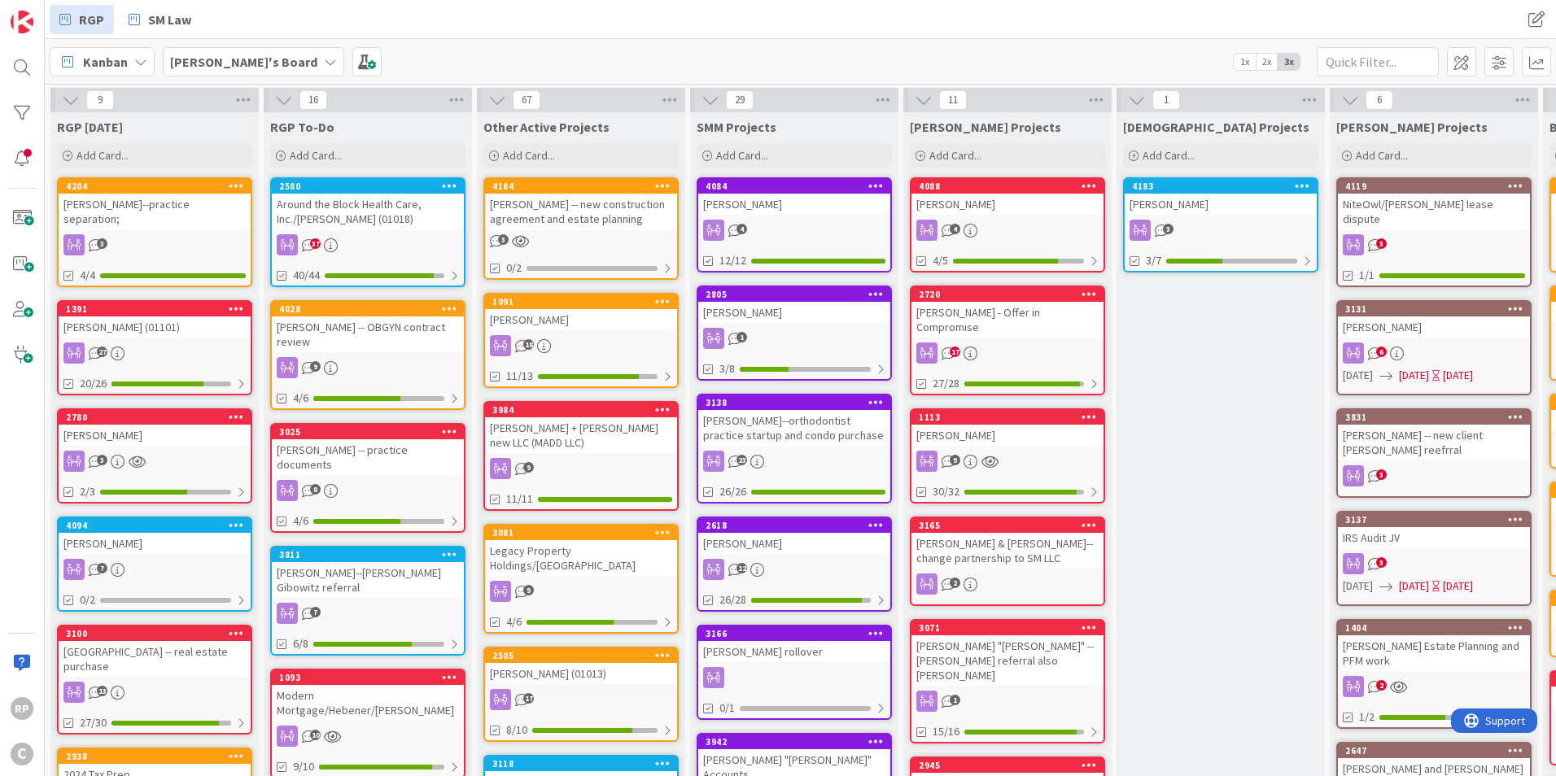
drag, startPoint x: 396, startPoint y: 24, endPoint x: 385, endPoint y: 22, distance: 11.7
click at [396, 24] on div "RGP SM Law" at bounding box center [452, 19] width 804 height 29
click at [74, 20] on link "RGP" at bounding box center [82, 19] width 64 height 29
click at [1358, 63] on input "text" at bounding box center [1378, 61] width 122 height 29
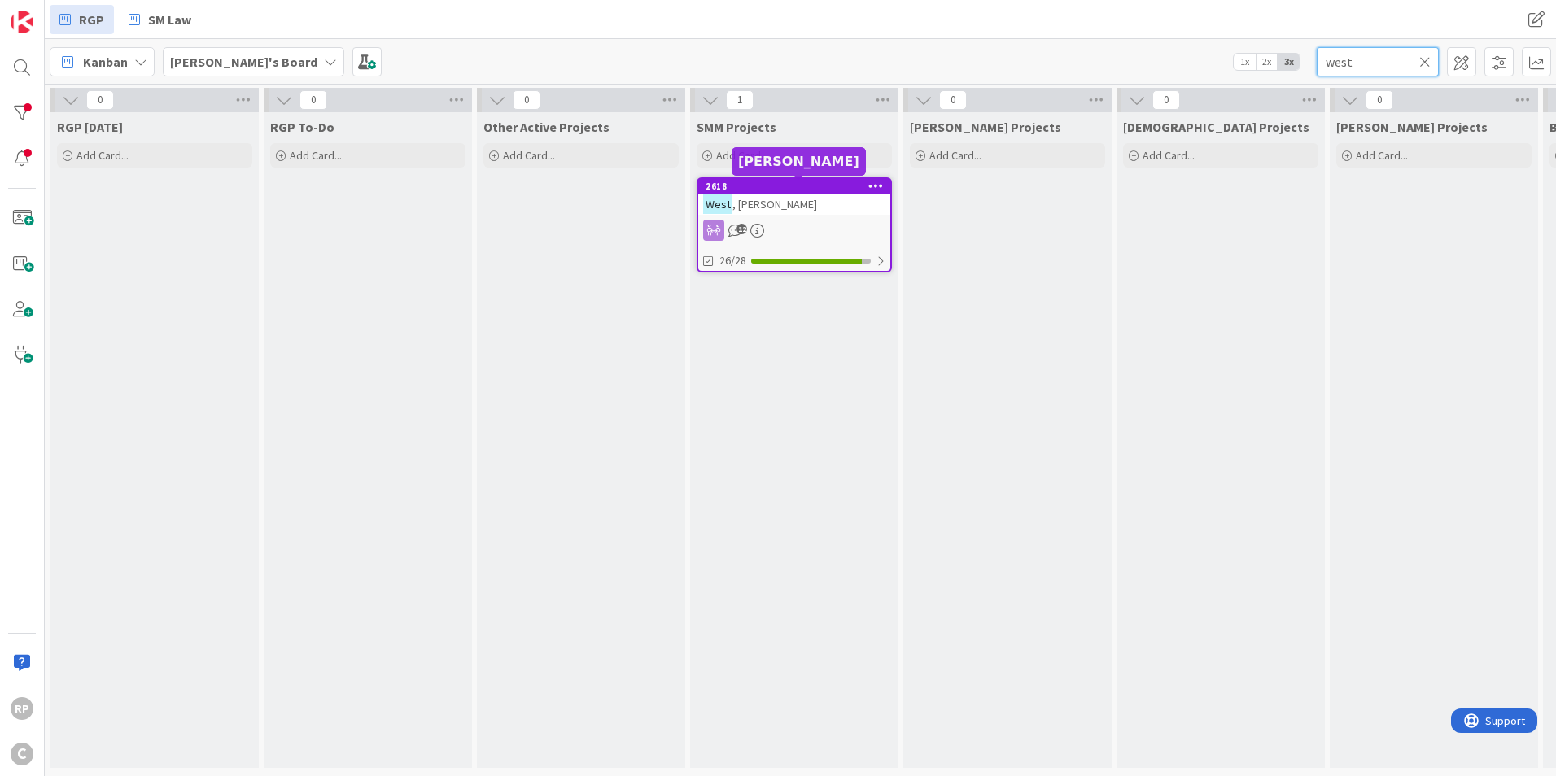
type input "west"
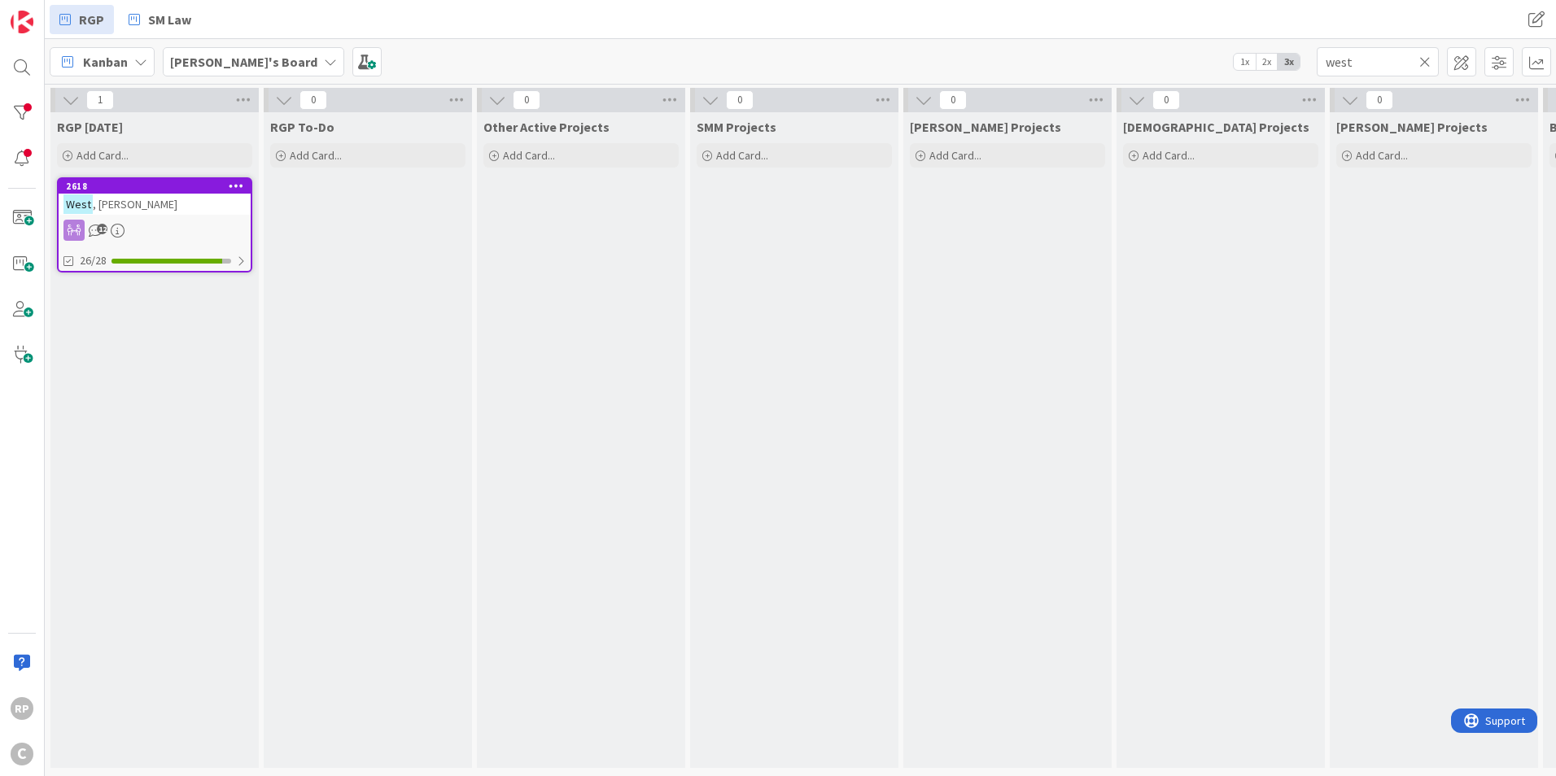
click at [1423, 68] on icon at bounding box center [1424, 62] width 11 height 15
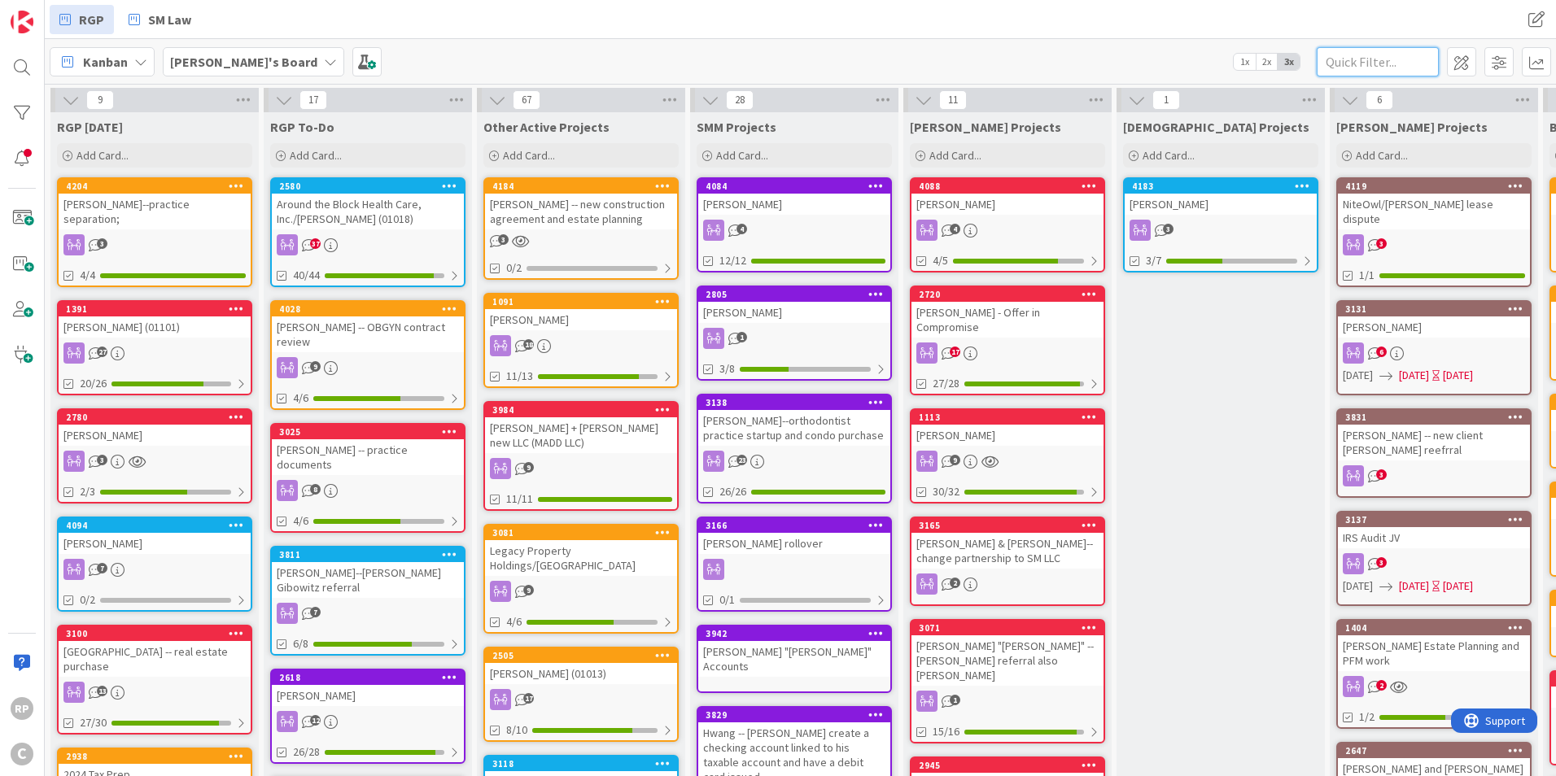
click at [1409, 59] on input "text" at bounding box center [1378, 61] width 122 height 29
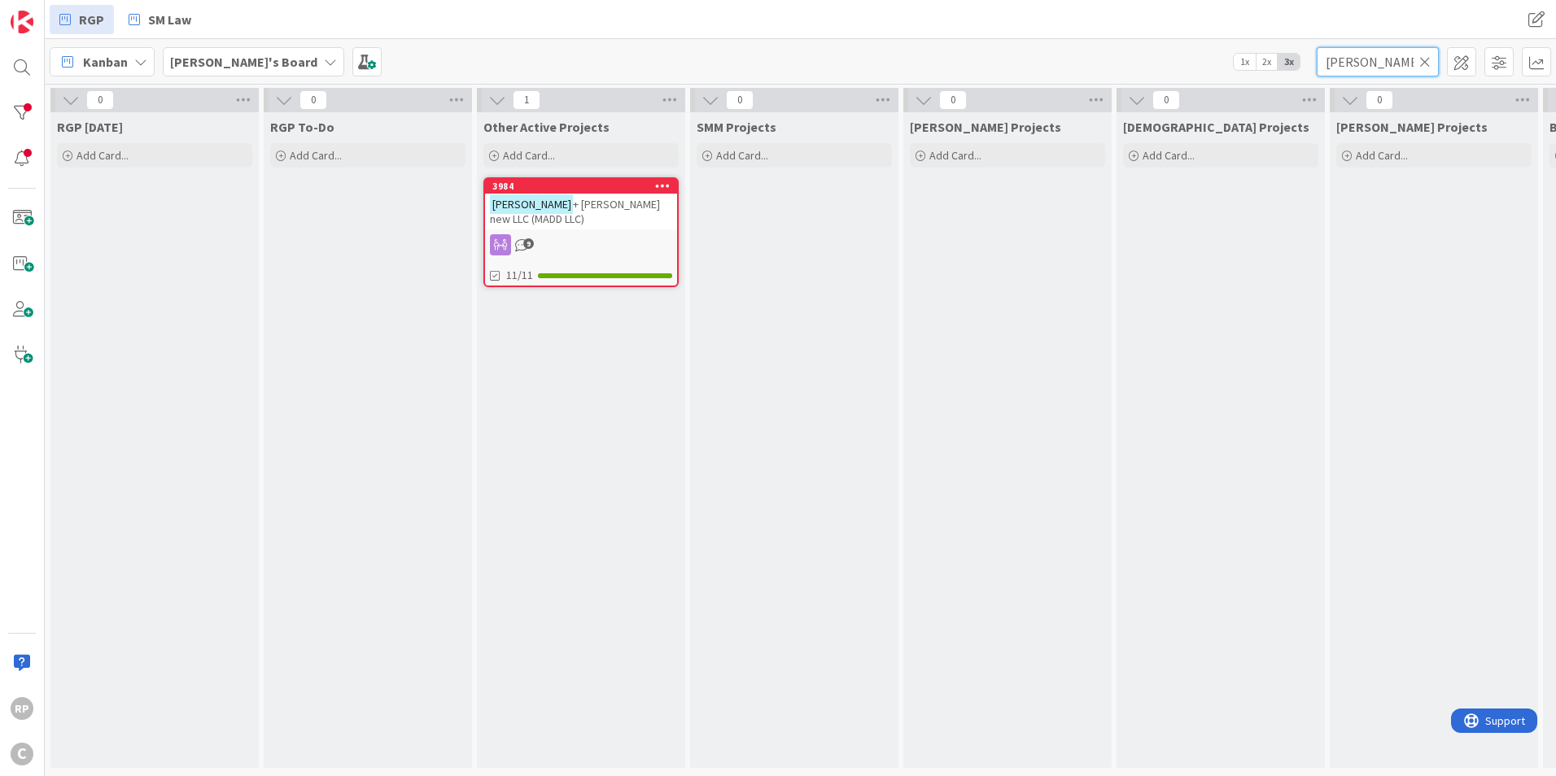
type input "[PERSON_NAME]"
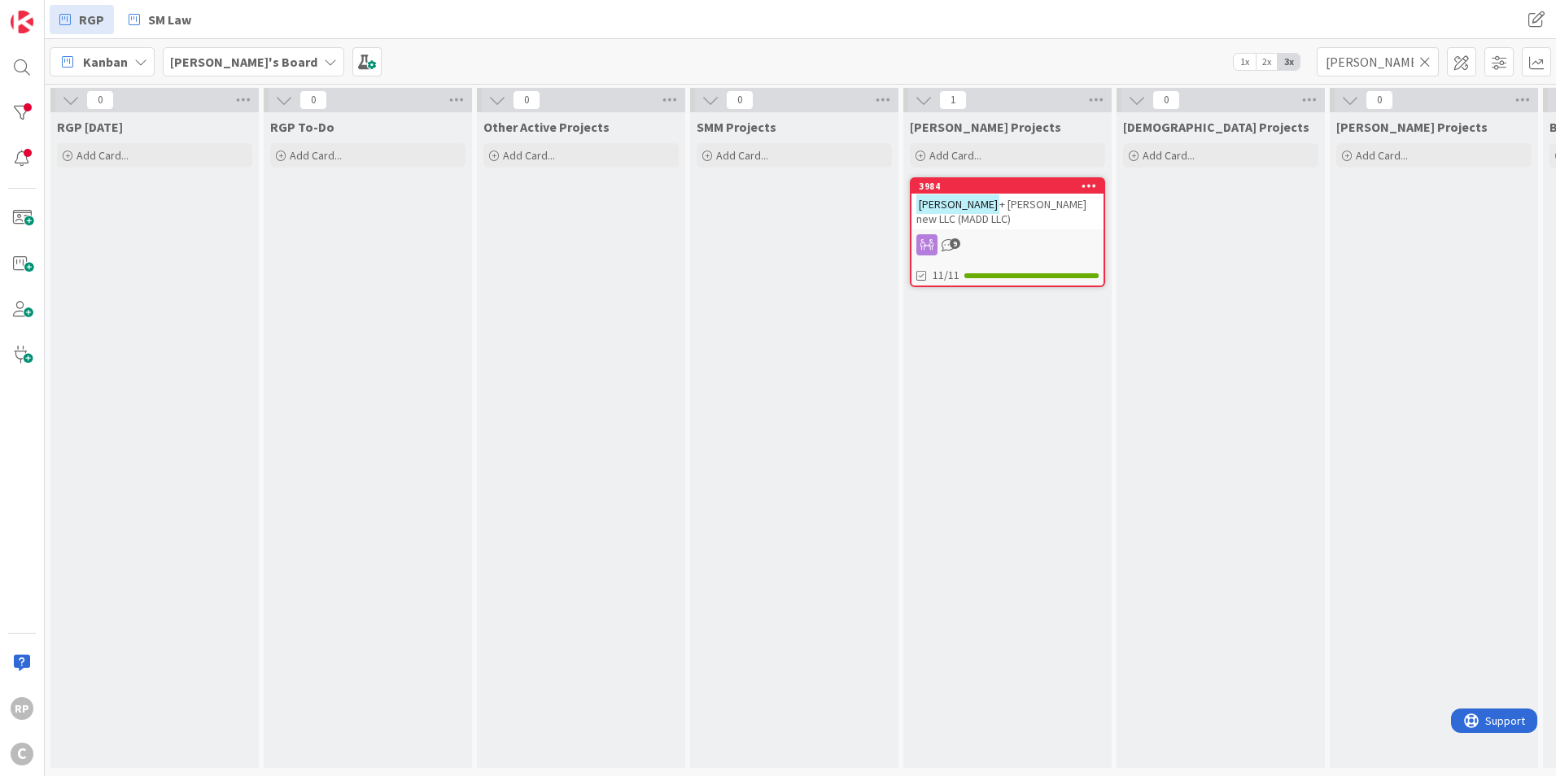
click at [940, 208] on mark "[PERSON_NAME]" at bounding box center [957, 203] width 83 height 19
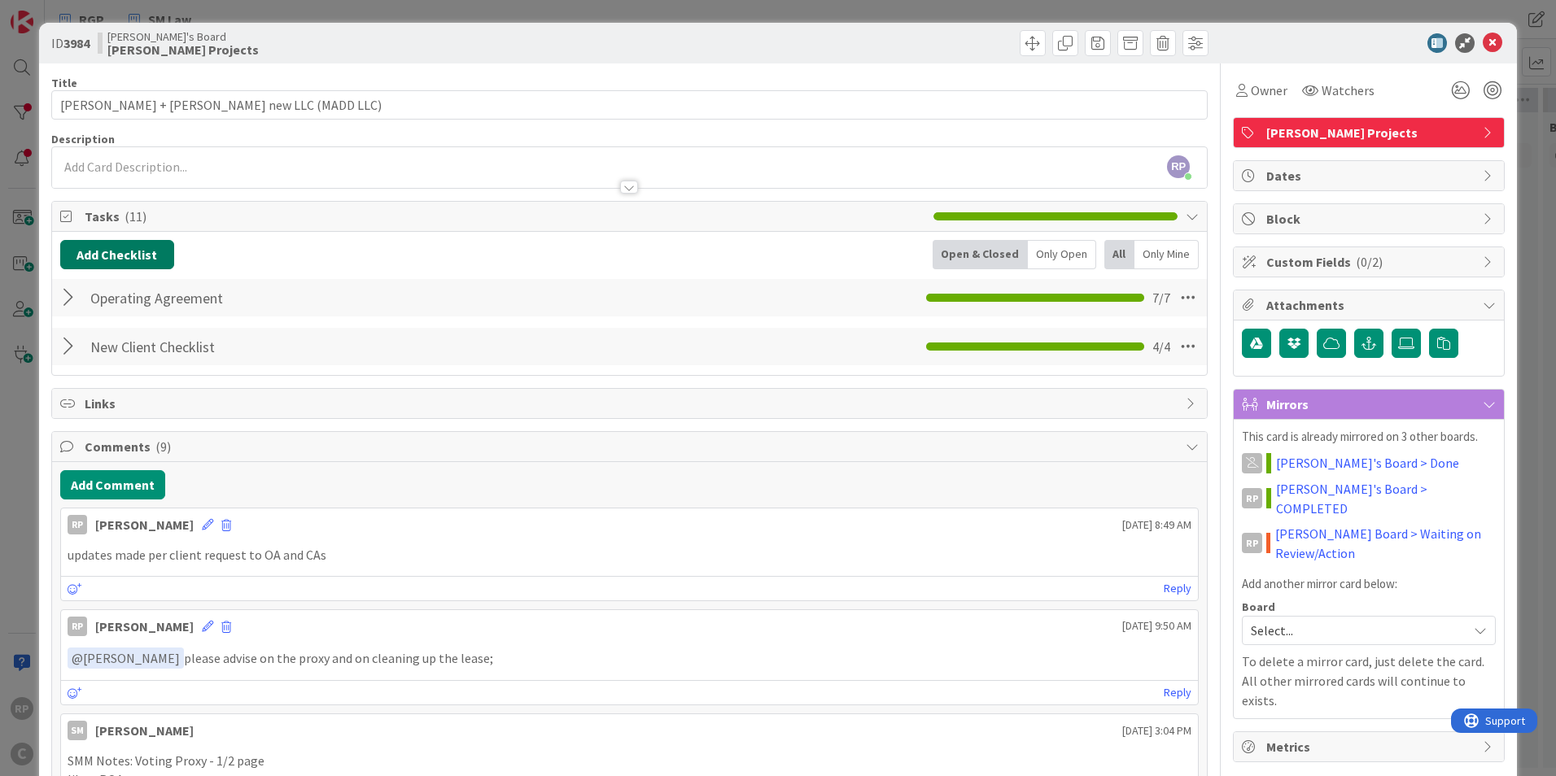
click at [90, 243] on button "Add Checklist" at bounding box center [117, 254] width 114 height 29
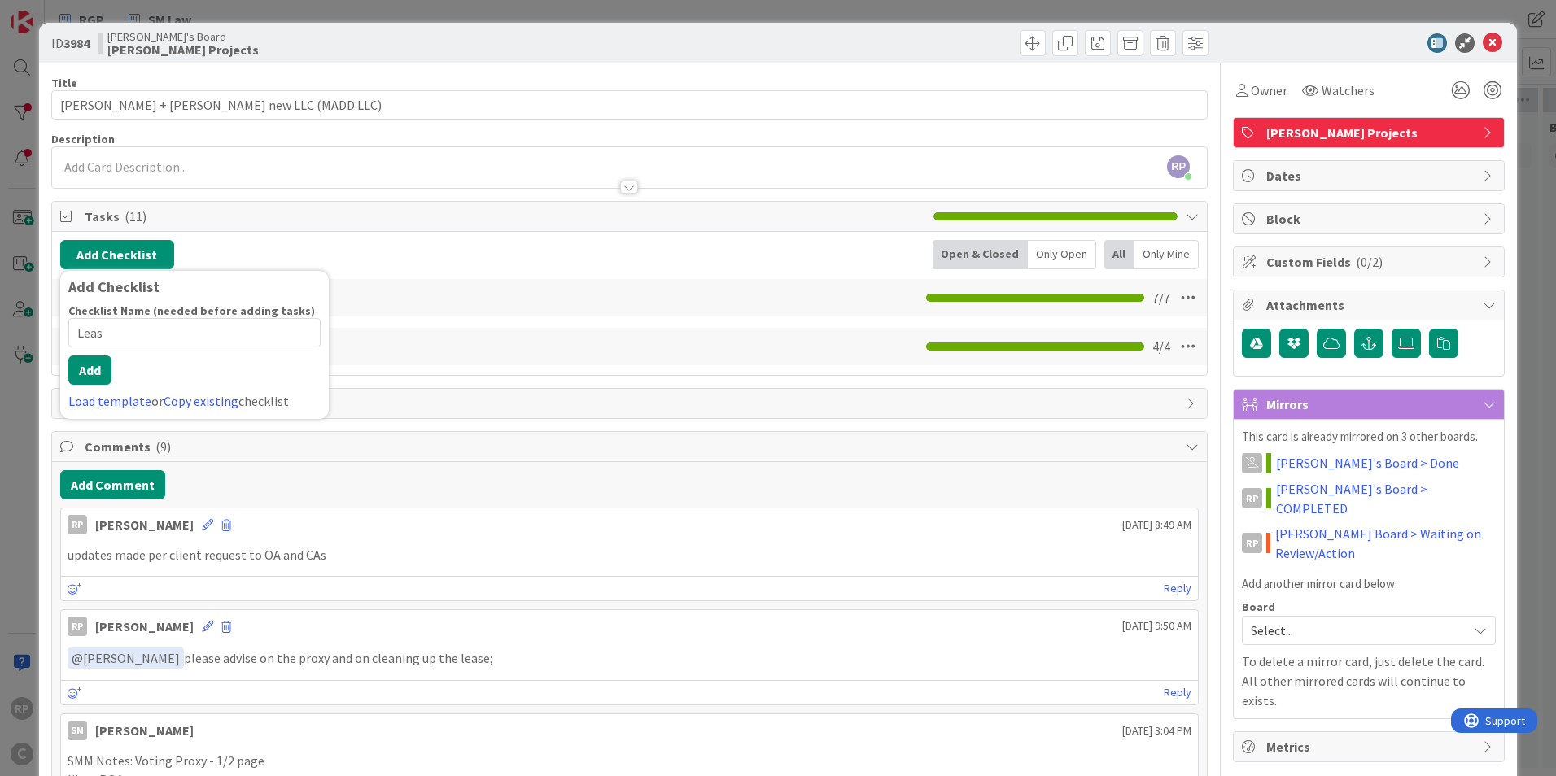
type input "Lease"
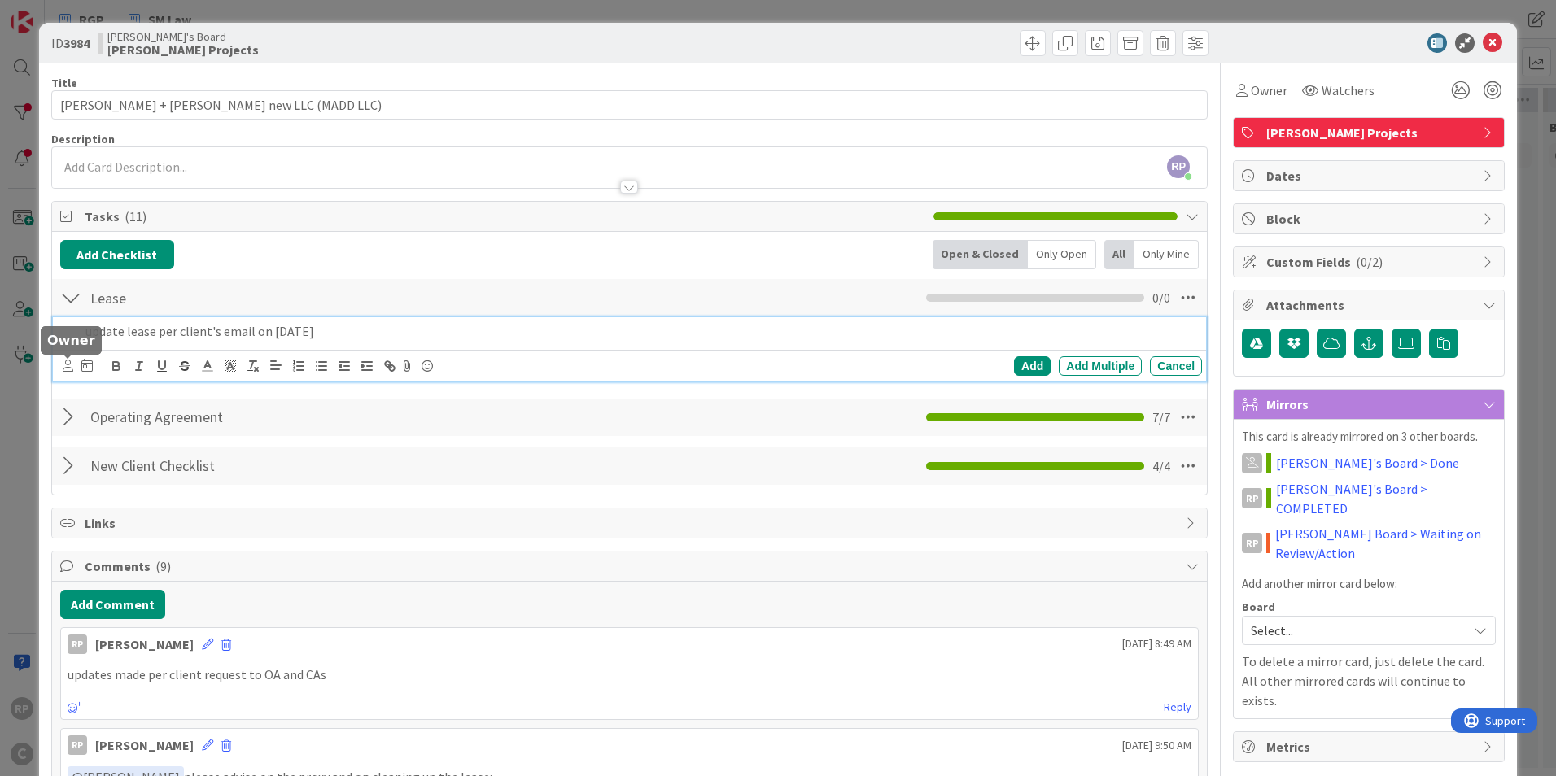
click at [67, 366] on icon at bounding box center [68, 366] width 11 height 12
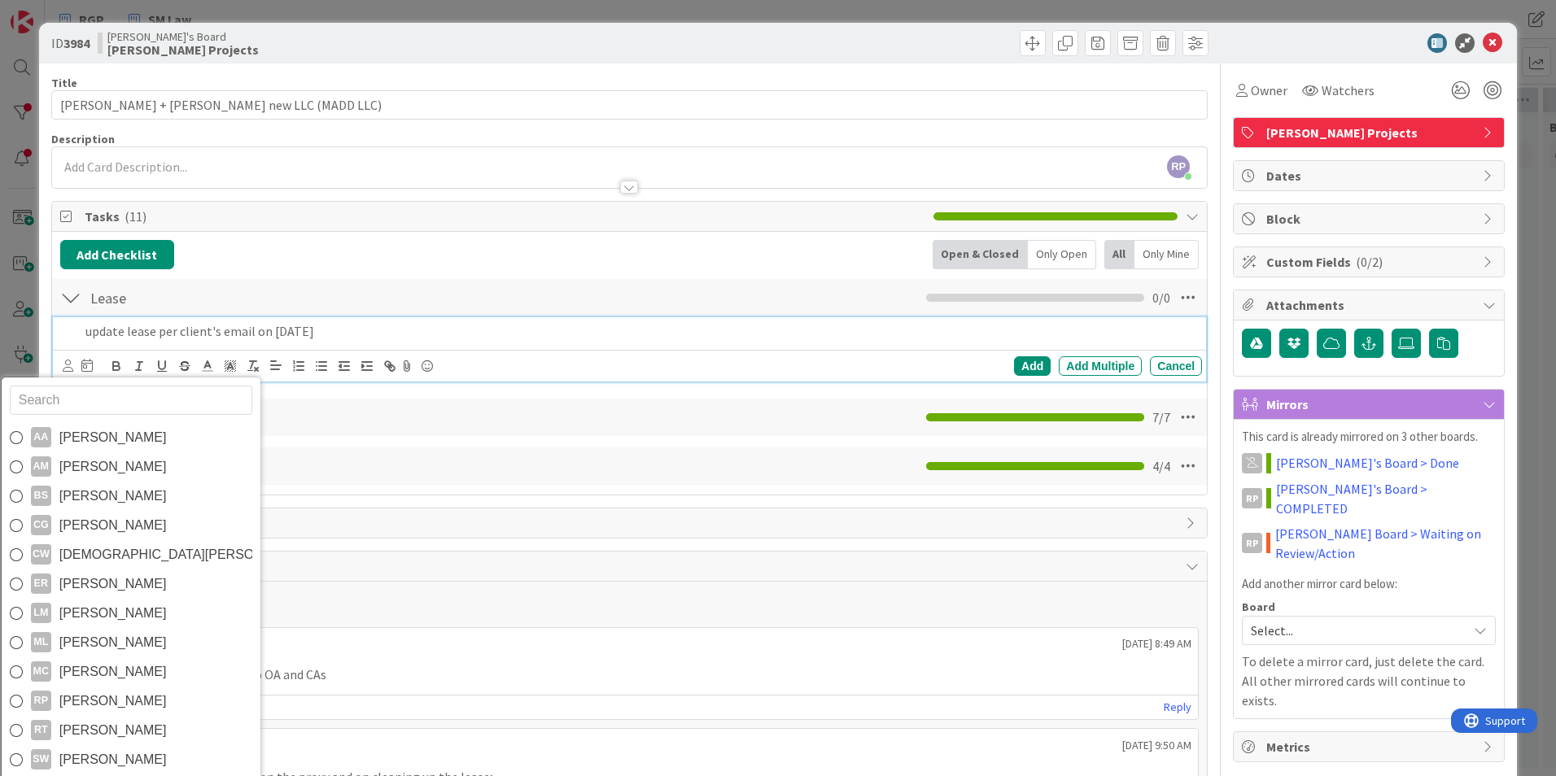
click at [111, 733] on span "[PERSON_NAME]" at bounding box center [112, 731] width 107 height 24
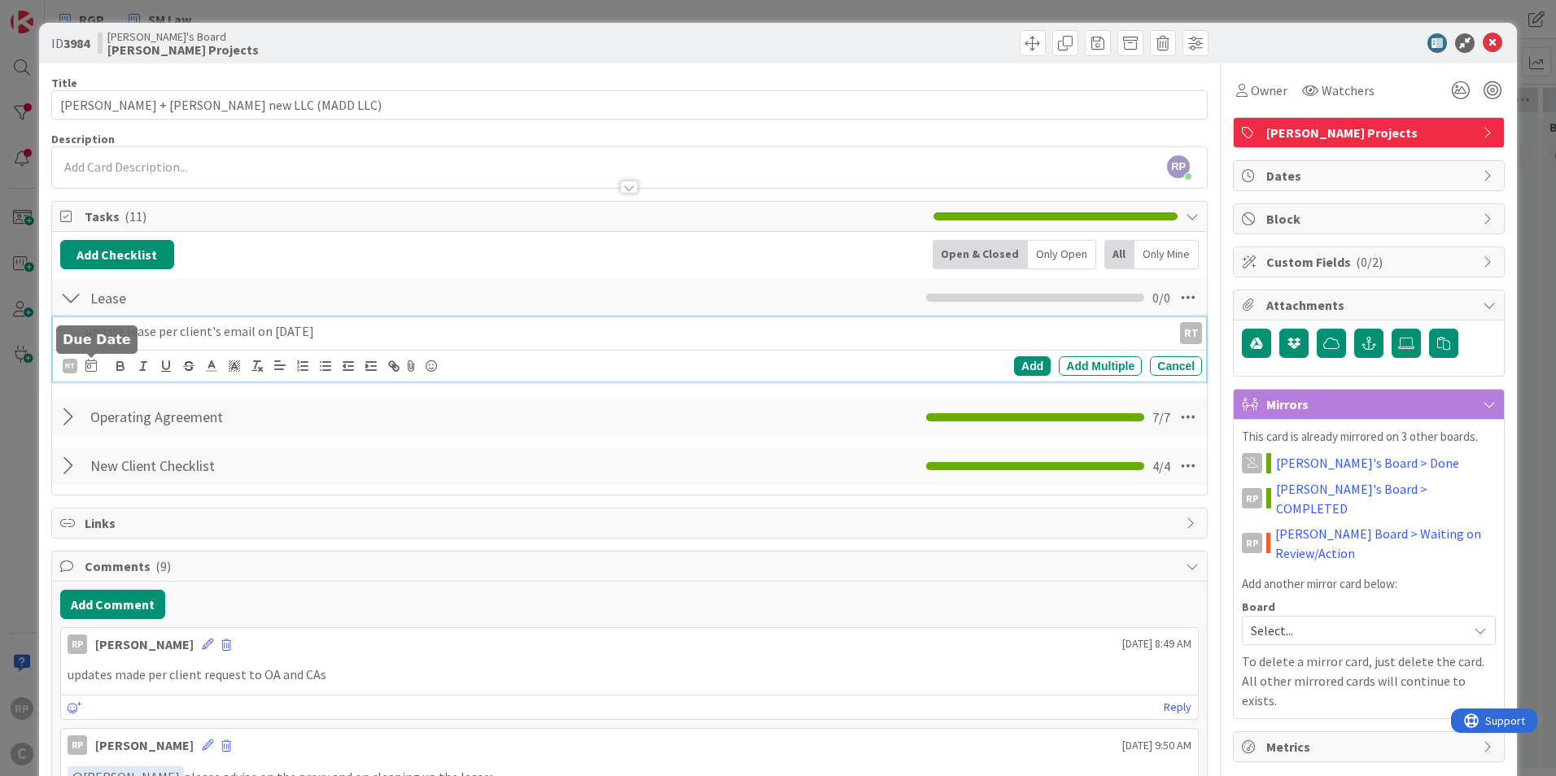
click at [89, 365] on icon at bounding box center [90, 365] width 11 height 13
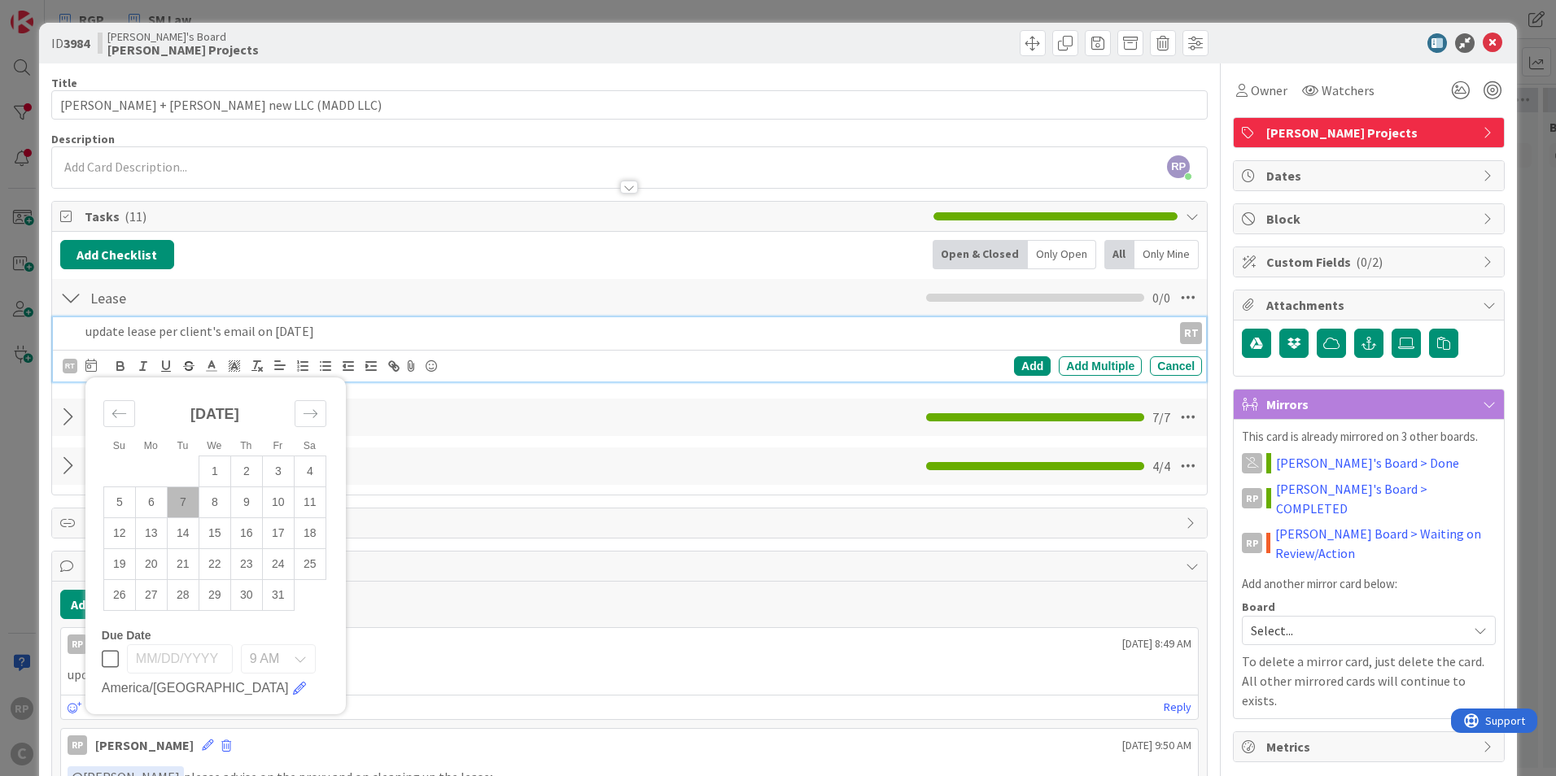
click at [203, 503] on td "8" at bounding box center [215, 502] width 32 height 31
type input "[DATE]"
click at [1014, 367] on div "Add" at bounding box center [1032, 366] width 37 height 20
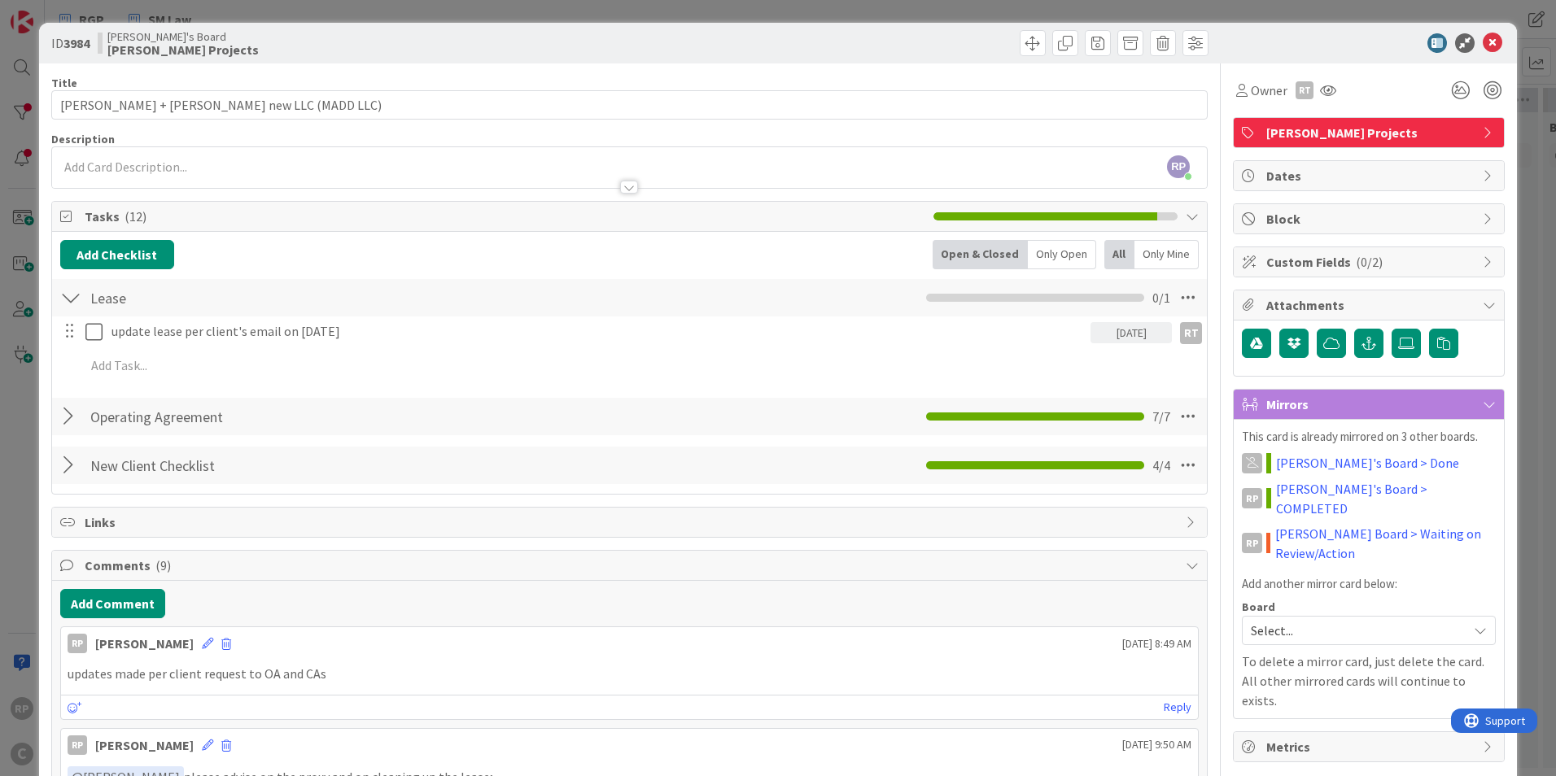
click at [1309, 538] on link "[PERSON_NAME] Board > Waiting on Review/Action" at bounding box center [1385, 543] width 221 height 39
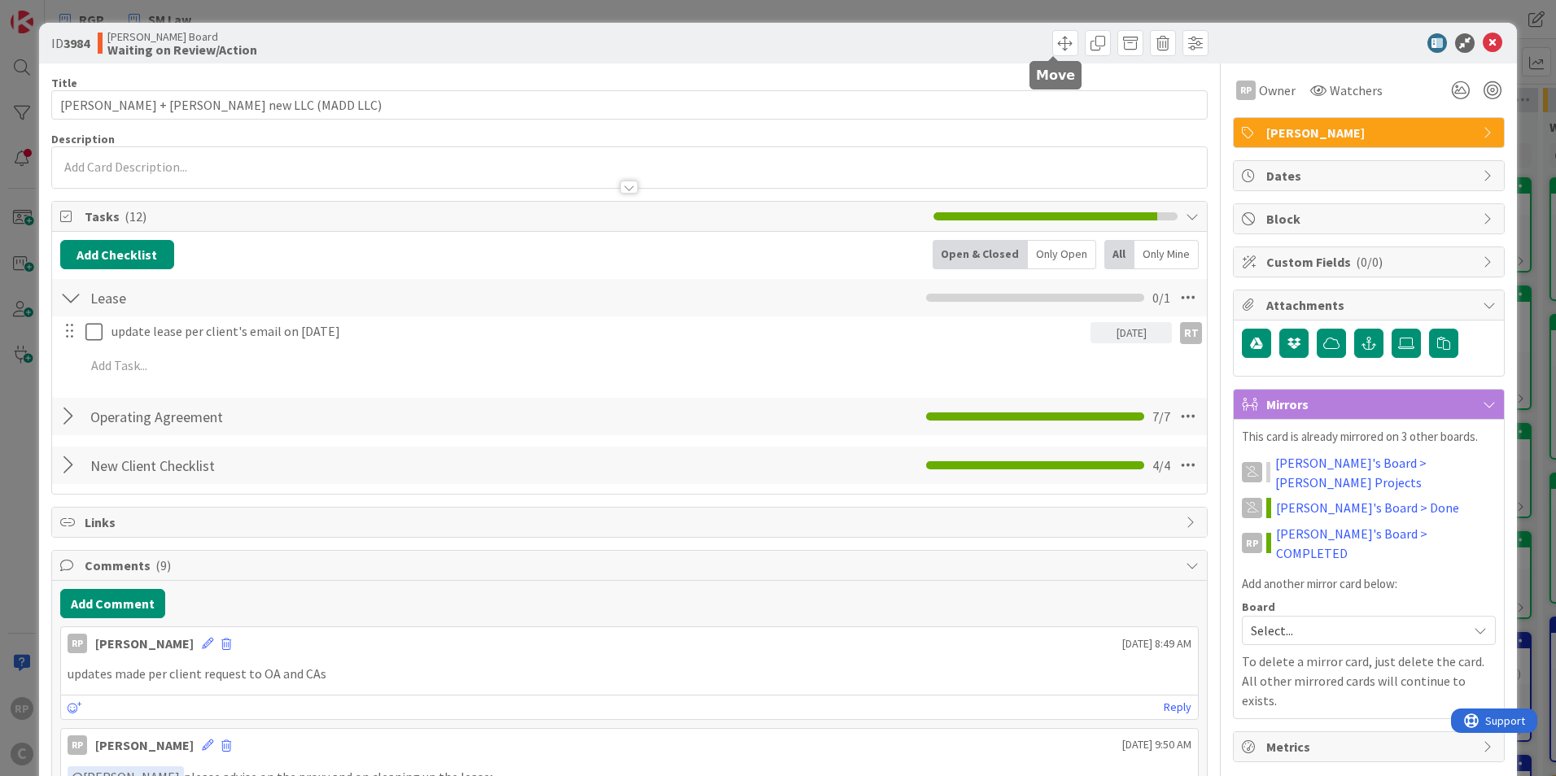
click at [1052, 40] on span at bounding box center [1065, 43] width 26 height 26
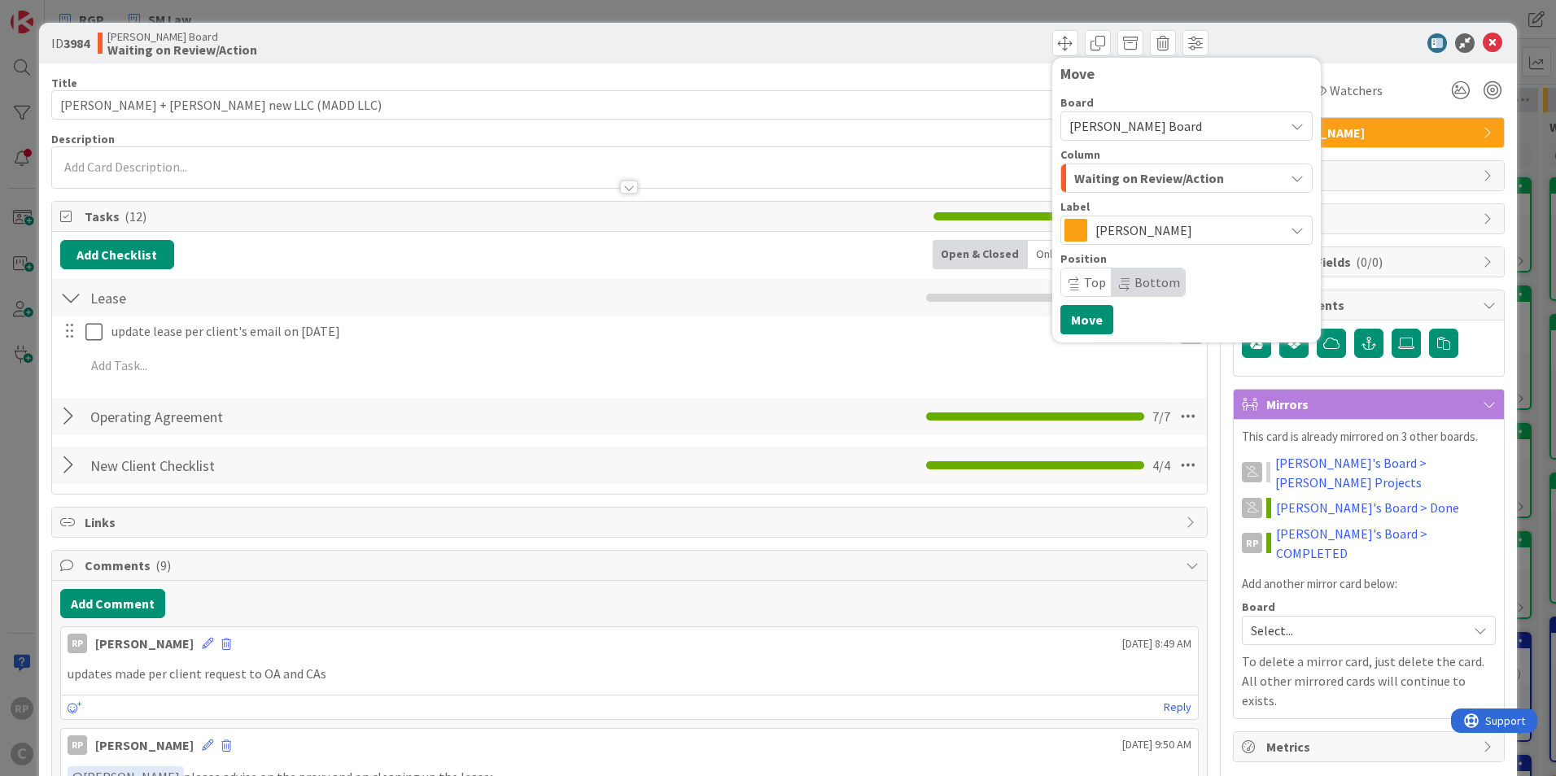
click at [1097, 180] on span "Waiting on Review/Action" at bounding box center [1149, 178] width 150 height 21
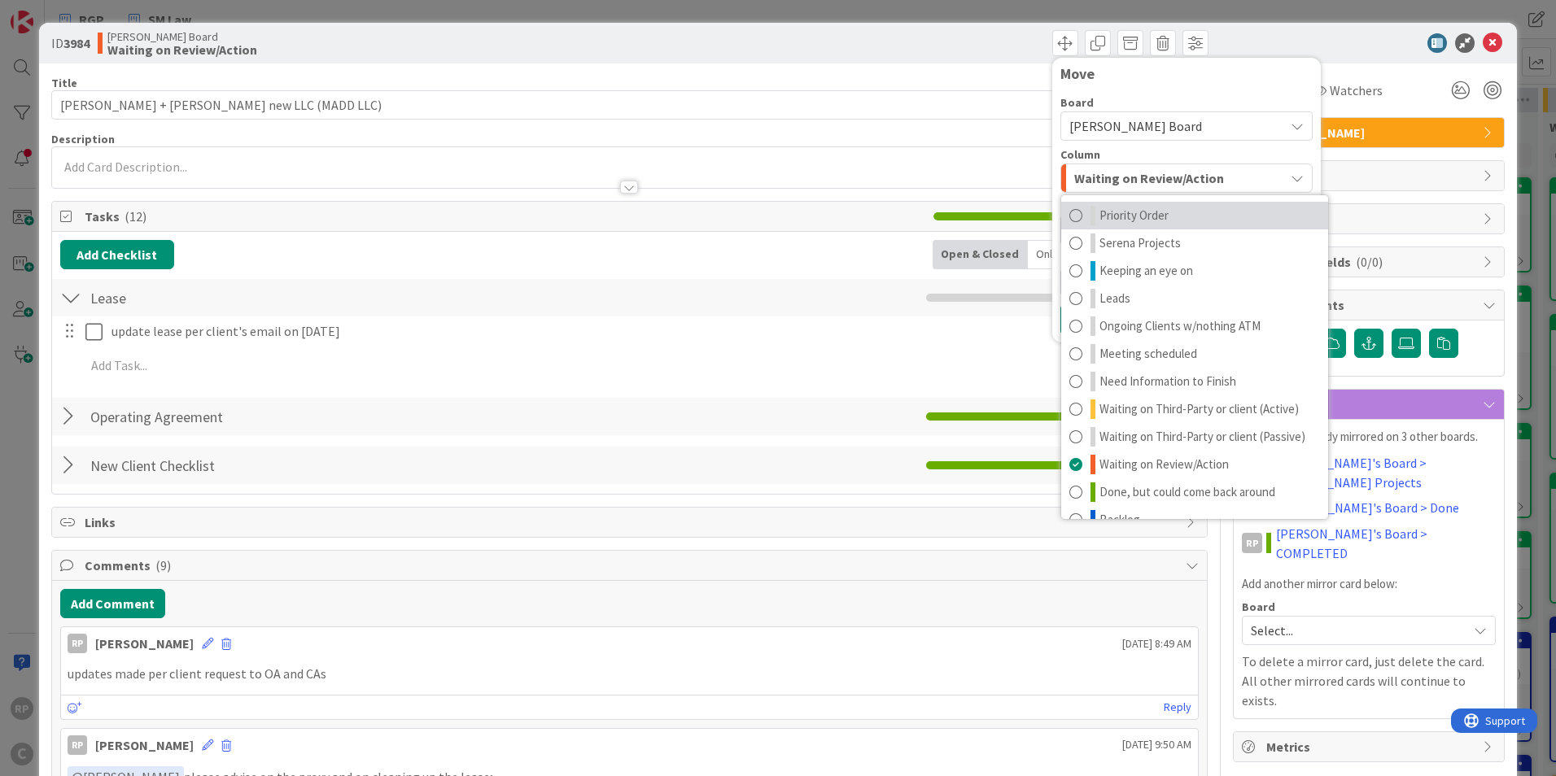
click at [1103, 204] on link "Priority Order" at bounding box center [1194, 216] width 267 height 28
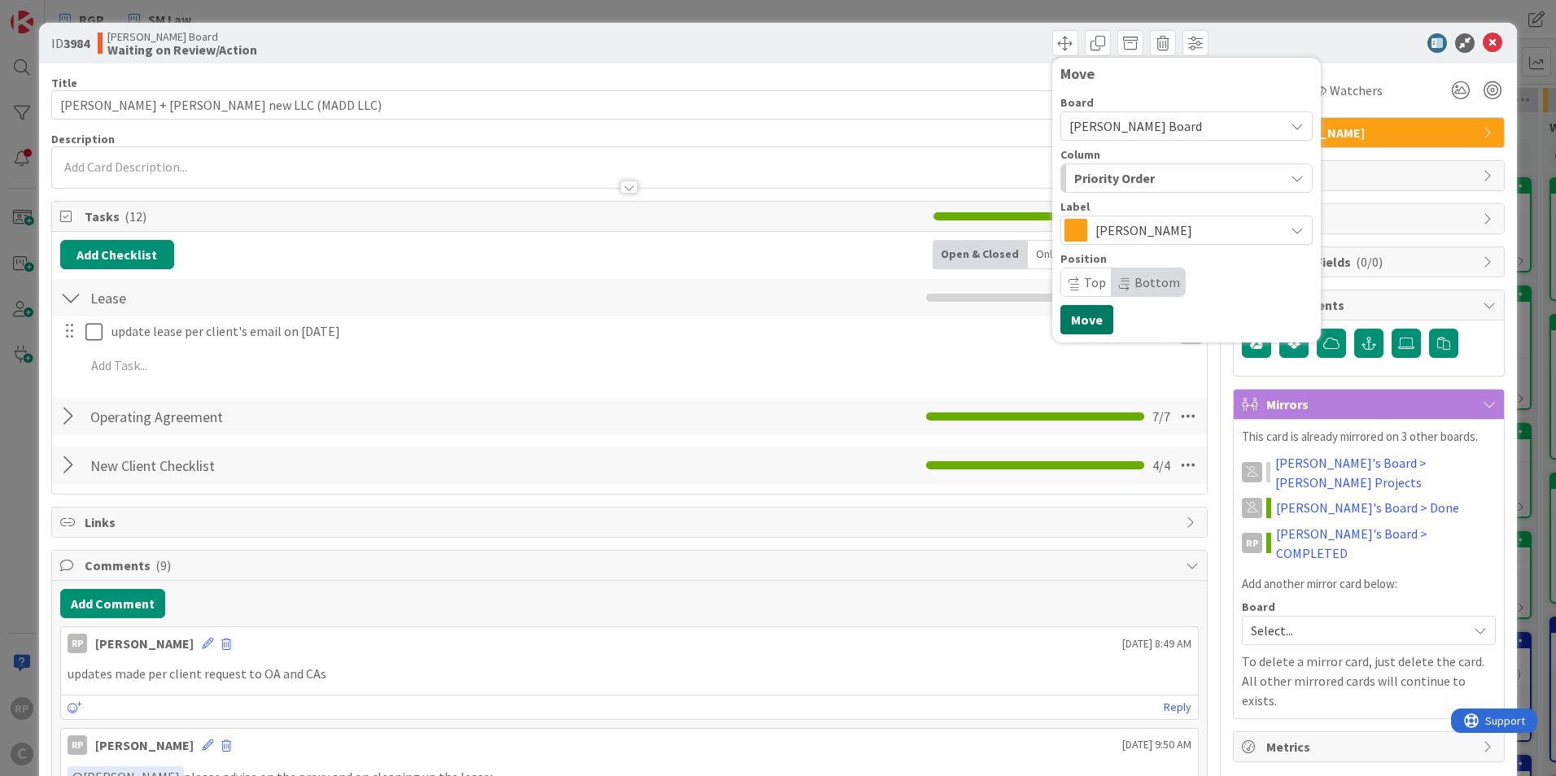
click at [1073, 329] on button "Move" at bounding box center [1086, 319] width 53 height 29
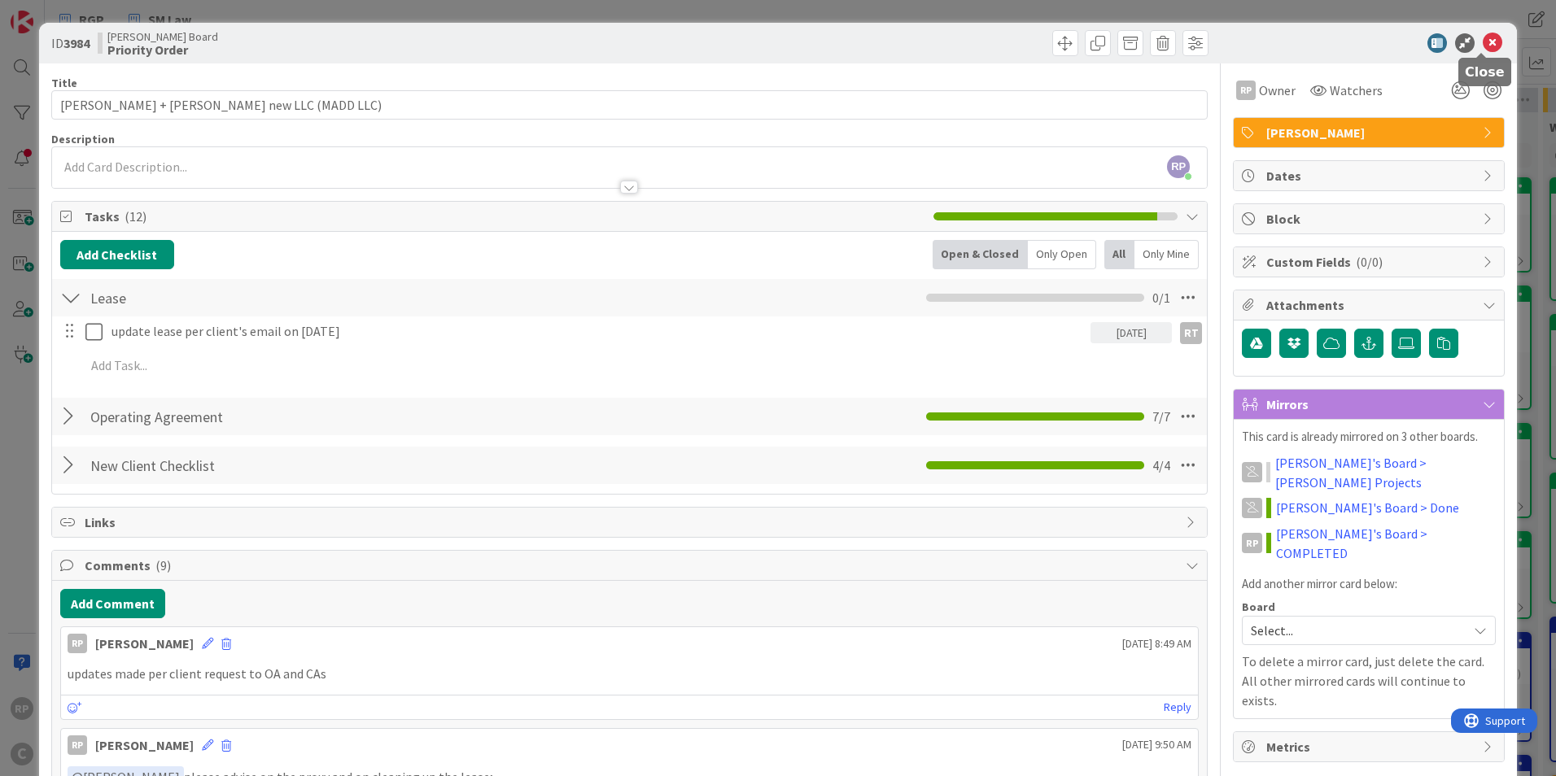
click at [1483, 46] on icon at bounding box center [1493, 43] width 20 height 20
